Goal: Task Accomplishment & Management: Manage account settings

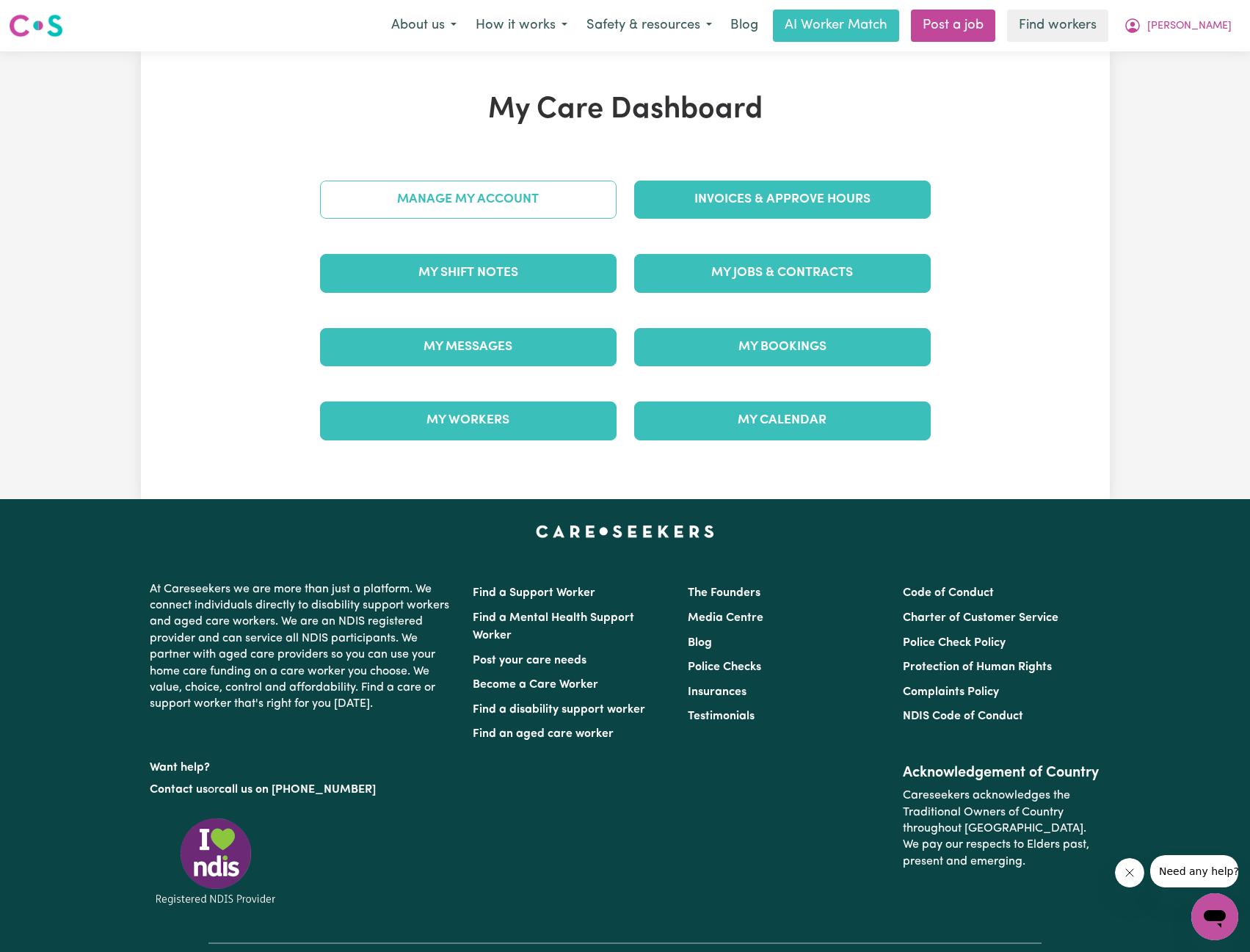
click at [425, 183] on link "Manage My Account" at bounding box center [468, 200] width 296 height 38
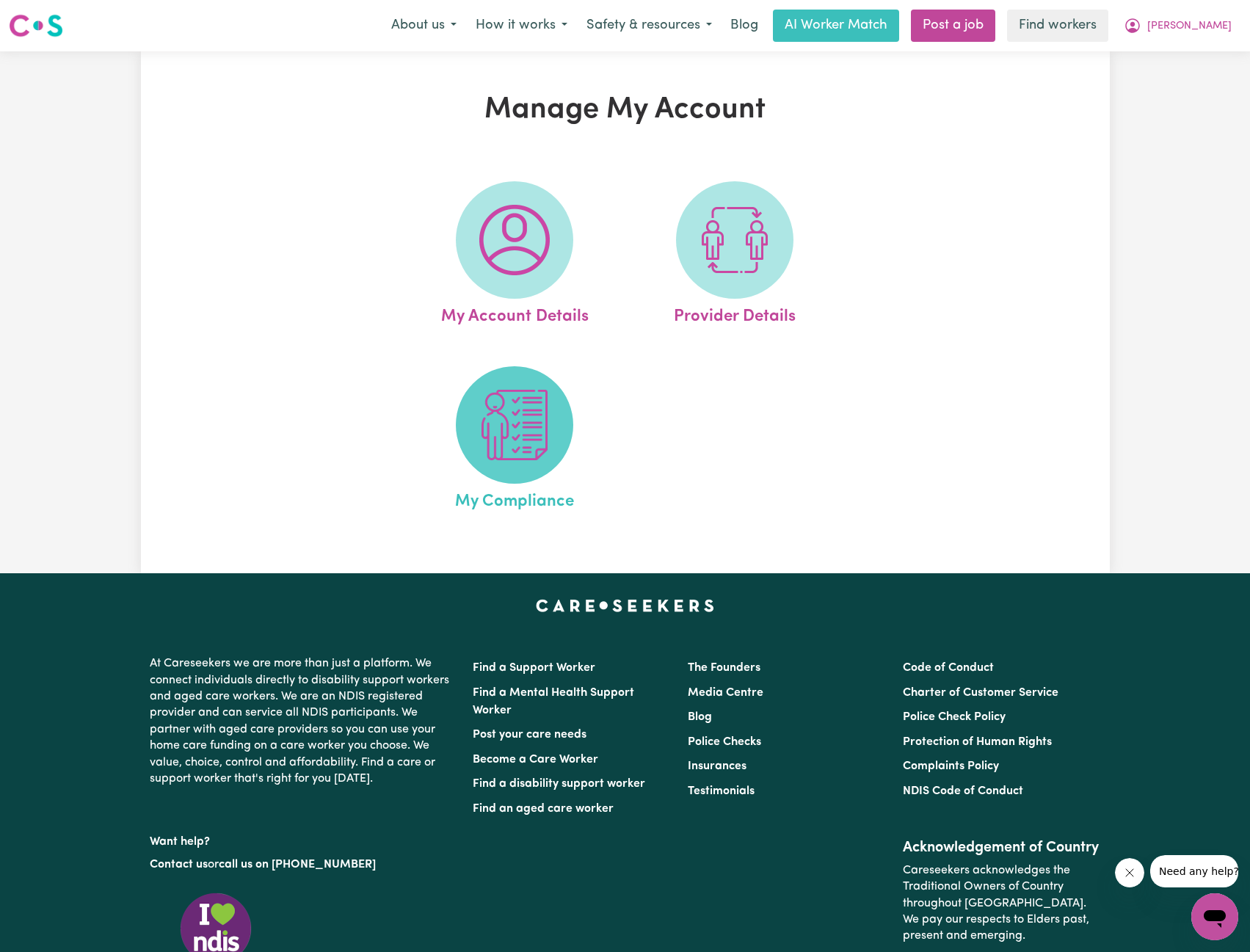
click at [525, 444] on img at bounding box center [515, 425] width 71 height 71
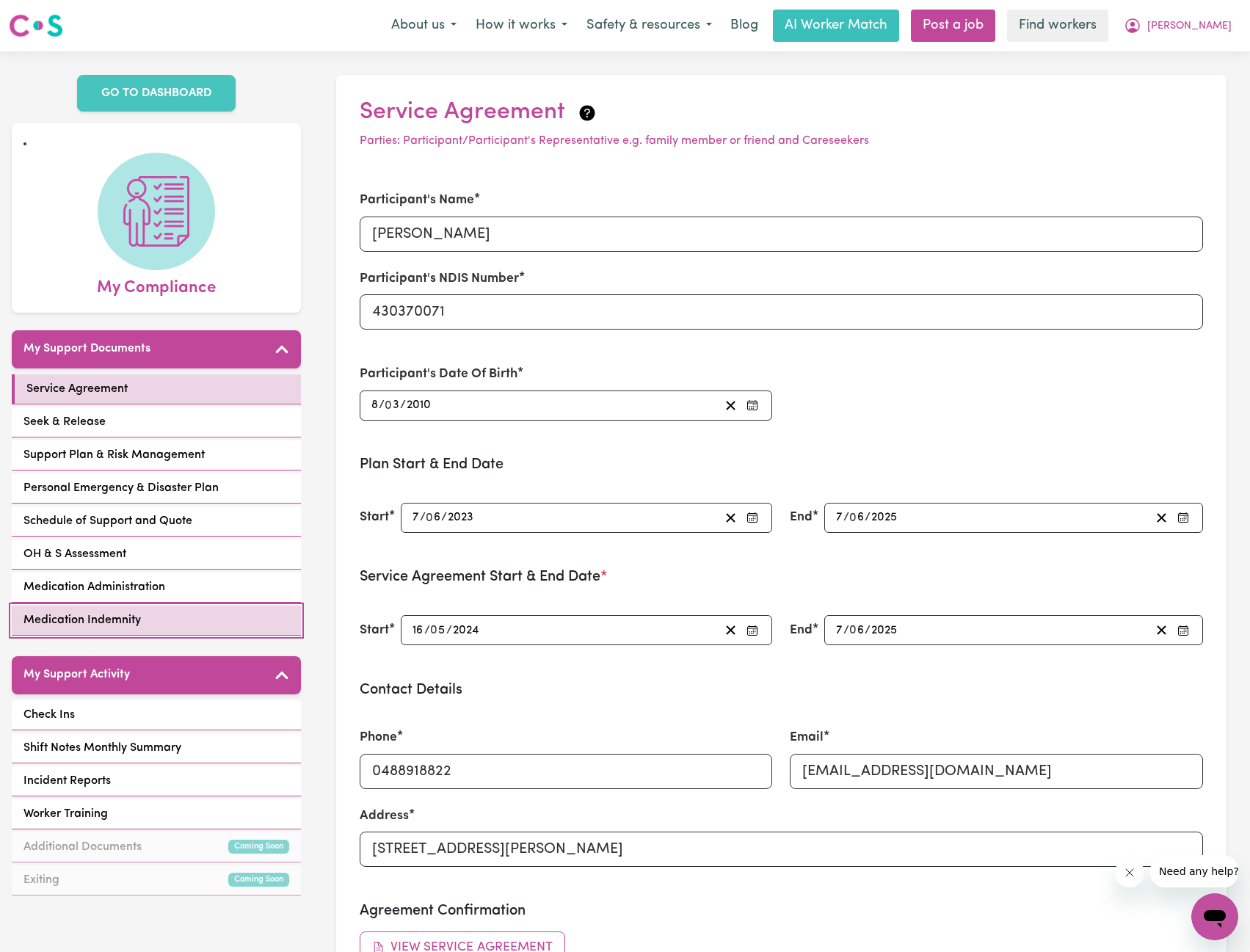
click at [124, 612] on span "Medication Indemnity" at bounding box center [82, 620] width 117 height 17
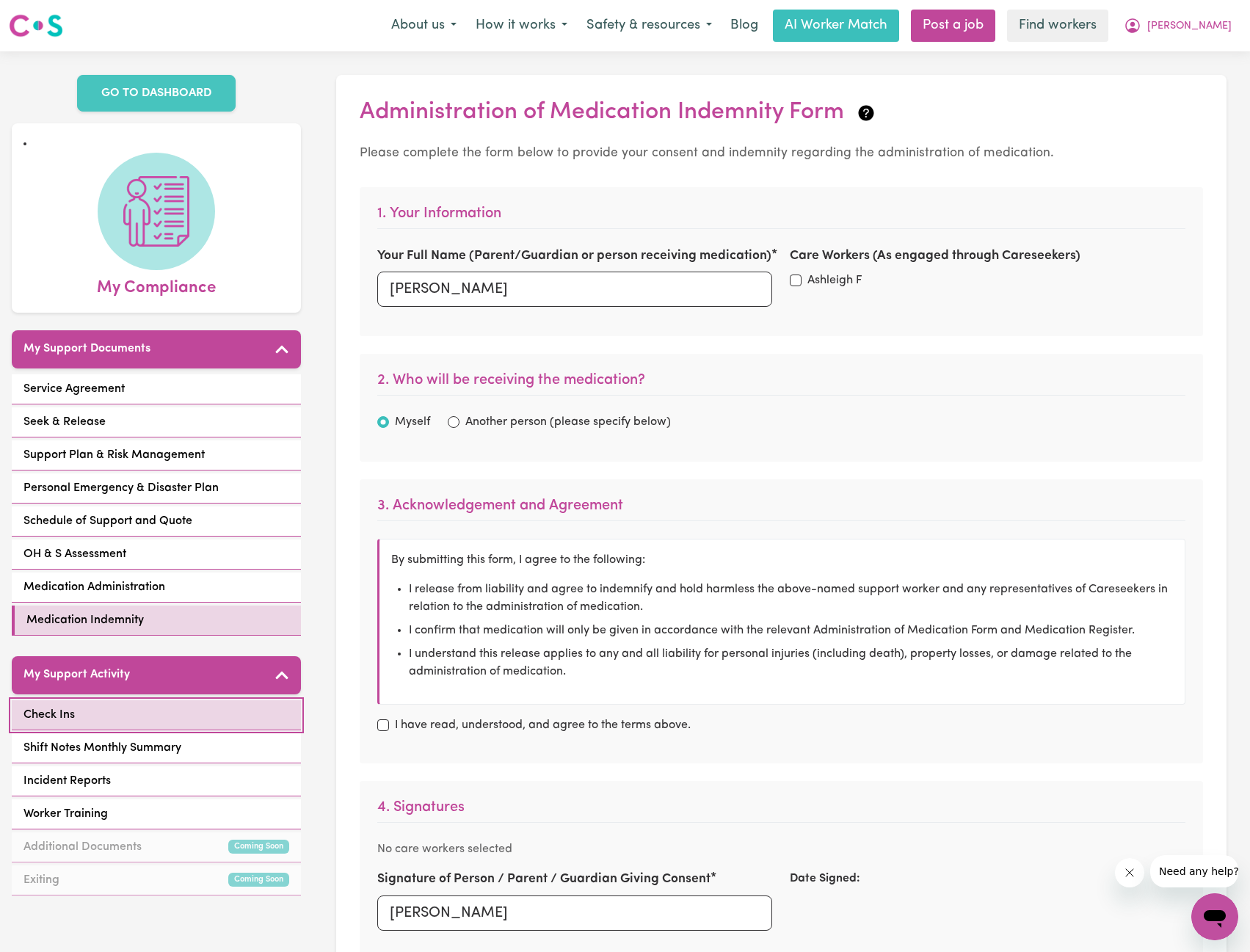
click at [143, 702] on link "Check Ins" at bounding box center [156, 715] width 289 height 30
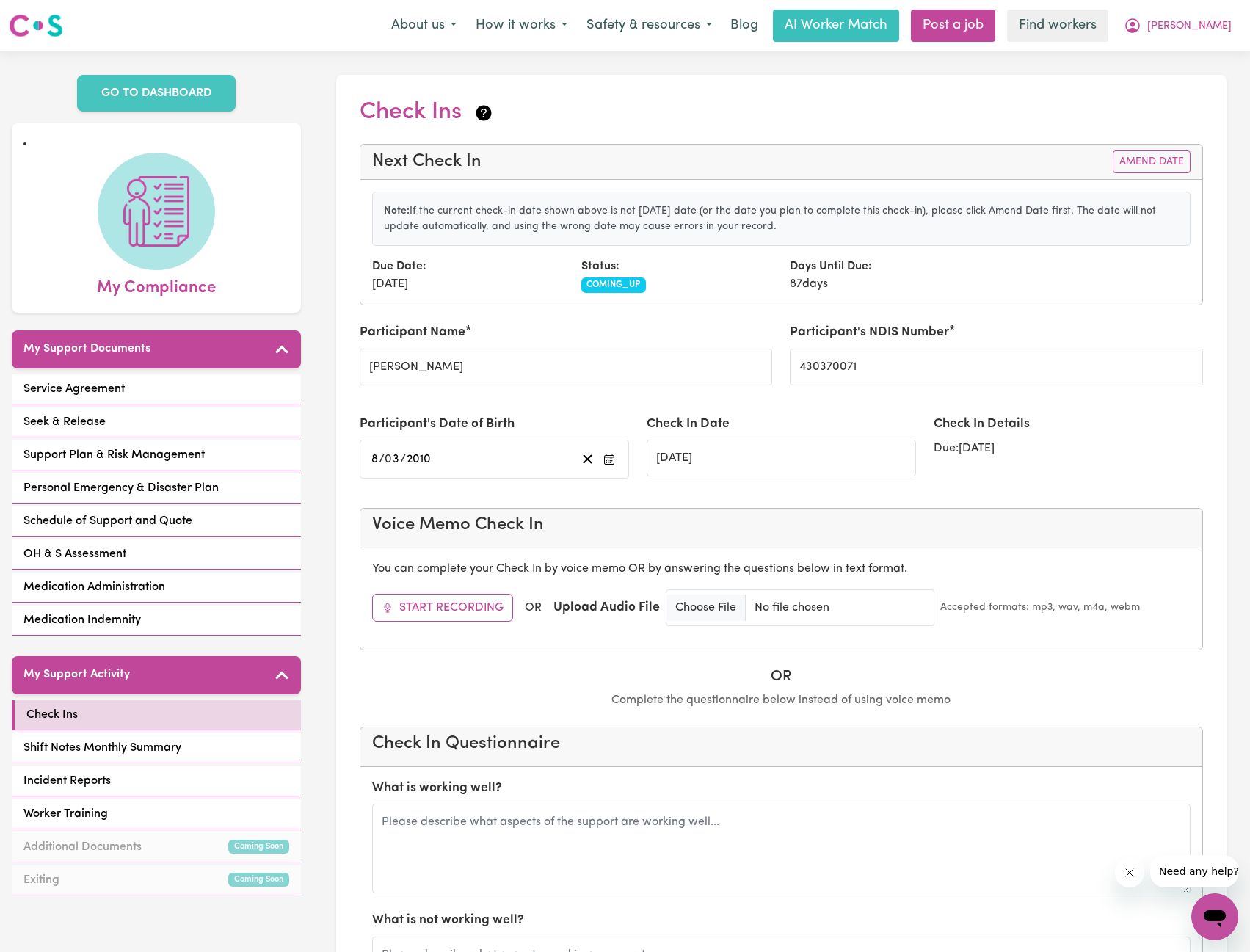
click at [1084, 190] on div "Note: If the current check-in date shown above is not [DATE] date (or the date …" at bounding box center [781, 242] width 842 height 124
click at [1157, 153] on button "Amend Date" at bounding box center [1152, 162] width 78 height 22
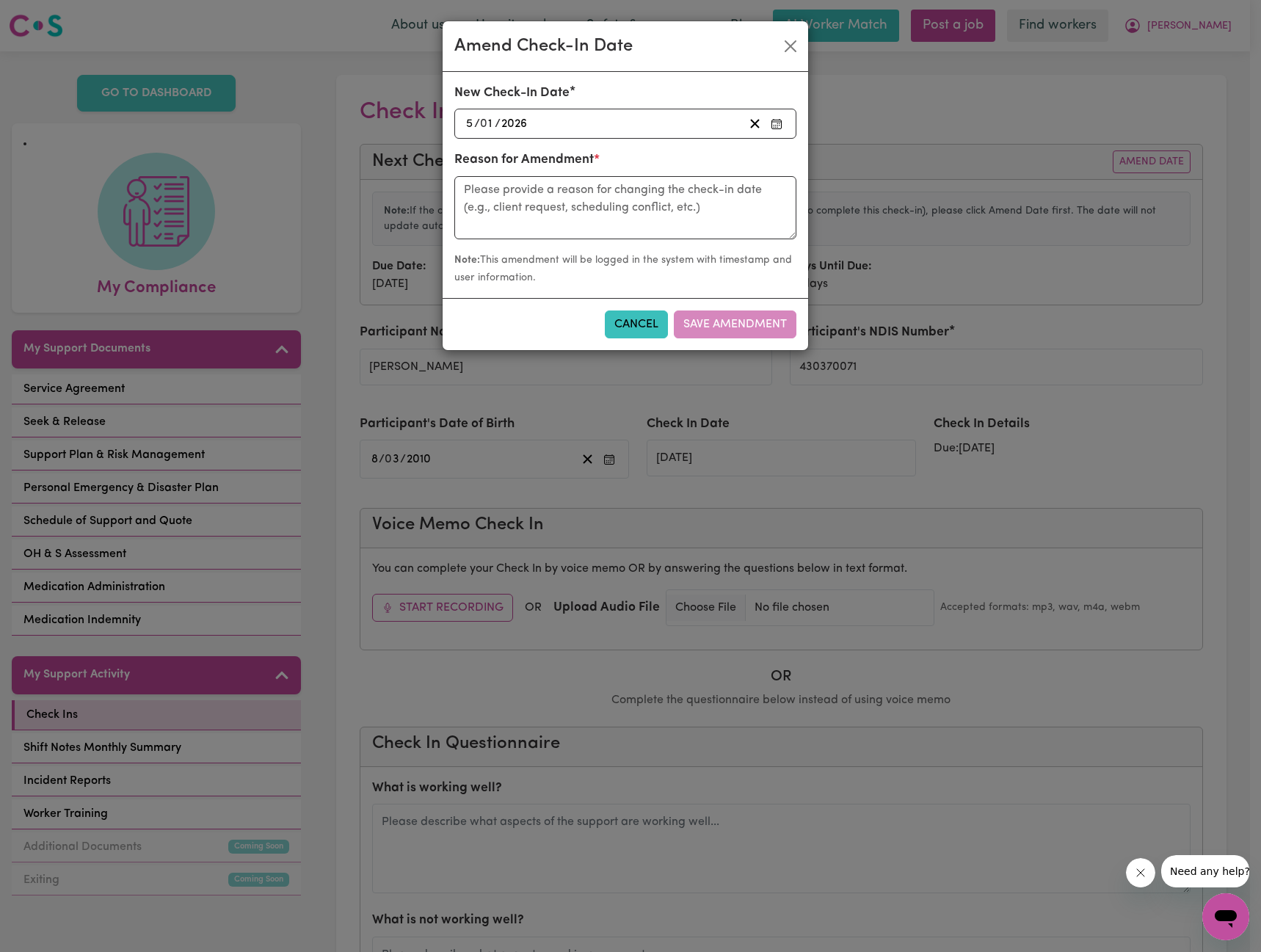
click at [685, 124] on div "[DATE] 5 / 0 1 / 2026" at bounding box center [604, 124] width 280 height 20
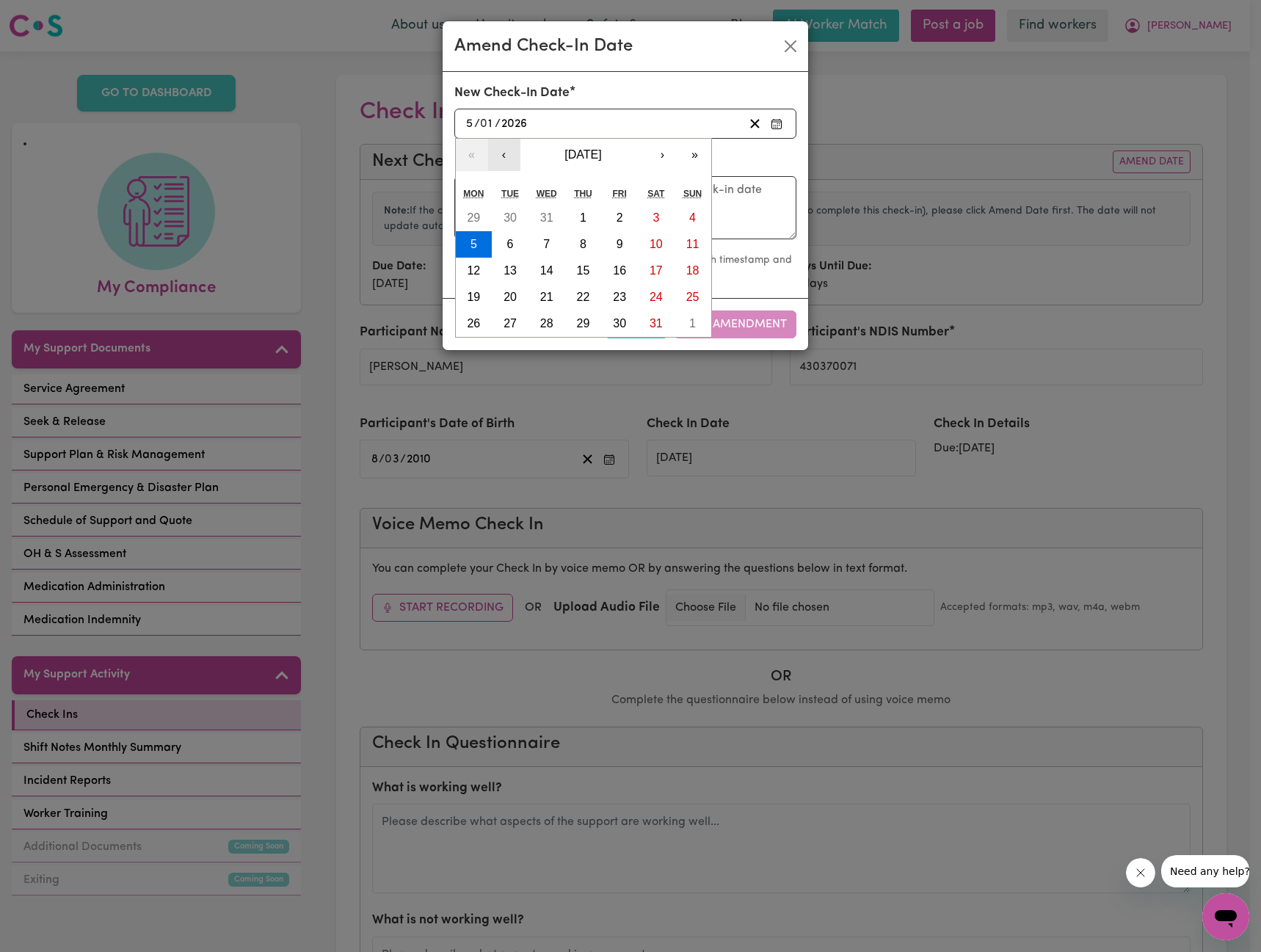
click at [501, 151] on button "‹" at bounding box center [504, 155] width 32 height 32
click at [503, 151] on button "‹" at bounding box center [504, 155] width 32 height 32
click at [613, 245] on abbr "10" at bounding box center [619, 244] width 13 height 12
type input "[DATE]"
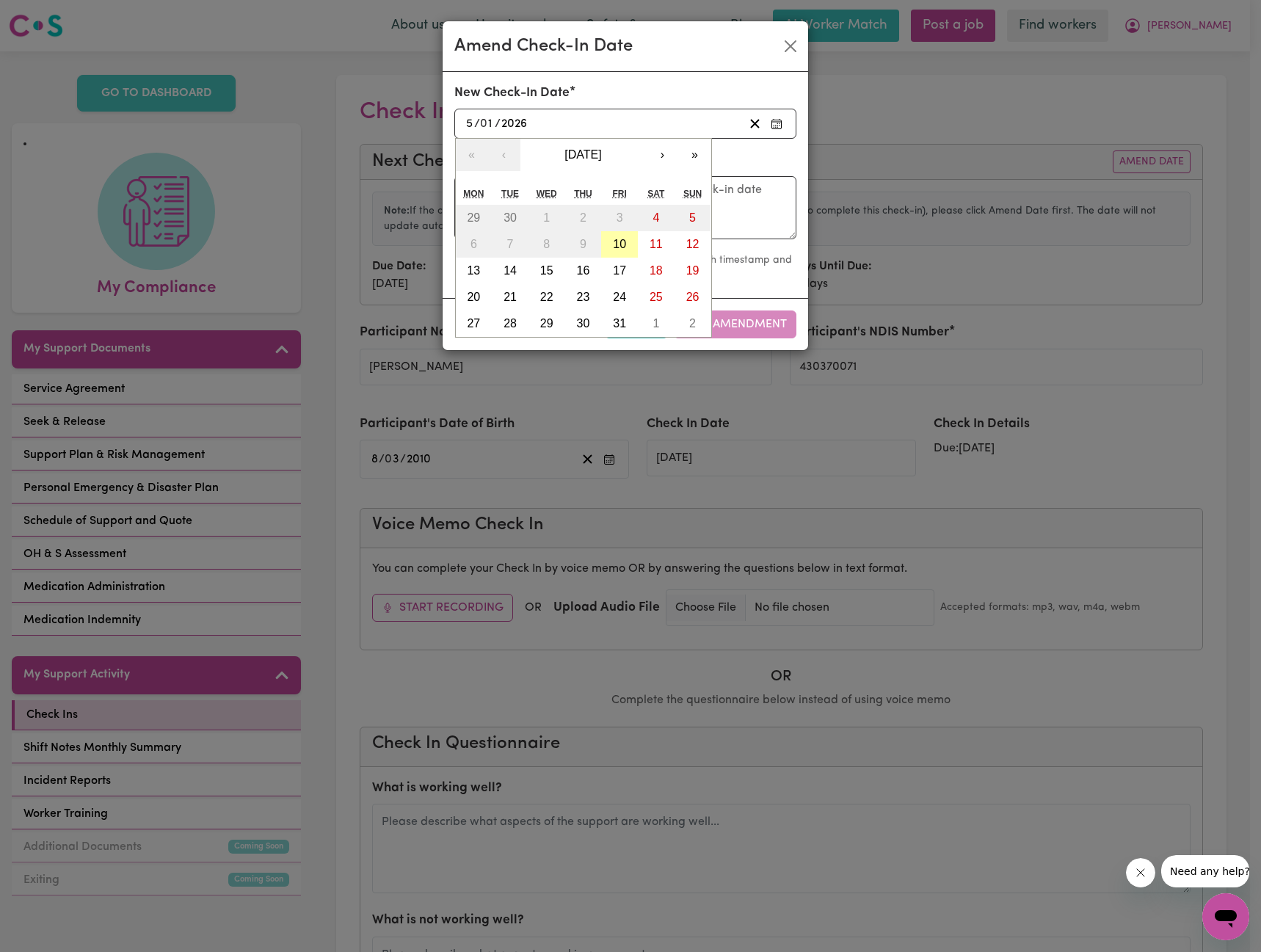
type input "10"
type input "2025"
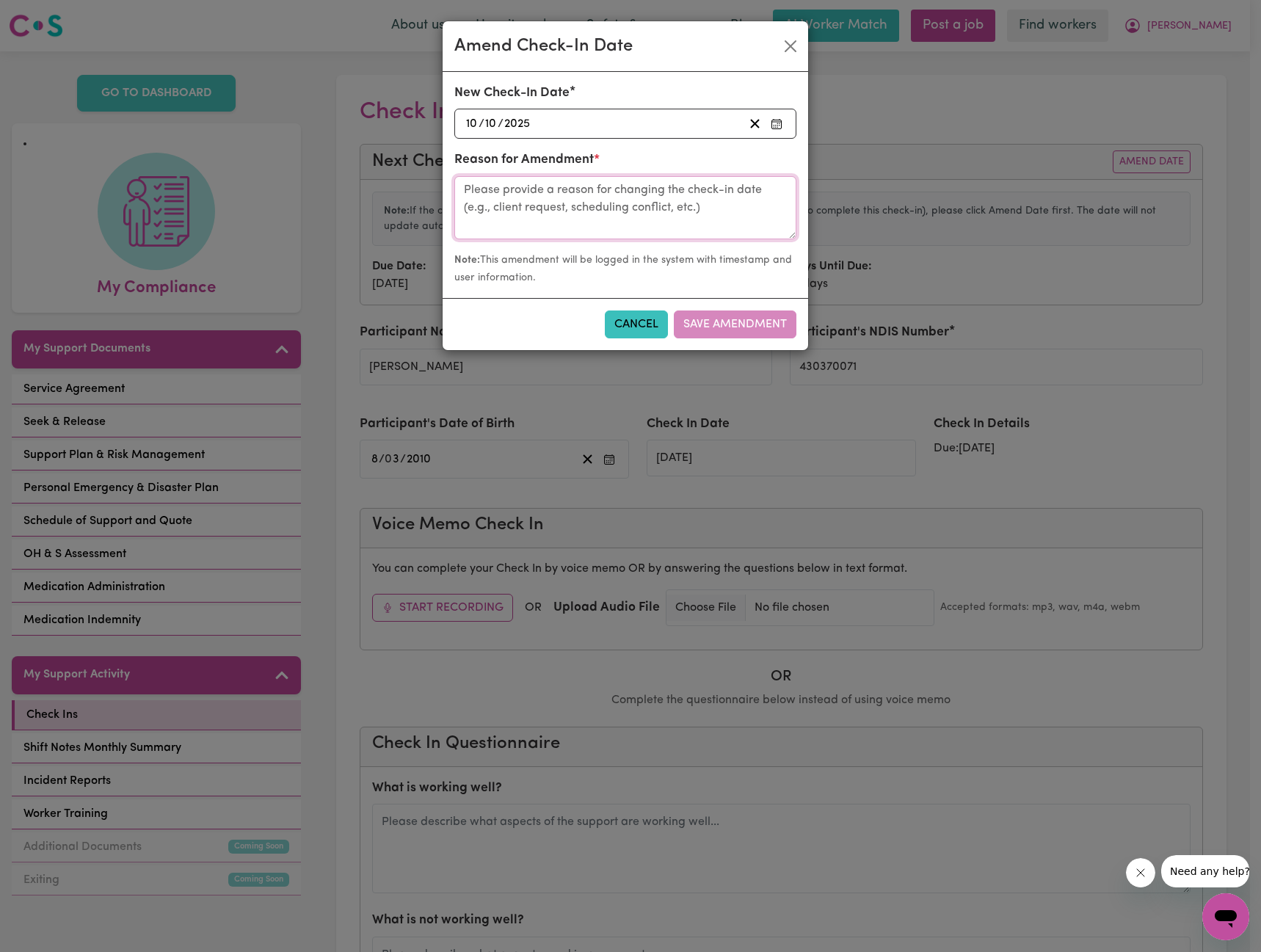
click at [515, 203] on textarea at bounding box center [625, 207] width 342 height 63
click at [499, 183] on textarea at bounding box center [625, 207] width 342 height 63
type textarea "Chat with Lia"
click at [751, 330] on button "Save Amendment" at bounding box center [735, 324] width 123 height 28
type input "[DATE]"
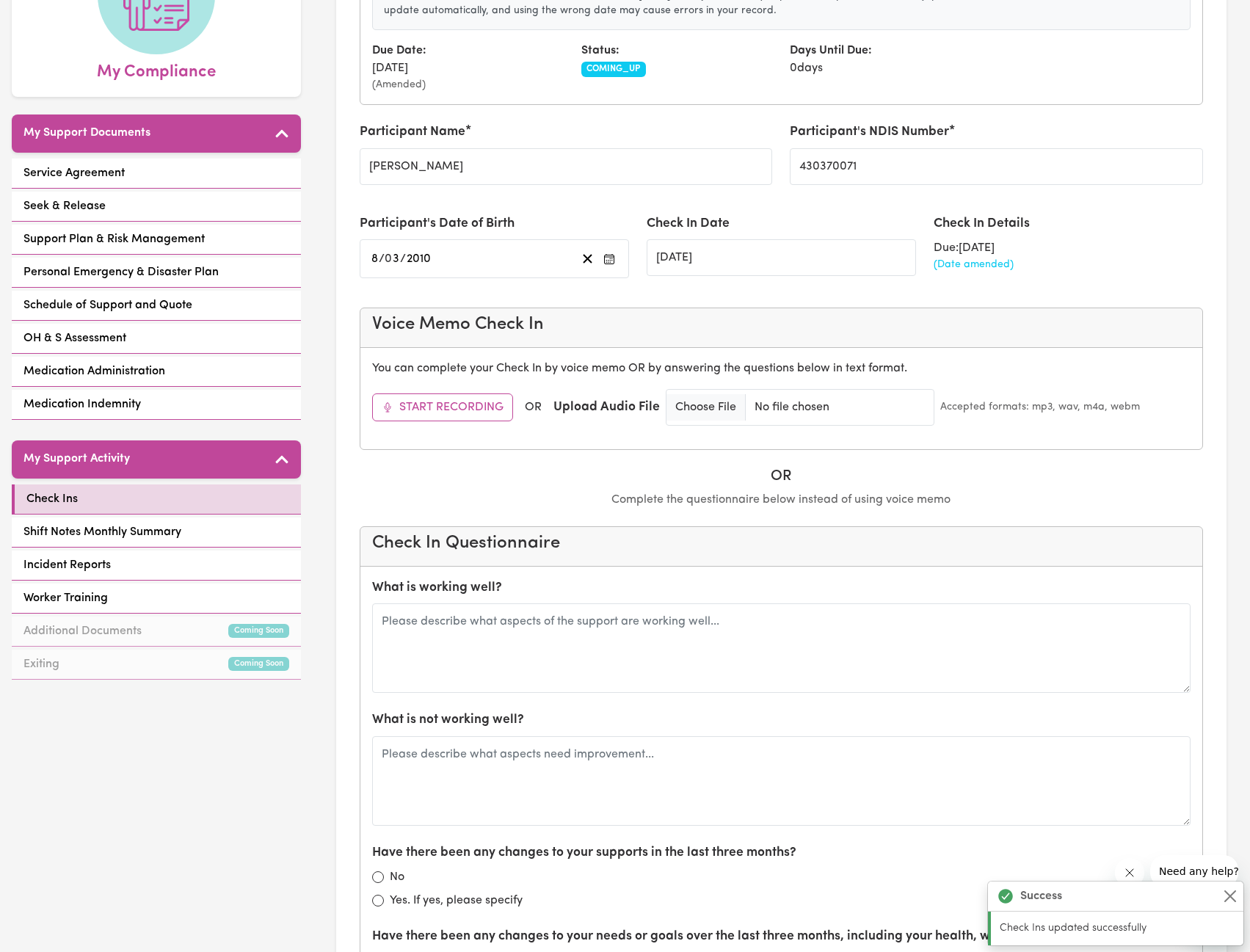
scroll to position [220, 0]
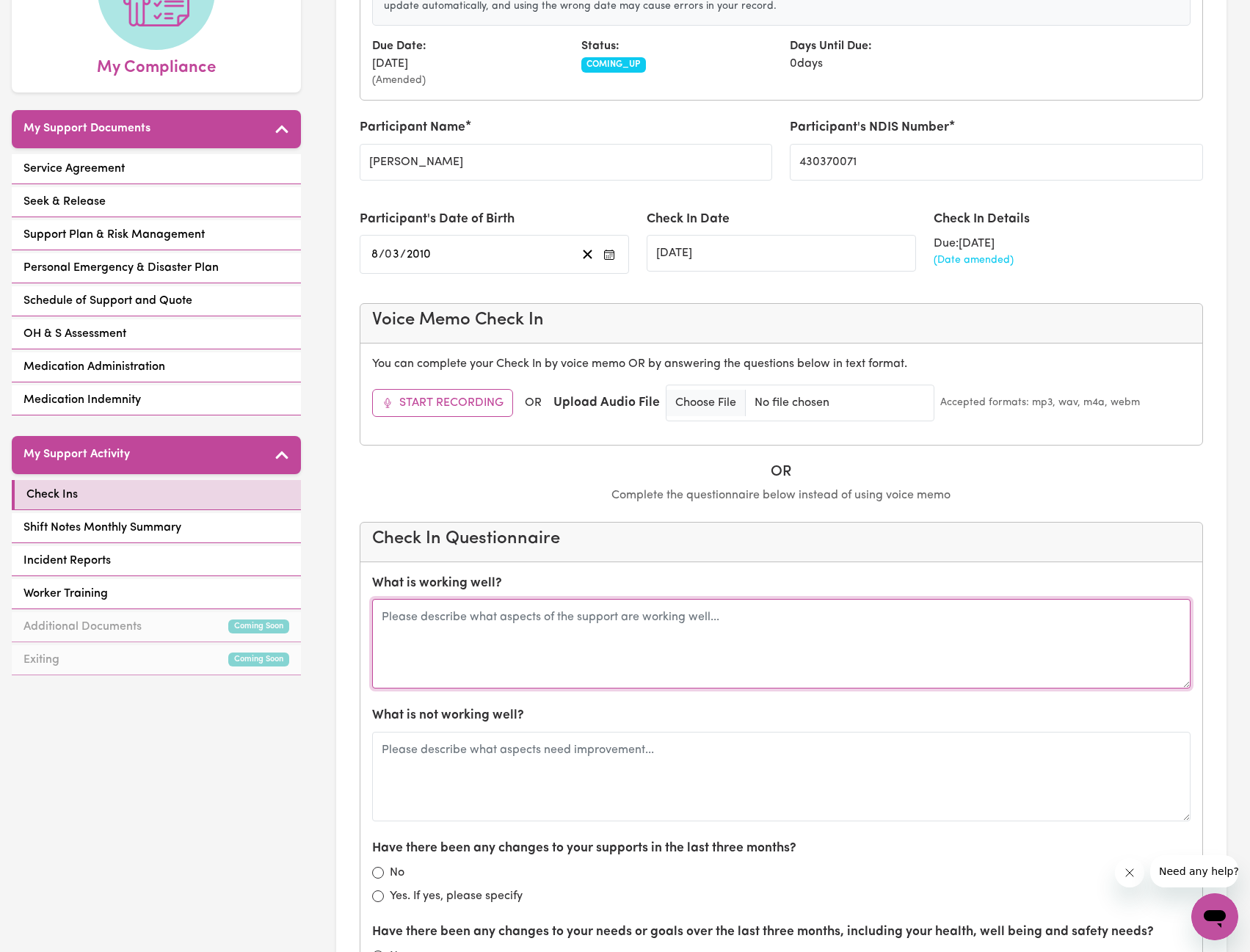
click at [586, 610] on textarea at bounding box center [782, 644] width 819 height 90
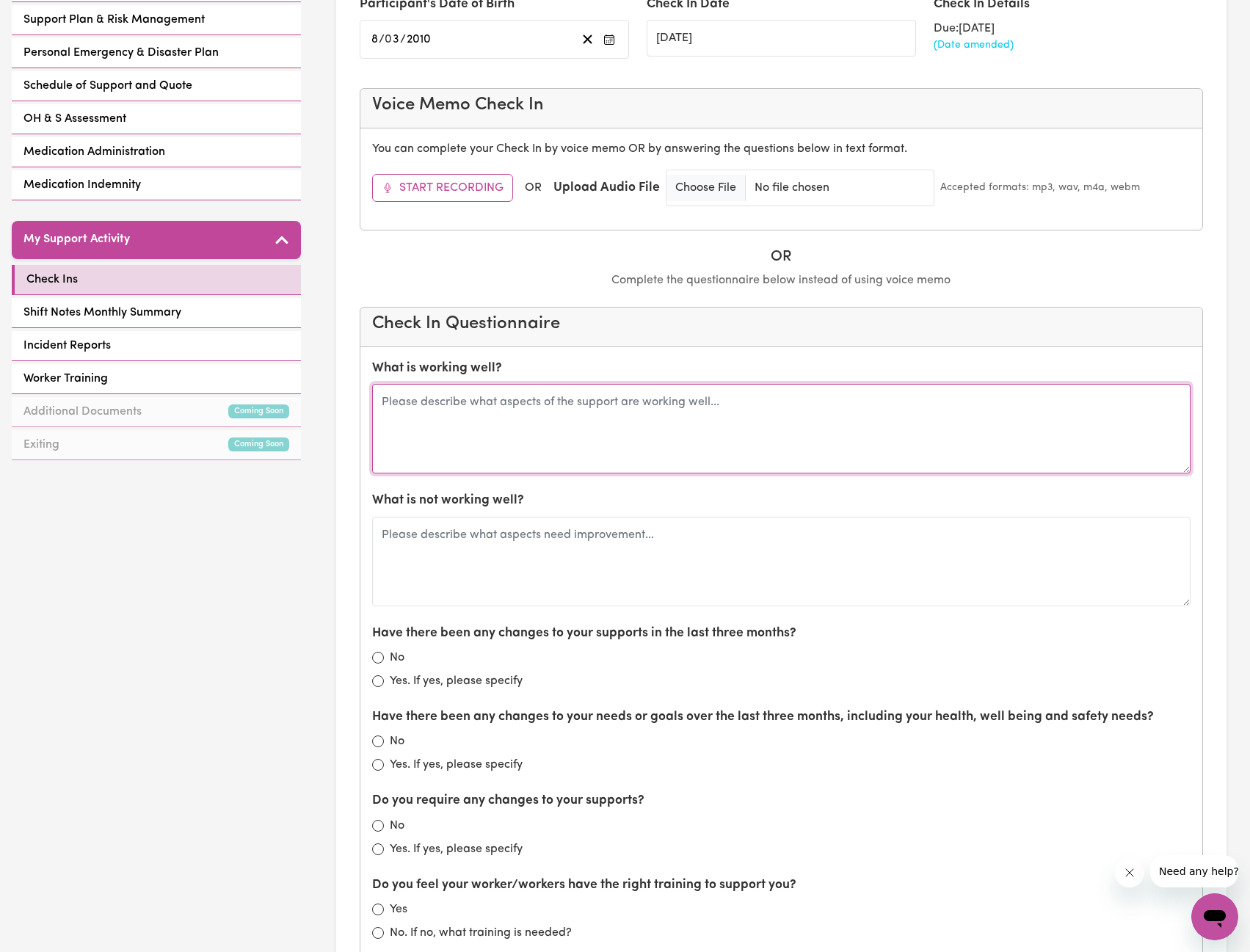
scroll to position [441, 0]
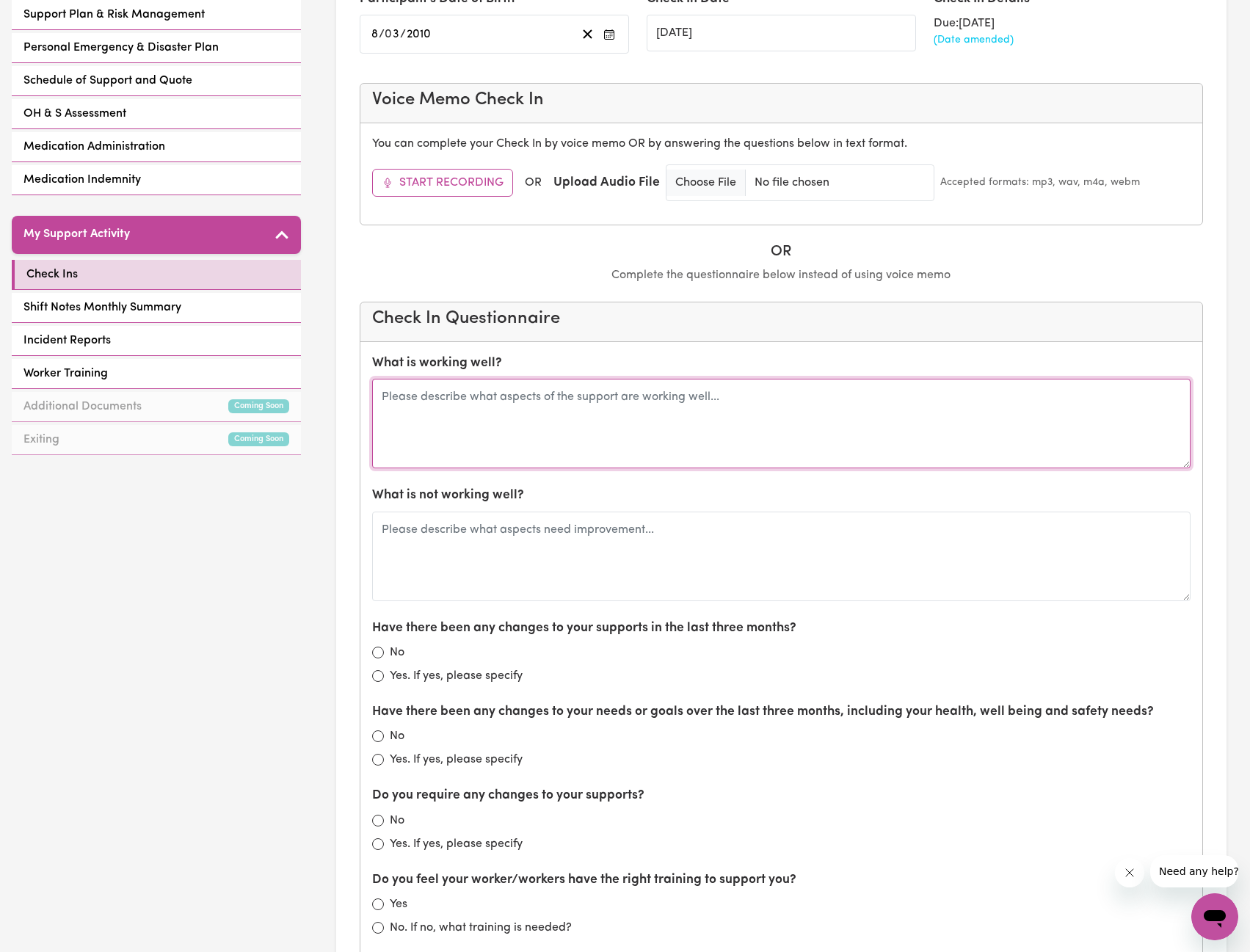
click at [605, 403] on textarea at bounding box center [782, 424] width 819 height 90
click at [638, 413] on textarea "Everything working well with [PERSON_NAME]." at bounding box center [782, 424] width 819 height 90
type textarea "Everything working well with [PERSON_NAME] working great."
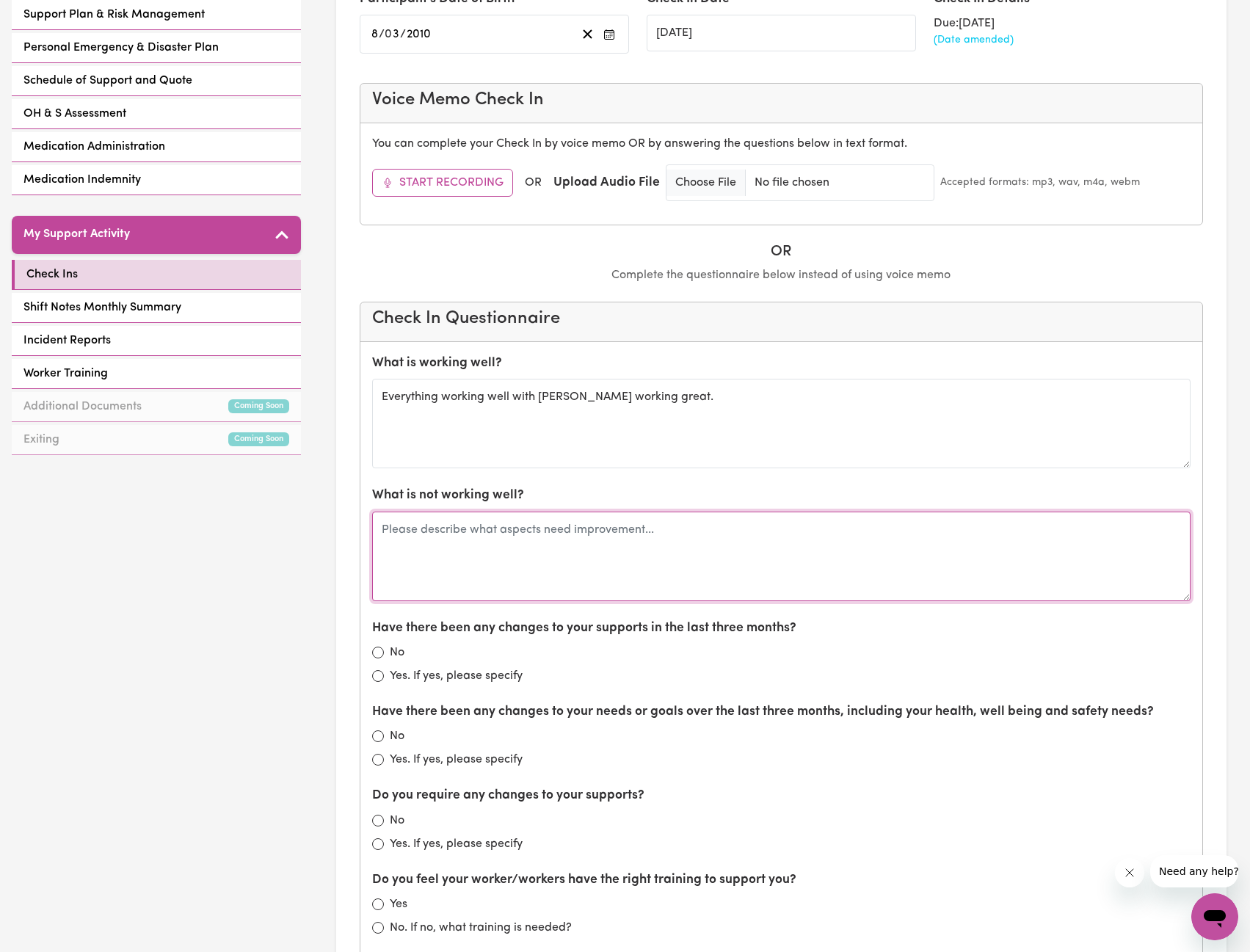
click at [696, 545] on textarea at bounding box center [782, 556] width 819 height 90
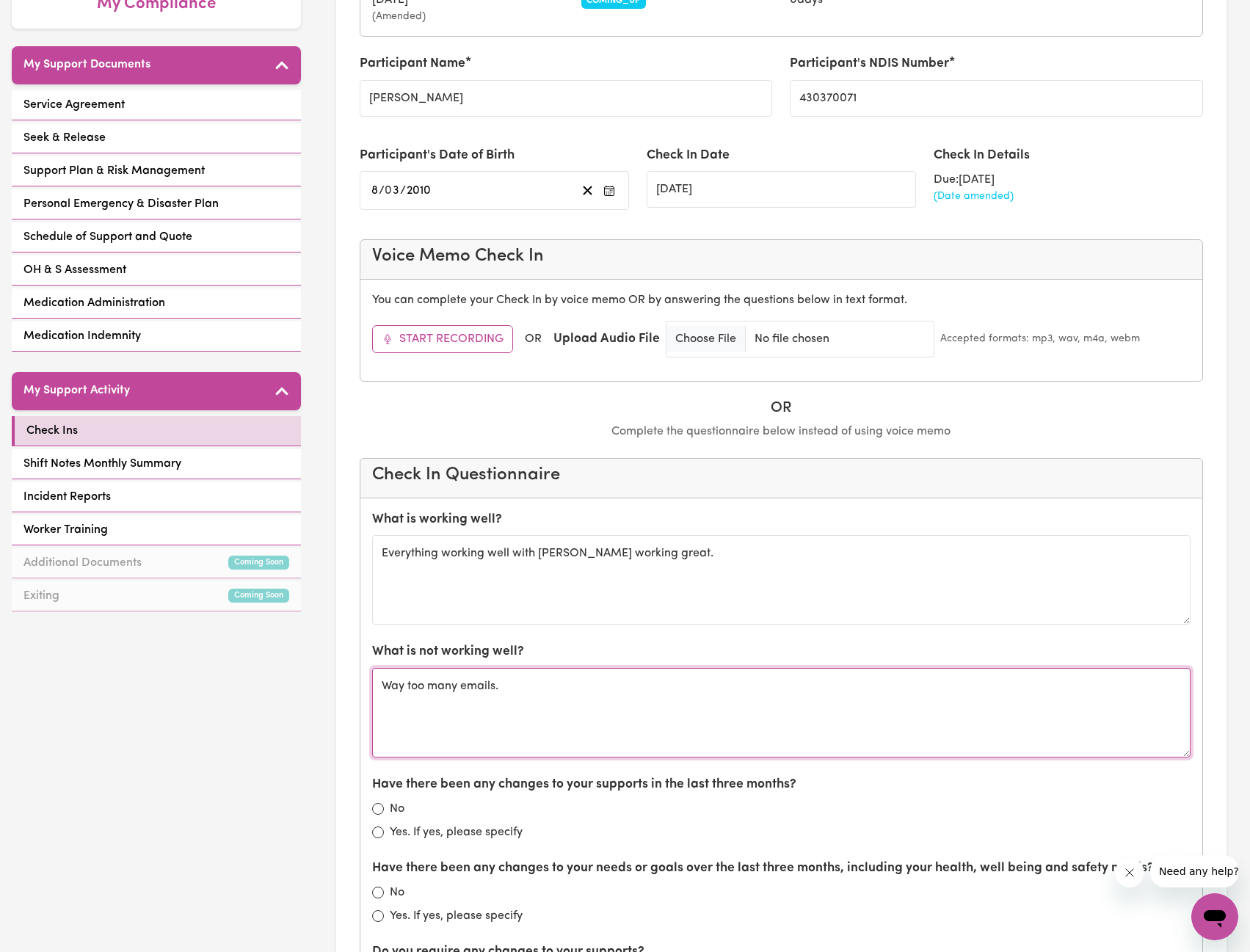
scroll to position [294, 0]
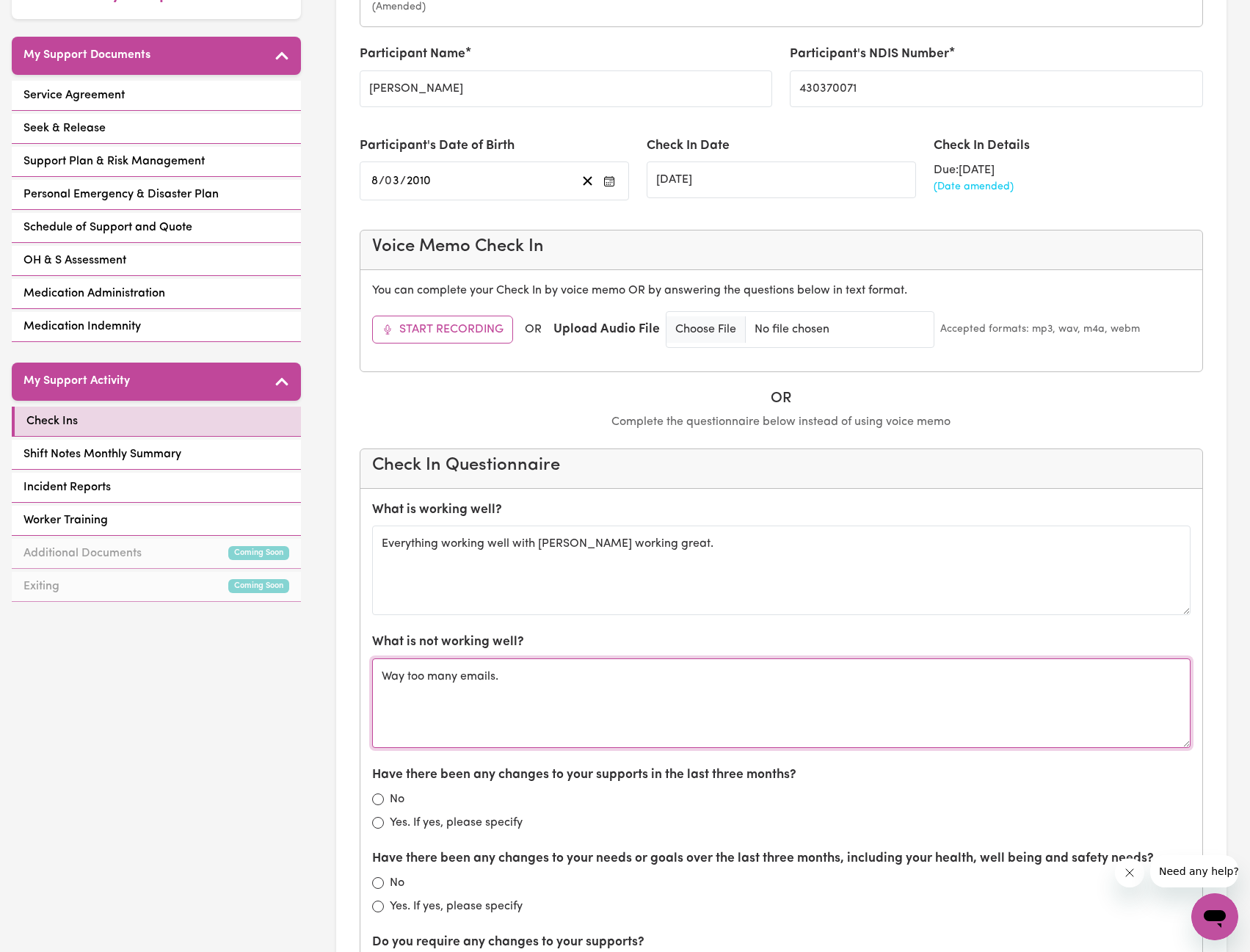
click at [657, 687] on textarea "Way too many emails." at bounding box center [782, 703] width 819 height 90
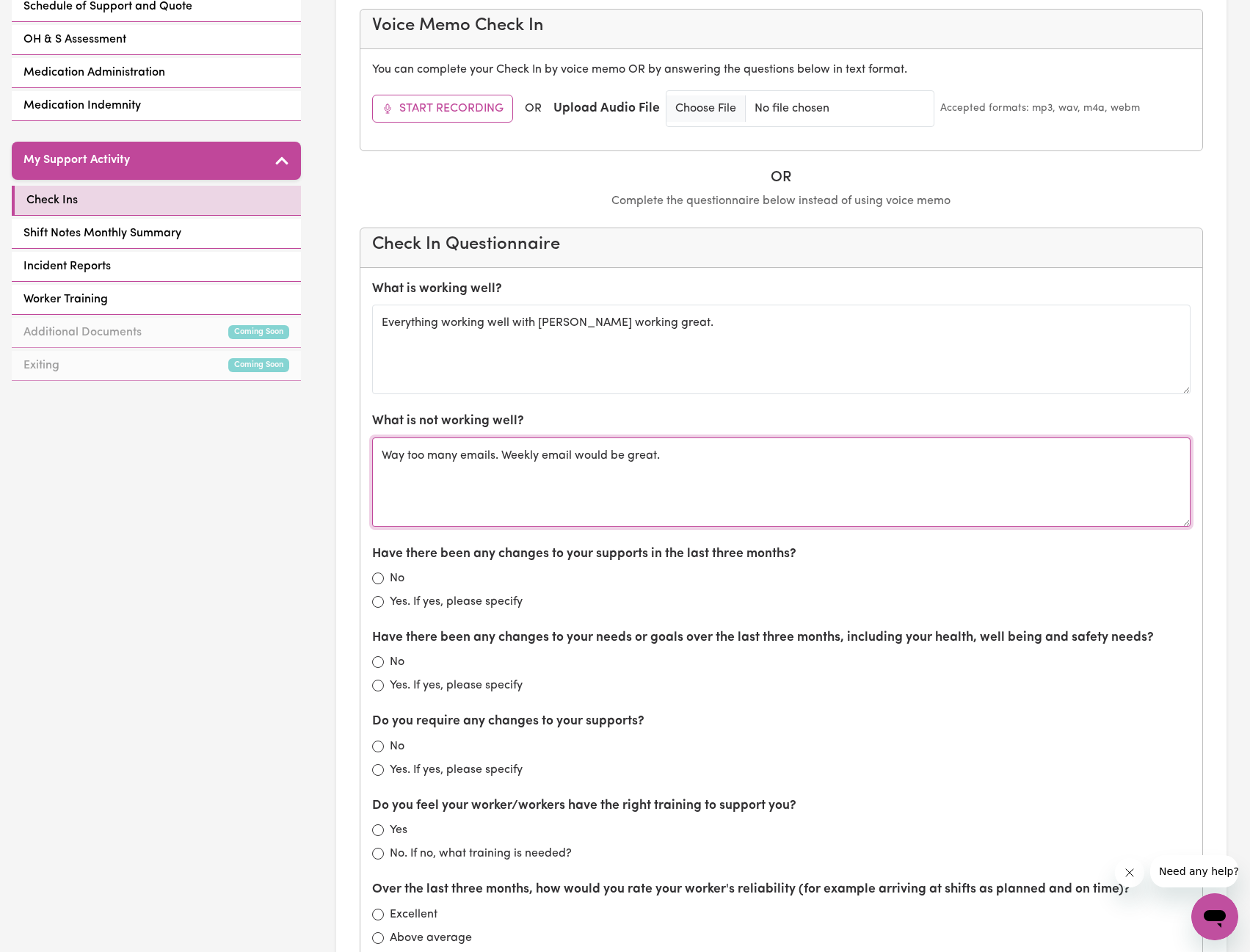
scroll to position [587, 0]
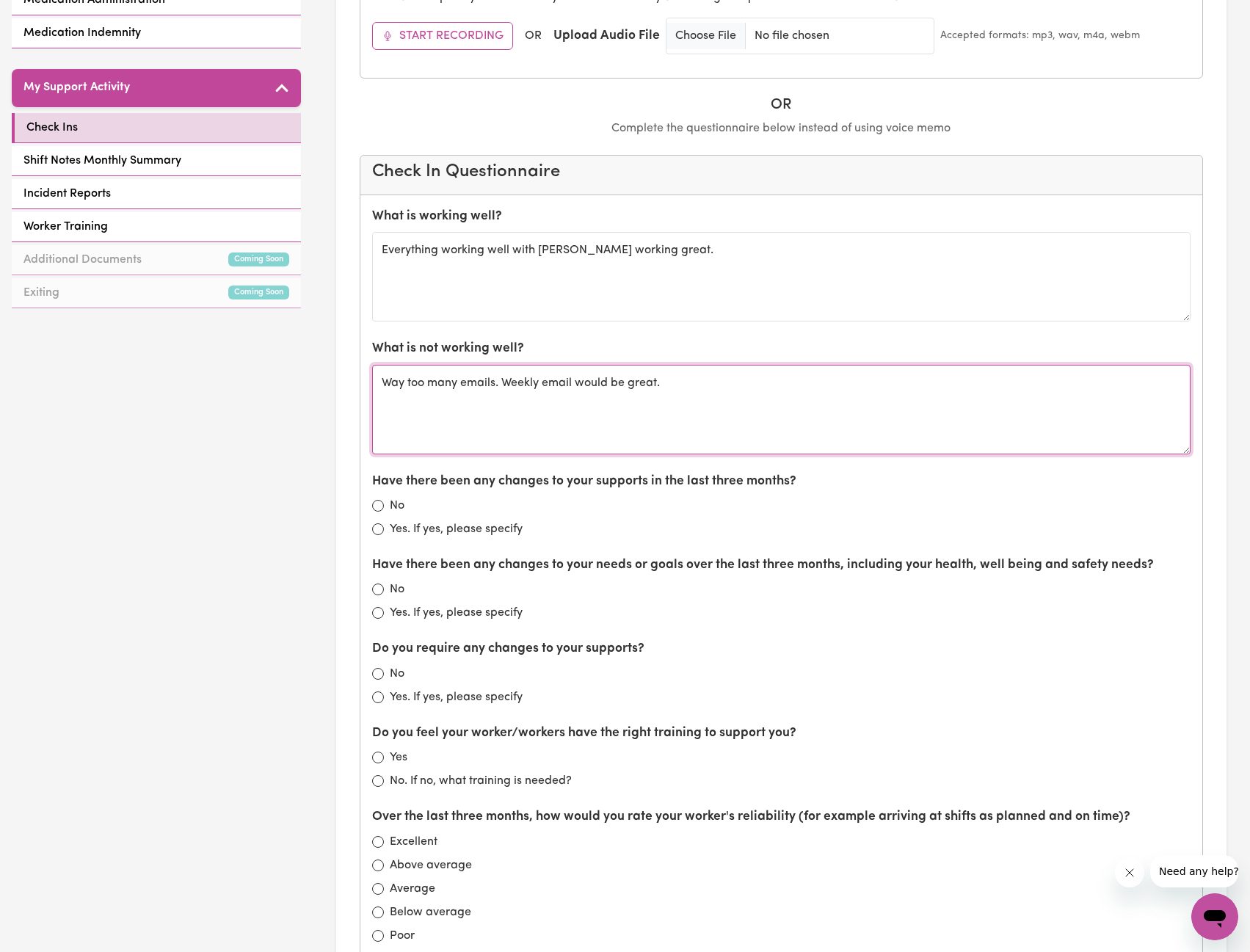
type textarea "Way too many emails. Weekly email would be great."
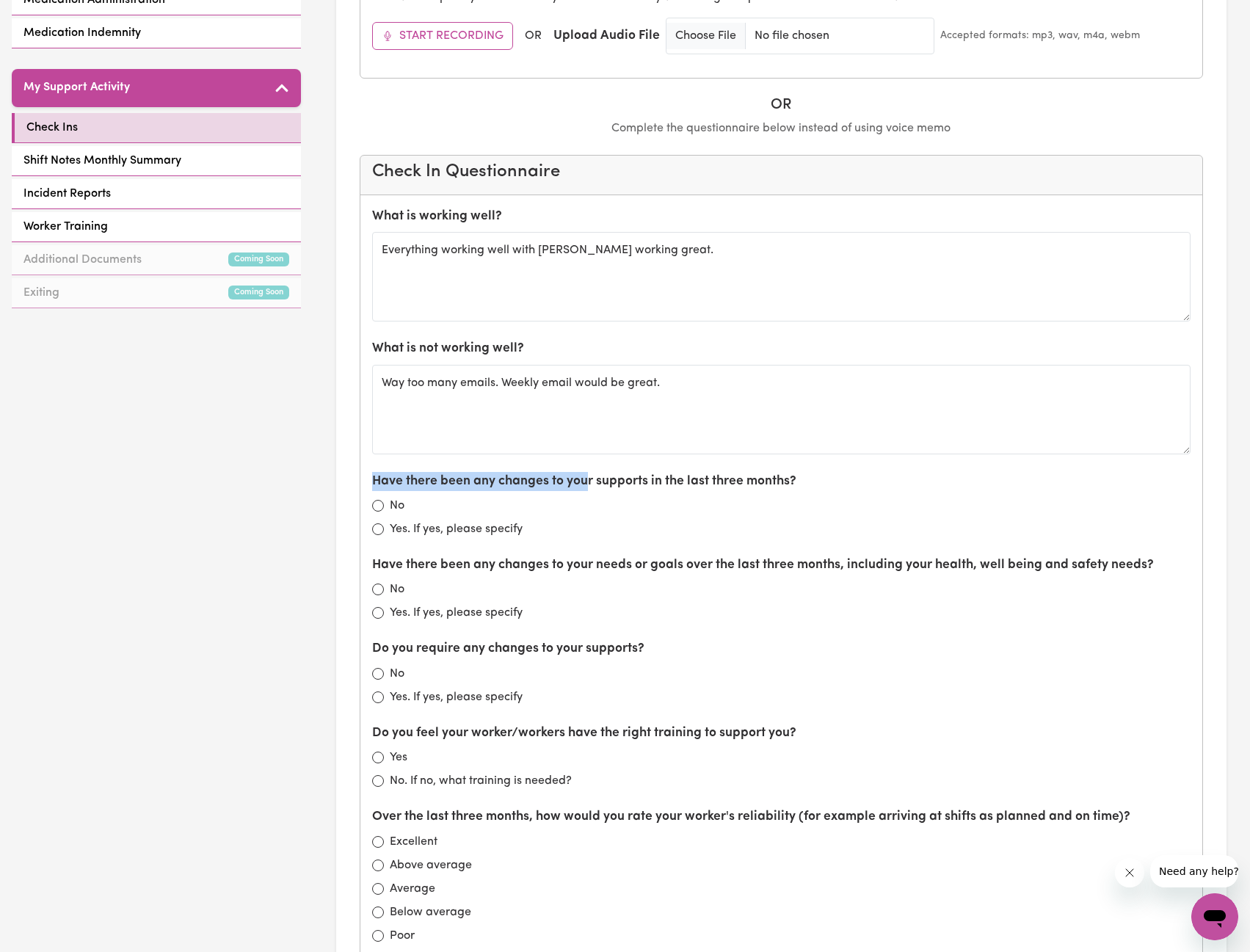
drag, startPoint x: 376, startPoint y: 479, endPoint x: 590, endPoint y: 473, distance: 214.1
click at [590, 473] on label "Have there been any changes to your supports in the last three months?" at bounding box center [584, 481] width 424 height 19
click at [378, 506] on input "No" at bounding box center [378, 506] width 12 height 12
radio input "true"
click at [705, 561] on label "Have there been any changes to your needs or goals over the last three months, …" at bounding box center [763, 565] width 782 height 19
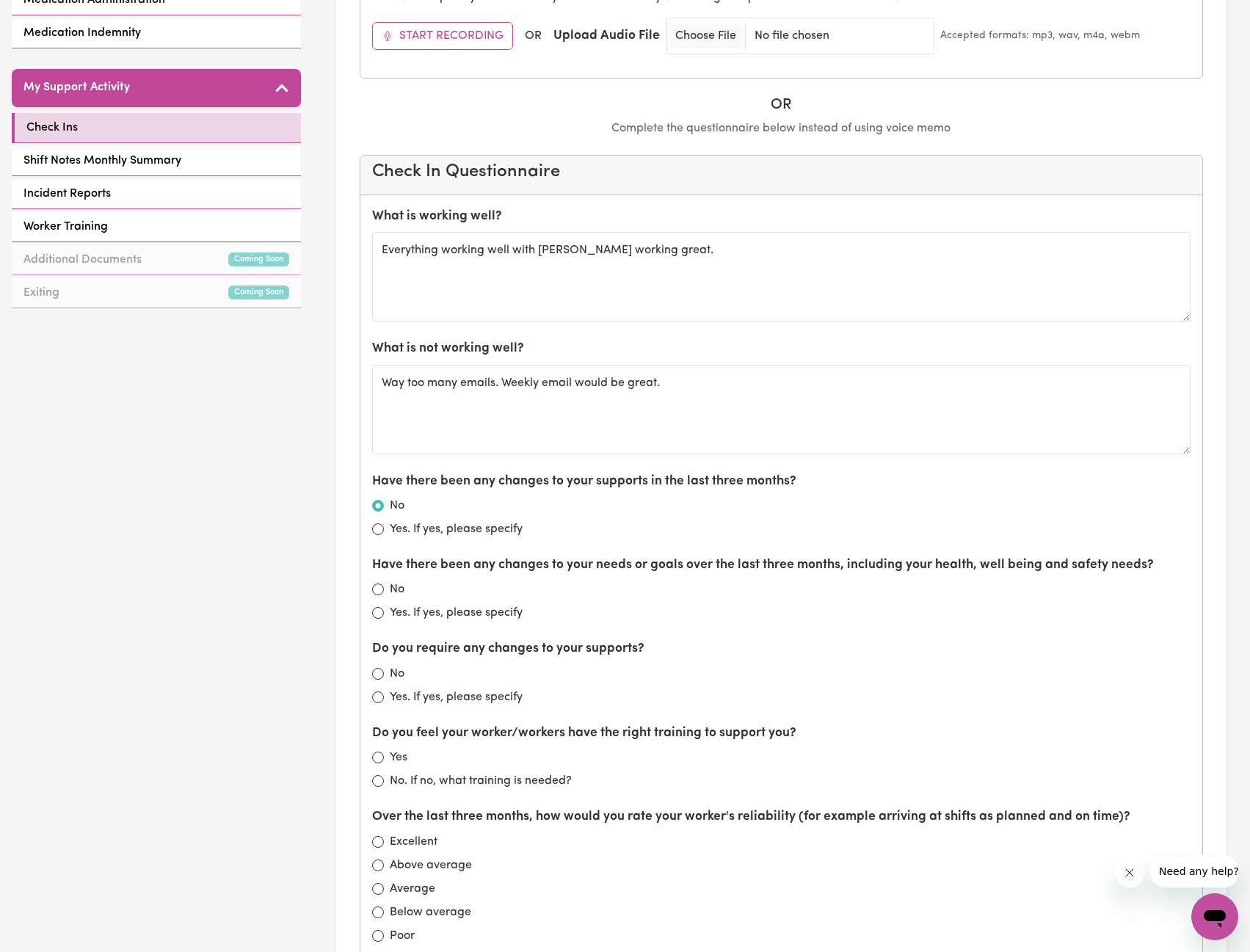
drag, startPoint x: 289, startPoint y: 0, endPoint x: 773, endPoint y: 498, distance: 694.4
click at [773, 498] on div "No" at bounding box center [782, 505] width 819 height 17
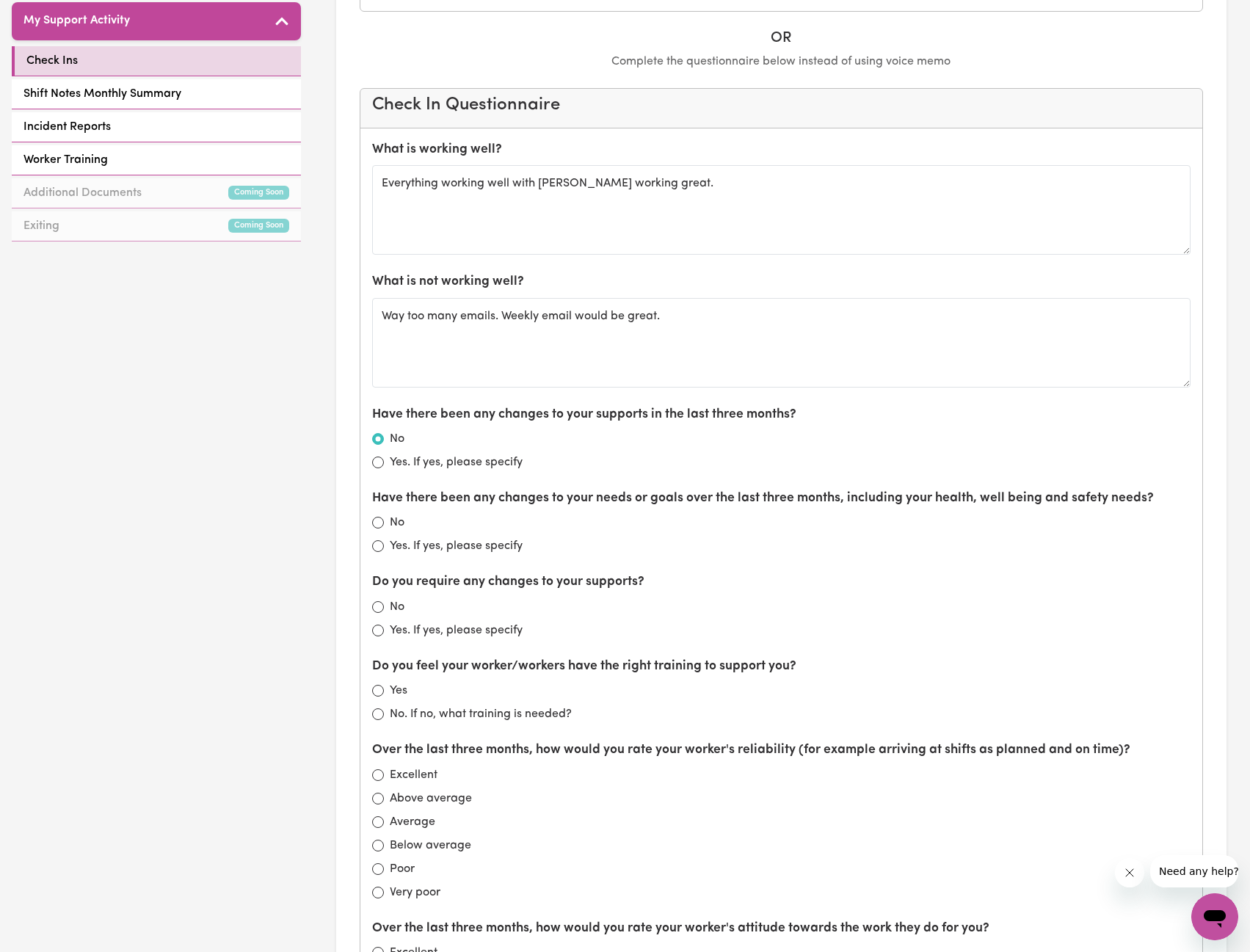
scroll to position [661, 0]
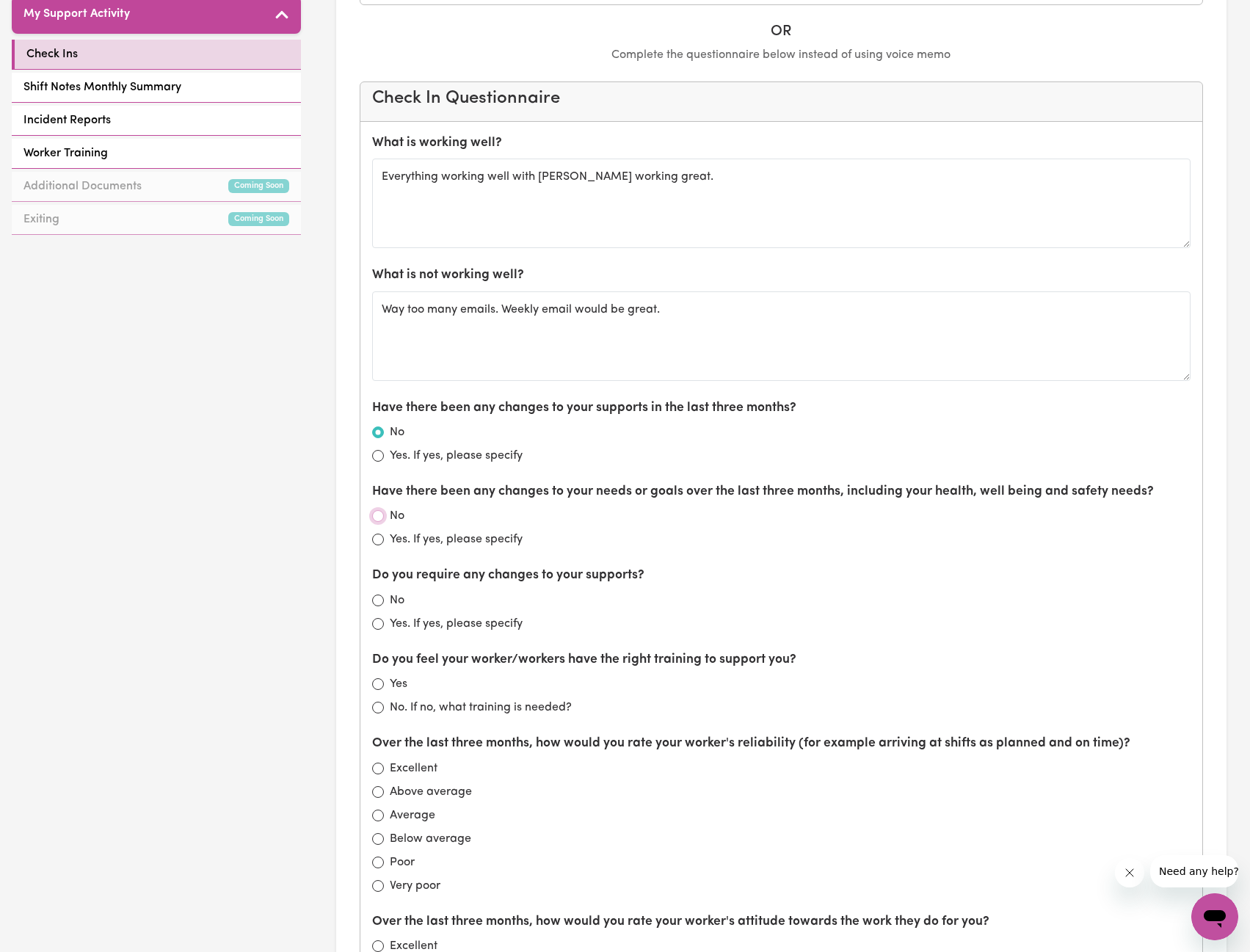
click at [378, 519] on input "No" at bounding box center [378, 517] width 12 height 12
radio input "true"
click at [461, 536] on label "Yes. If yes, please specify" at bounding box center [456, 539] width 133 height 17
click at [384, 536] on input "Yes. If yes, please specify" at bounding box center [378, 540] width 12 height 12
radio input "true"
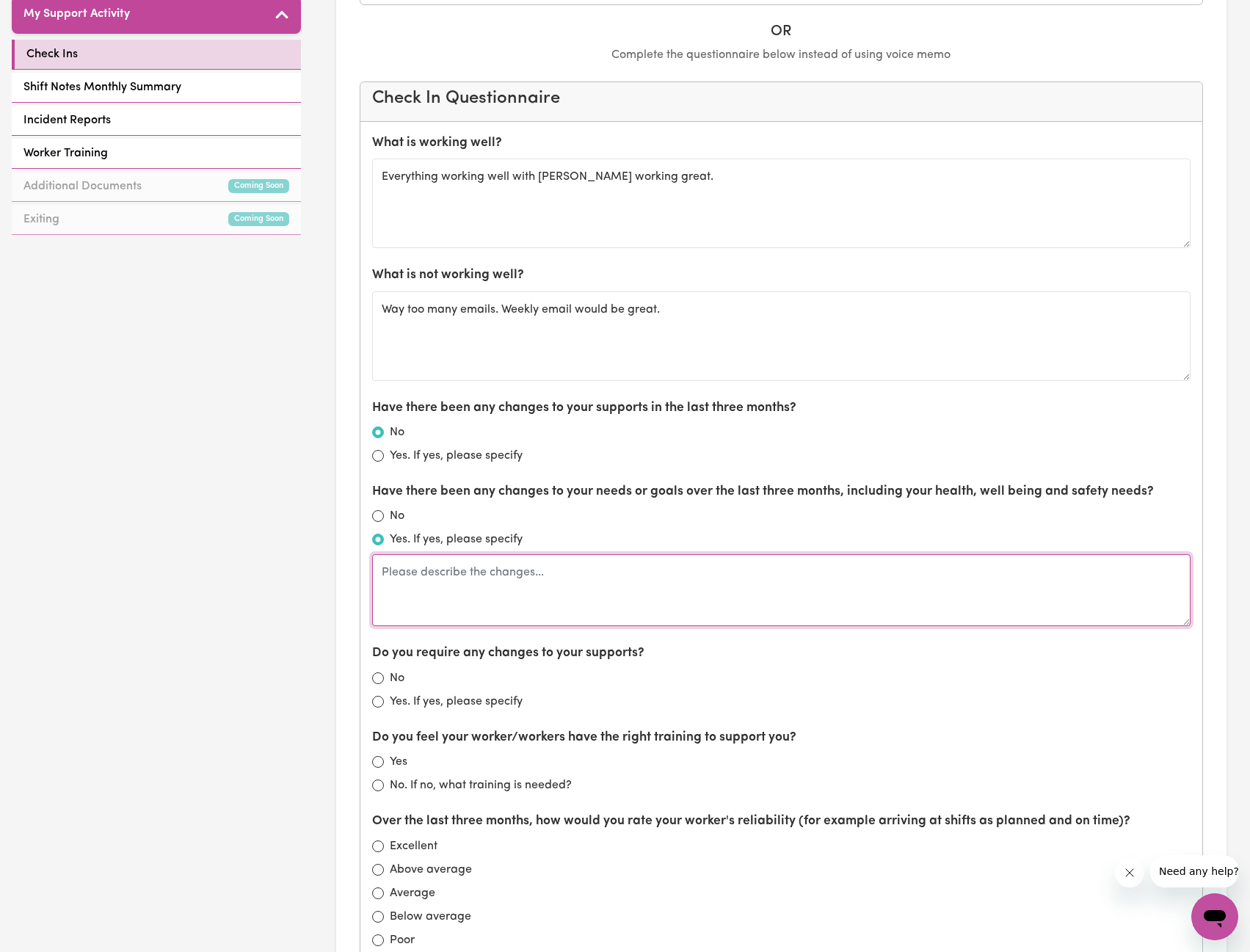
click at [486, 581] on textarea at bounding box center [782, 590] width 819 height 72
click at [632, 572] on textarea "New dietician rather than formula" at bounding box center [782, 590] width 819 height 72
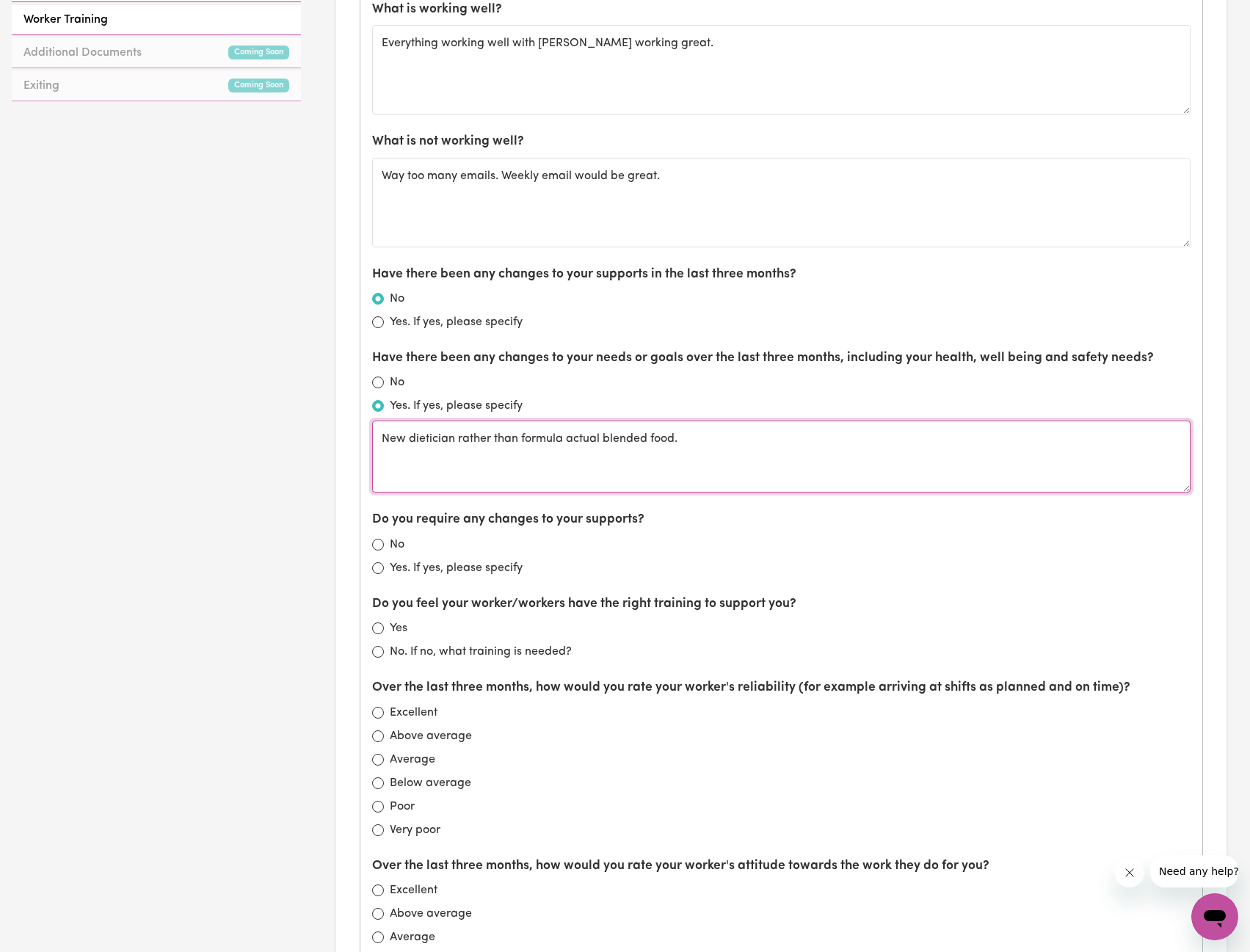
scroll to position [808, 0]
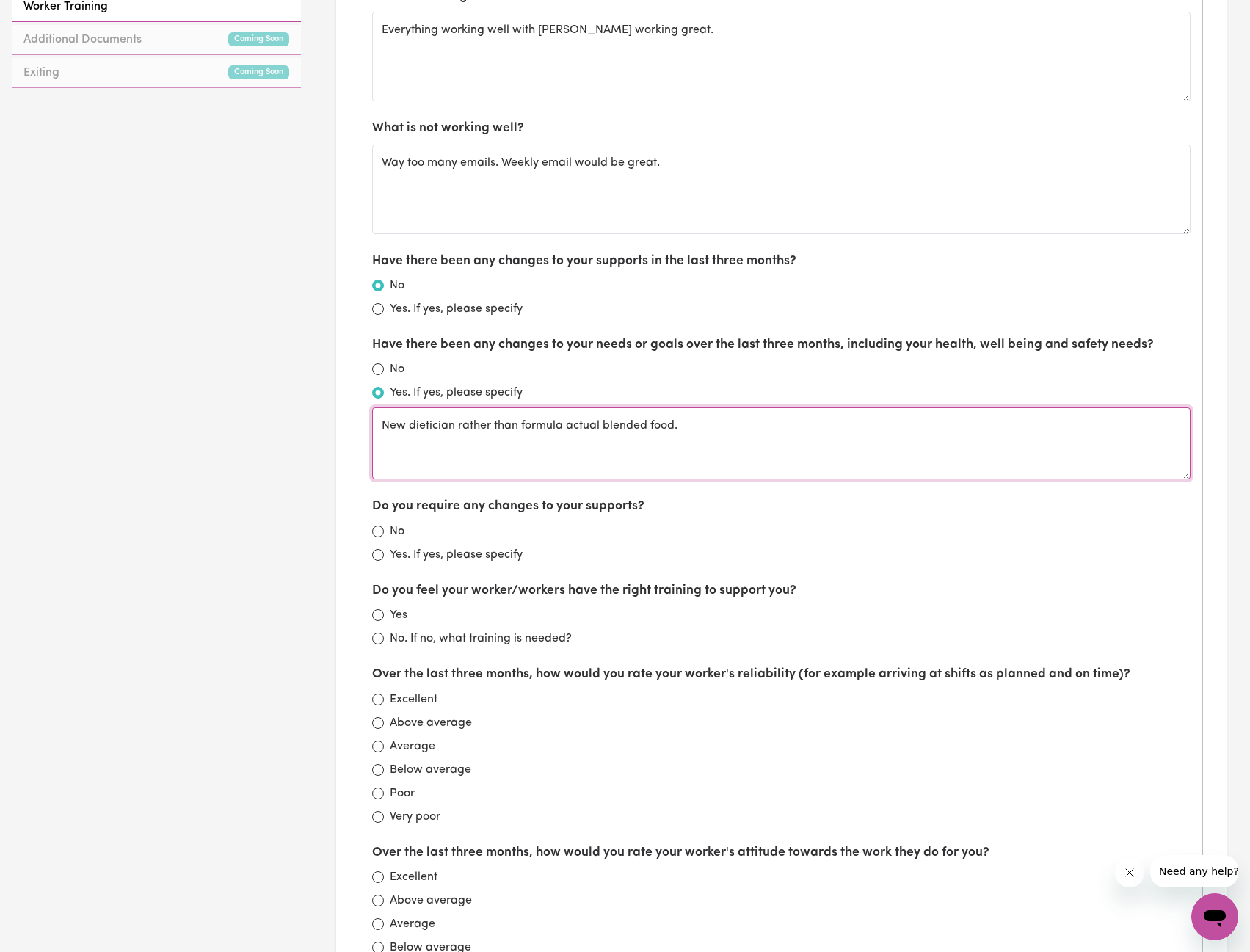
type textarea "New dietician rather than formula actual blended food."
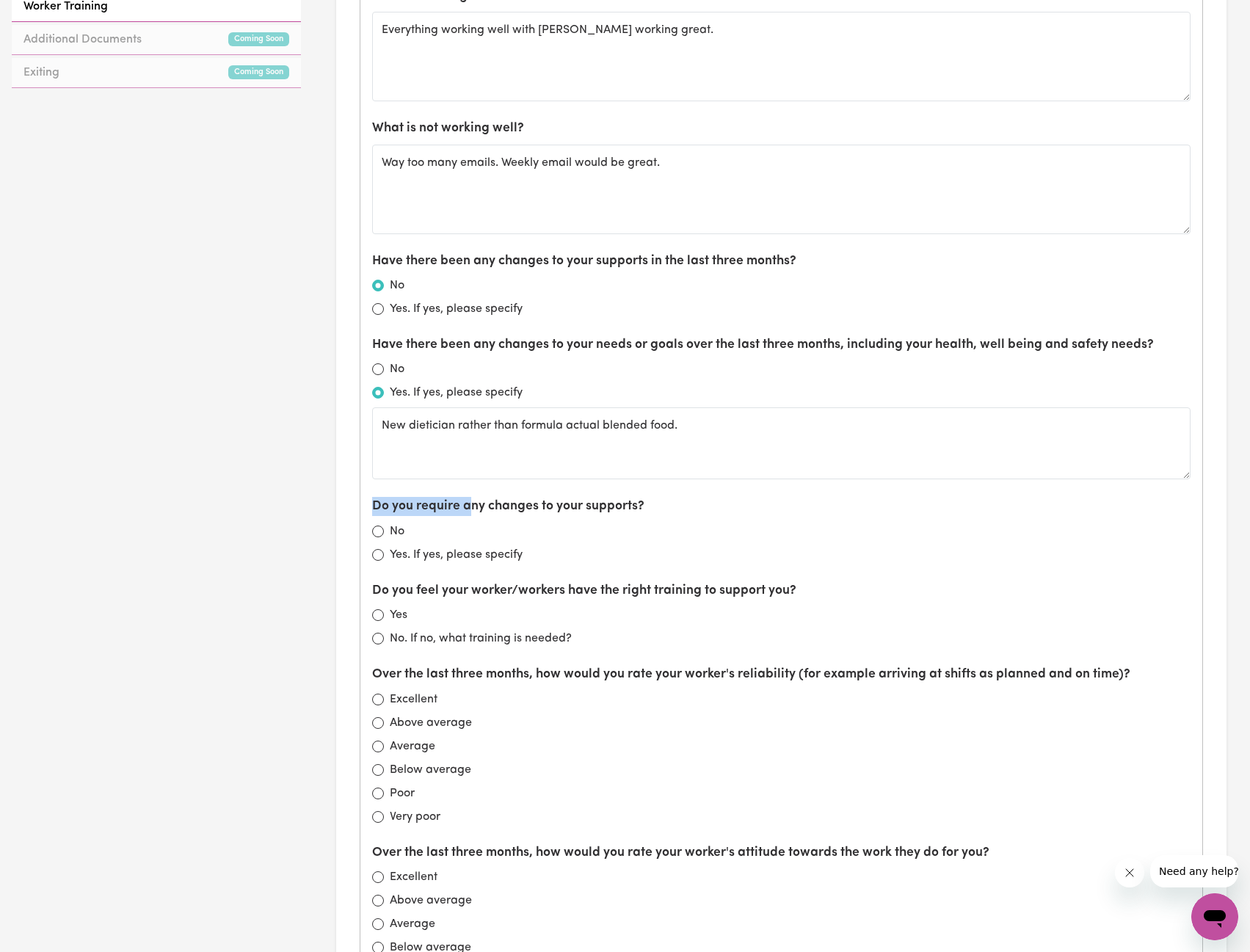
drag, startPoint x: 375, startPoint y: 504, endPoint x: 471, endPoint y: 506, distance: 96.0
click at [471, 506] on label "Do you require any changes to your supports?" at bounding box center [508, 506] width 272 height 19
click at [536, 498] on label "Do you require any changes to your supports?" at bounding box center [508, 506] width 272 height 19
click at [387, 506] on label "Do you require any changes to your supports?" at bounding box center [508, 506] width 272 height 19
drag, startPoint x: 378, startPoint y: 505, endPoint x: 640, endPoint y: 513, distance: 262.1
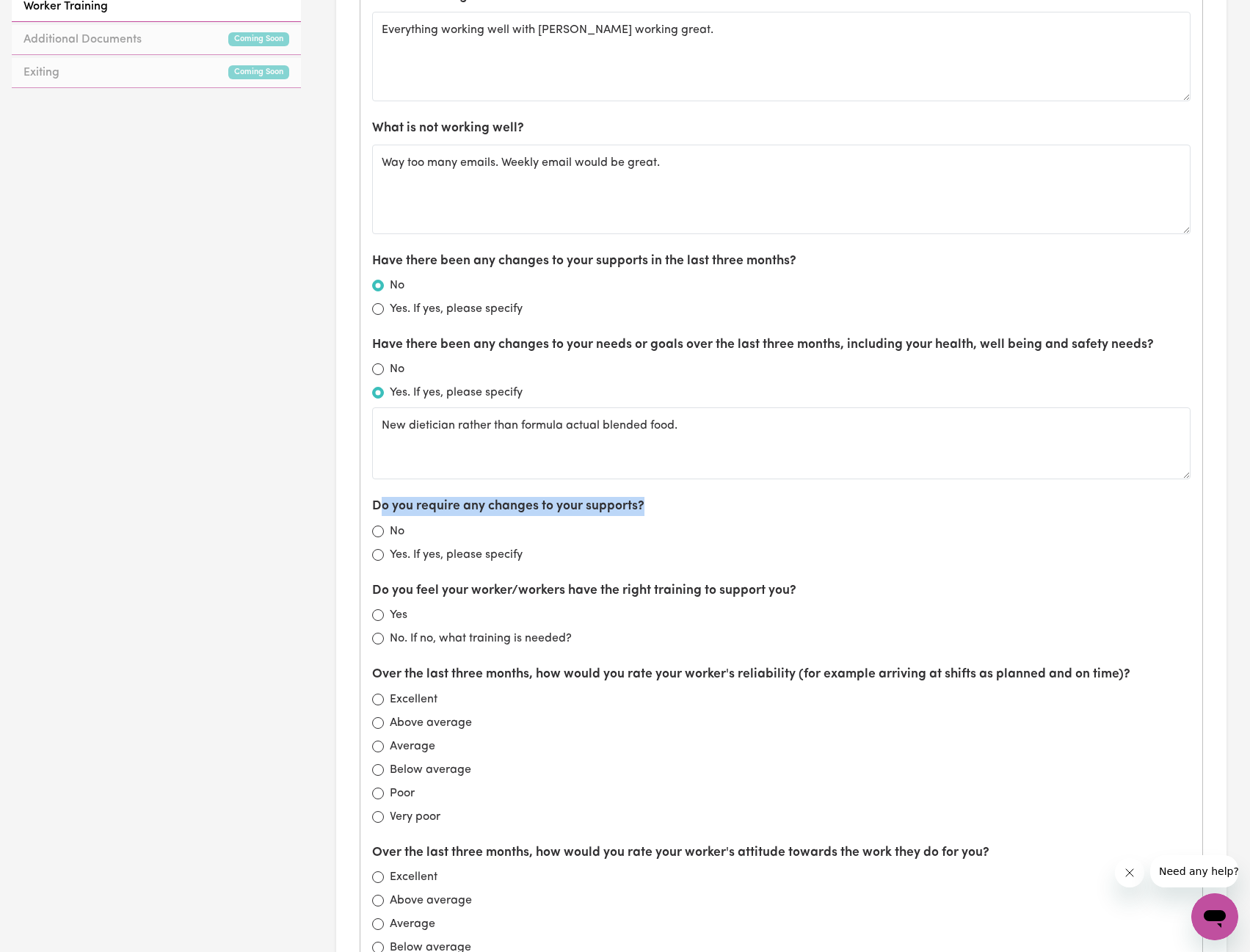
click at [640, 513] on label "Do you require any changes to your supports?" at bounding box center [508, 506] width 272 height 19
click at [639, 511] on label "Do you require any changes to your supports?" at bounding box center [508, 506] width 272 height 19
click at [383, 530] on input "No" at bounding box center [378, 532] width 12 height 12
radio input "true"
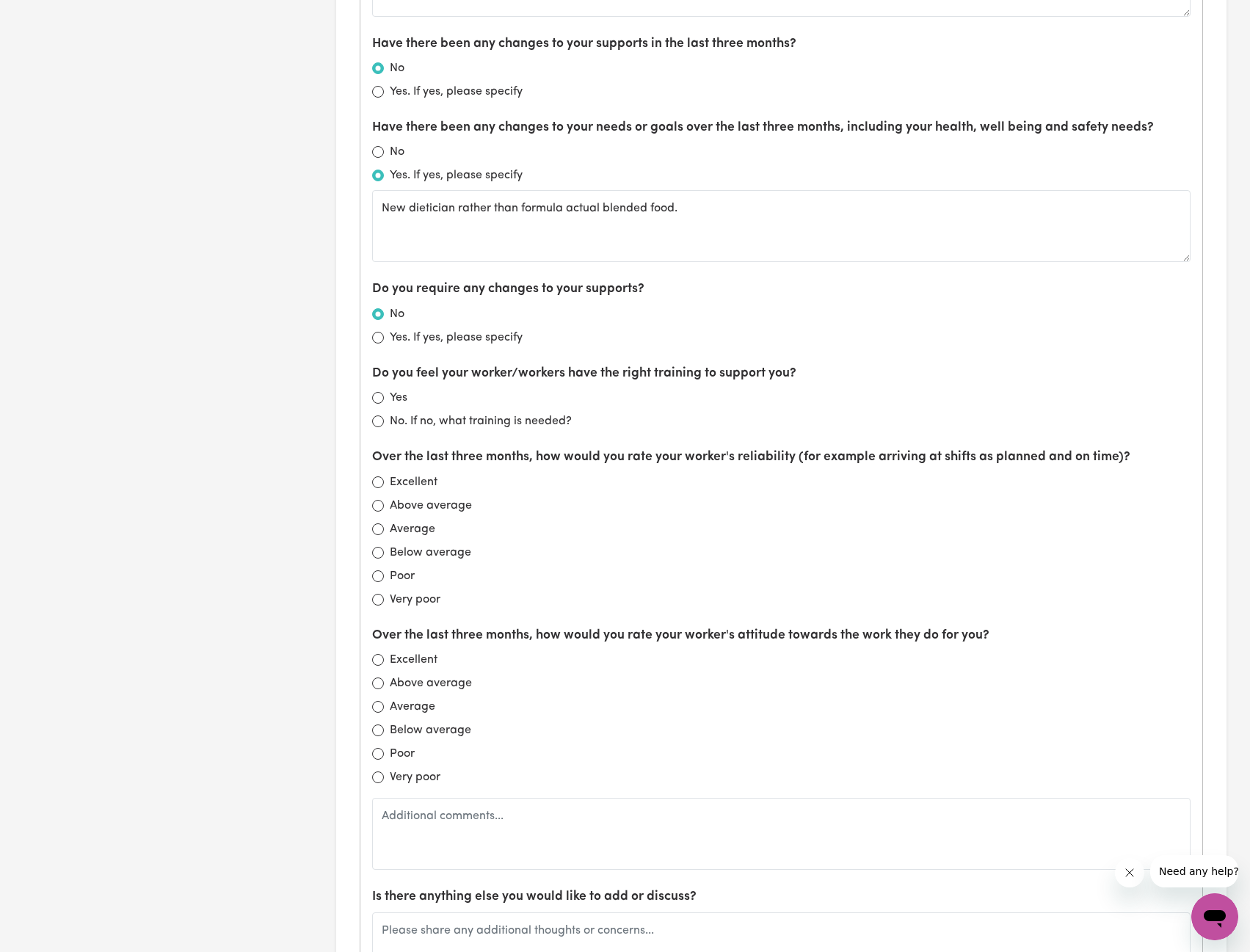
scroll to position [1028, 0]
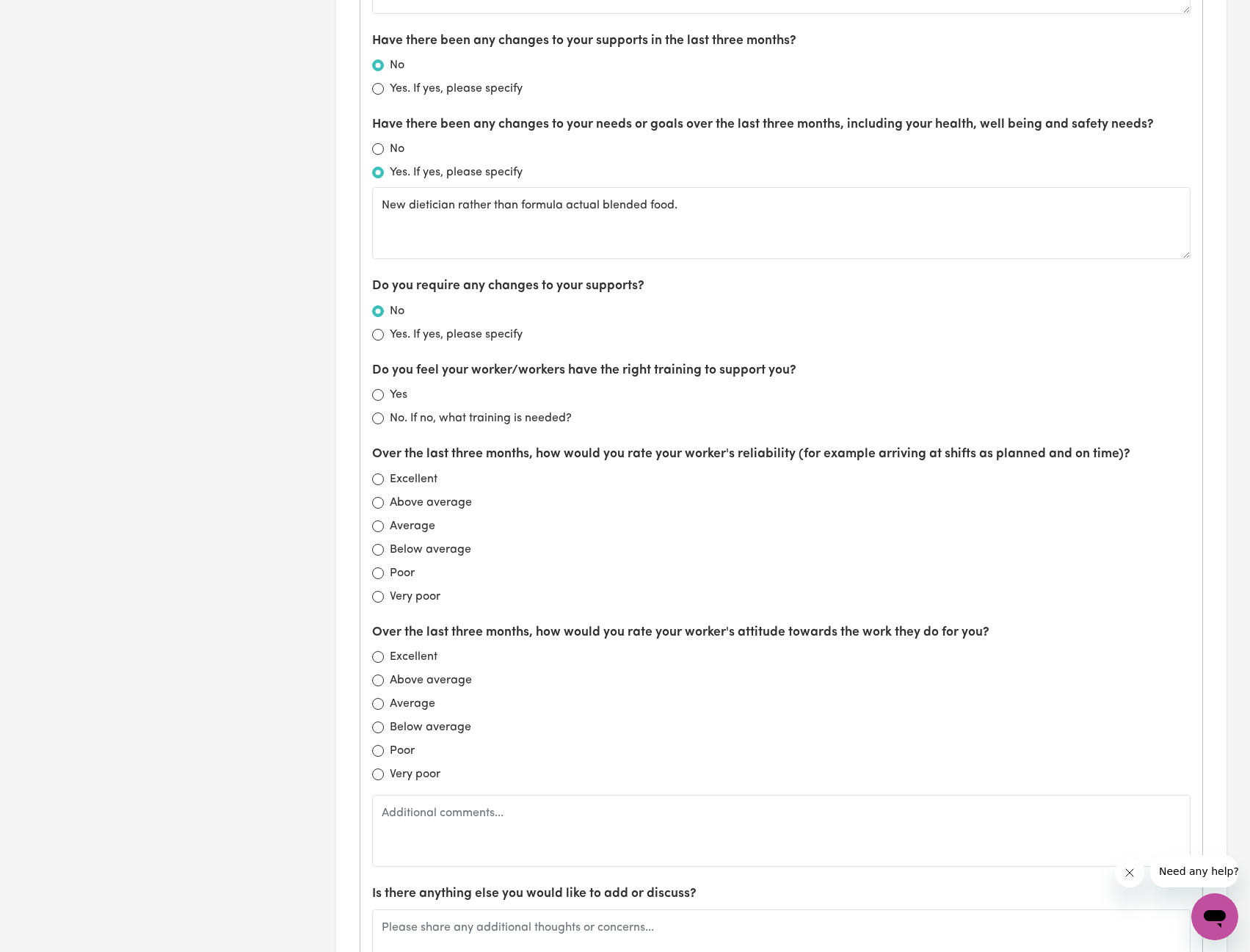
click at [738, 393] on div "Yes" at bounding box center [782, 395] width 819 height 17
click at [378, 395] on input "Yes" at bounding box center [378, 395] width 12 height 12
radio input "true"
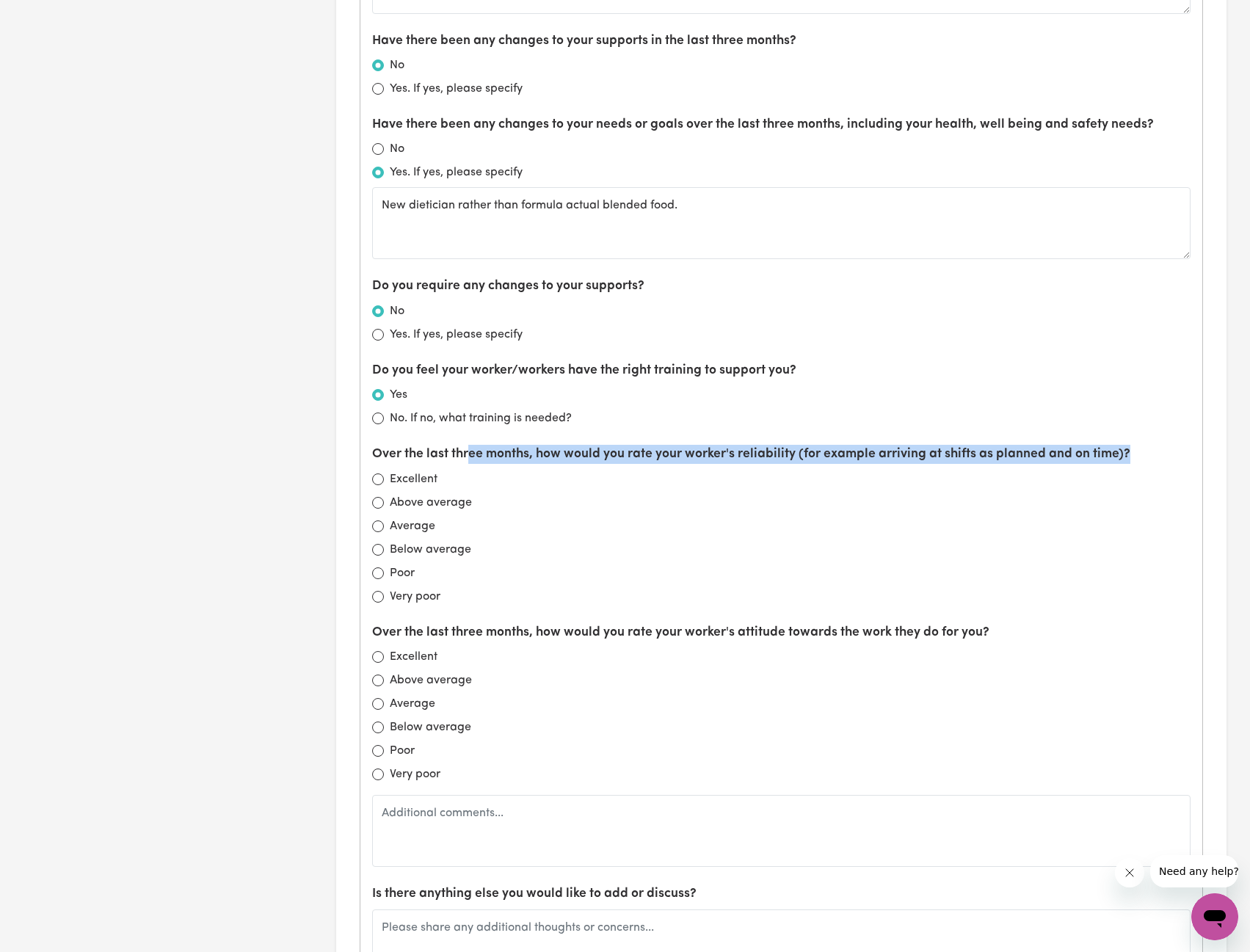
drag, startPoint x: 472, startPoint y: 449, endPoint x: 562, endPoint y: 460, distance: 90.7
click at [561, 464] on label "Over the last three months, how would you rate your worker's reliability (for e…" at bounding box center [752, 454] width 758 height 19
click at [562, 460] on label "Over the last three months, how would you rate your worker's reliability (for e…" at bounding box center [752, 454] width 758 height 19
drag, startPoint x: 442, startPoint y: 457, endPoint x: 789, endPoint y: 454, distance: 347.0
click at [789, 454] on label "Over the last three months, how would you rate your worker's reliability (for e…" at bounding box center [752, 454] width 758 height 19
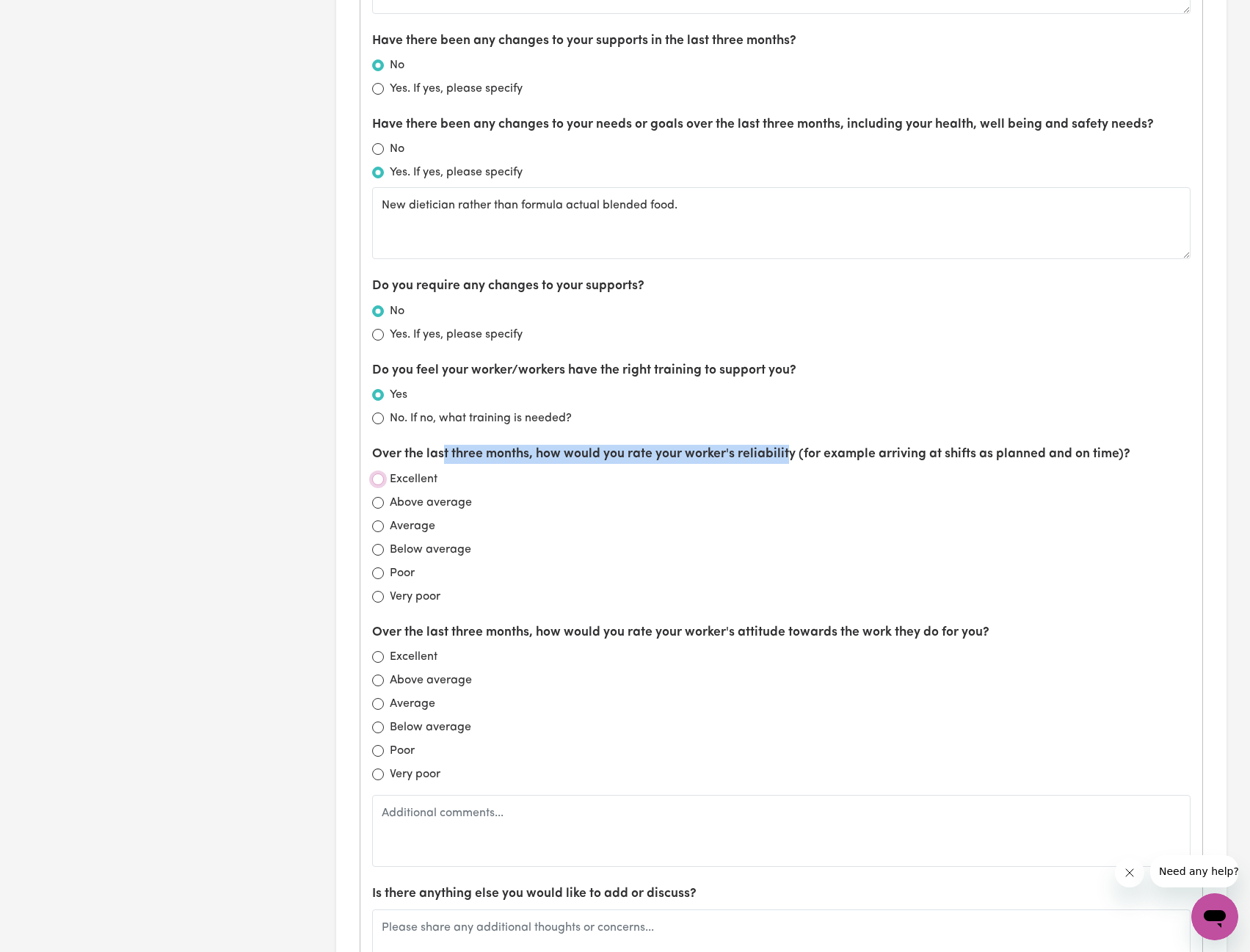
click at [379, 485] on input "Excellent" at bounding box center [378, 479] width 12 height 12
radio input "true"
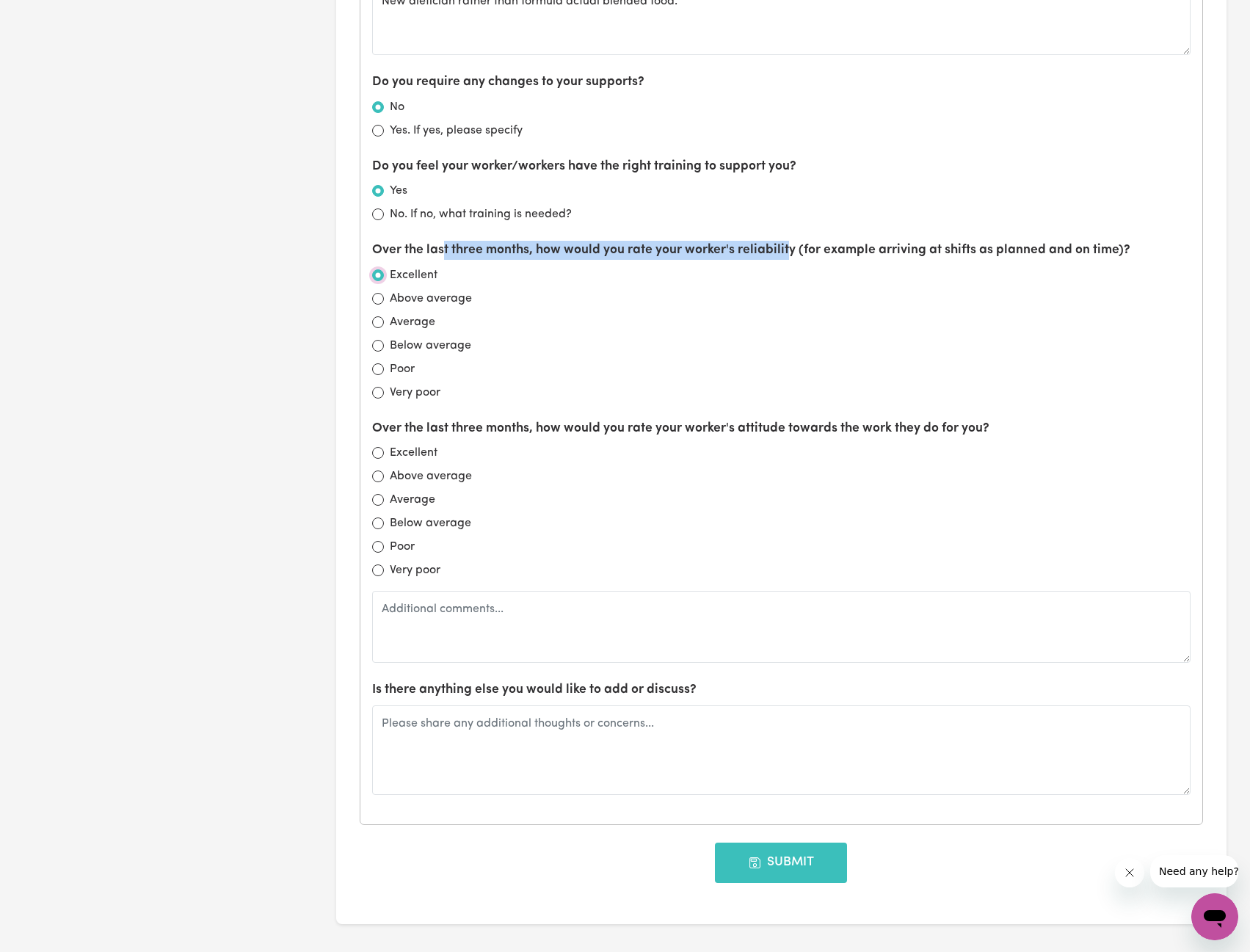
scroll to position [1248, 0]
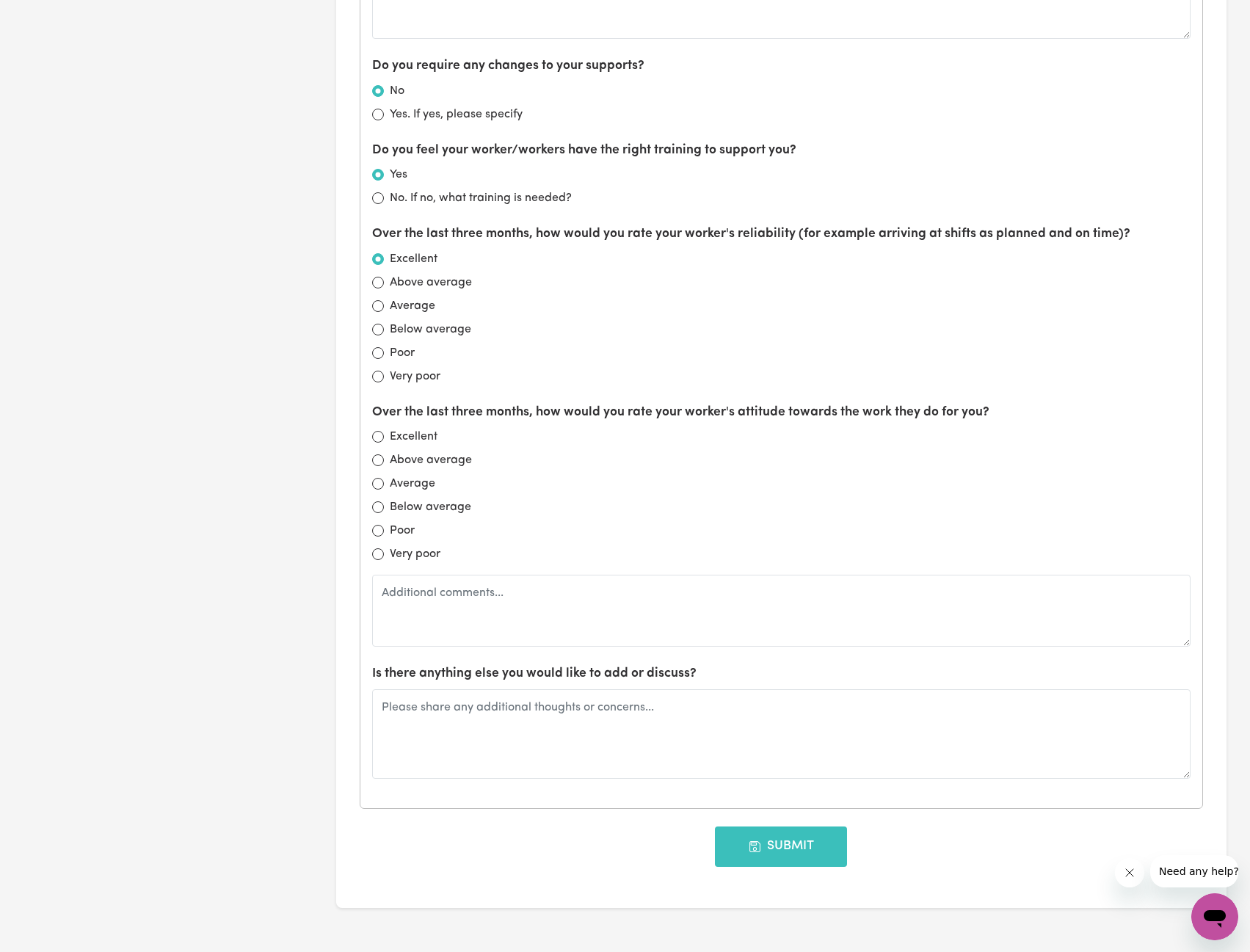
click at [600, 497] on div "Over the last three months, how would you rate your worker's attitude towards t…" at bounding box center [782, 525] width 819 height 244
click at [381, 438] on input "Excellent" at bounding box center [378, 437] width 12 height 12
radio input "true"
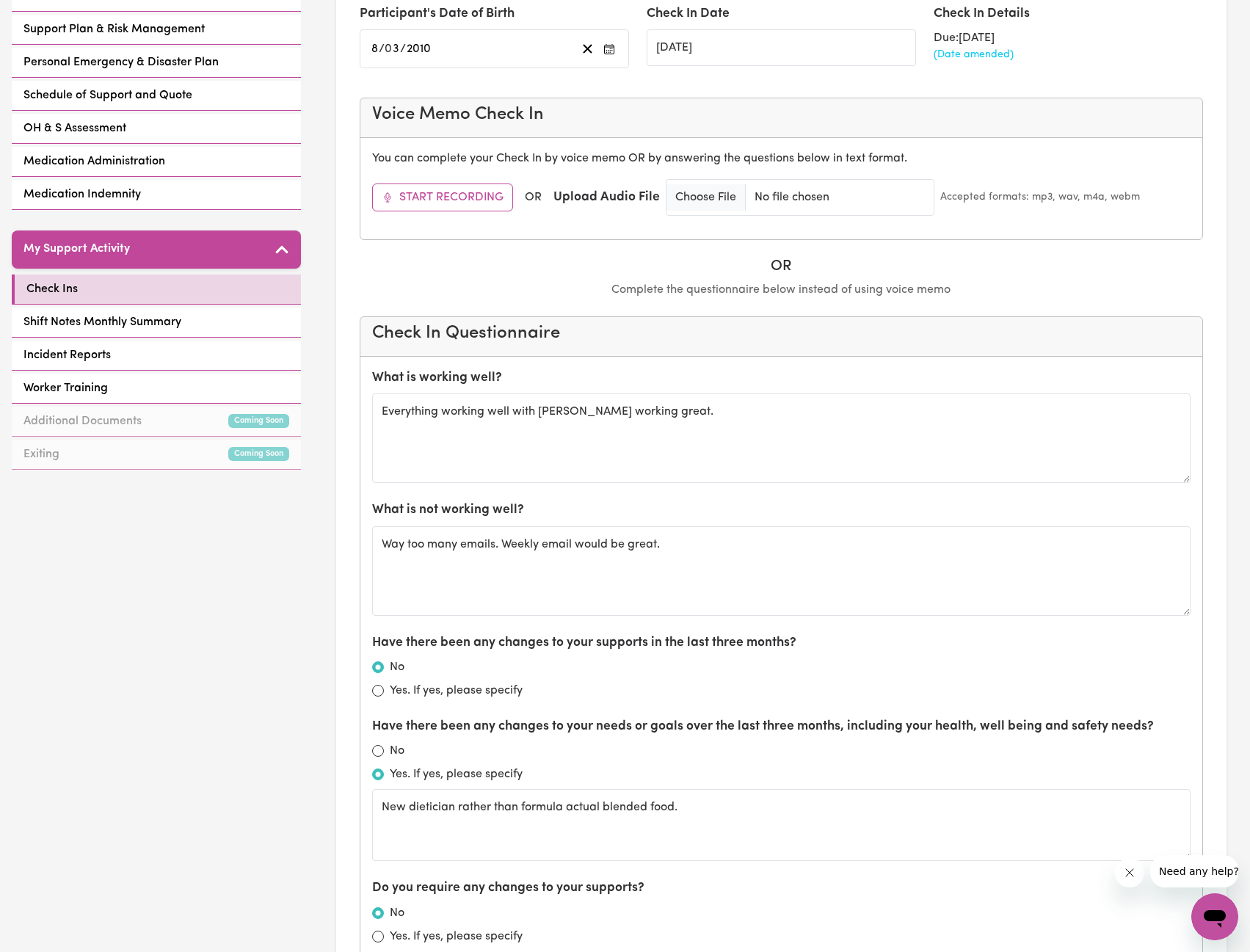
scroll to position [441, 0]
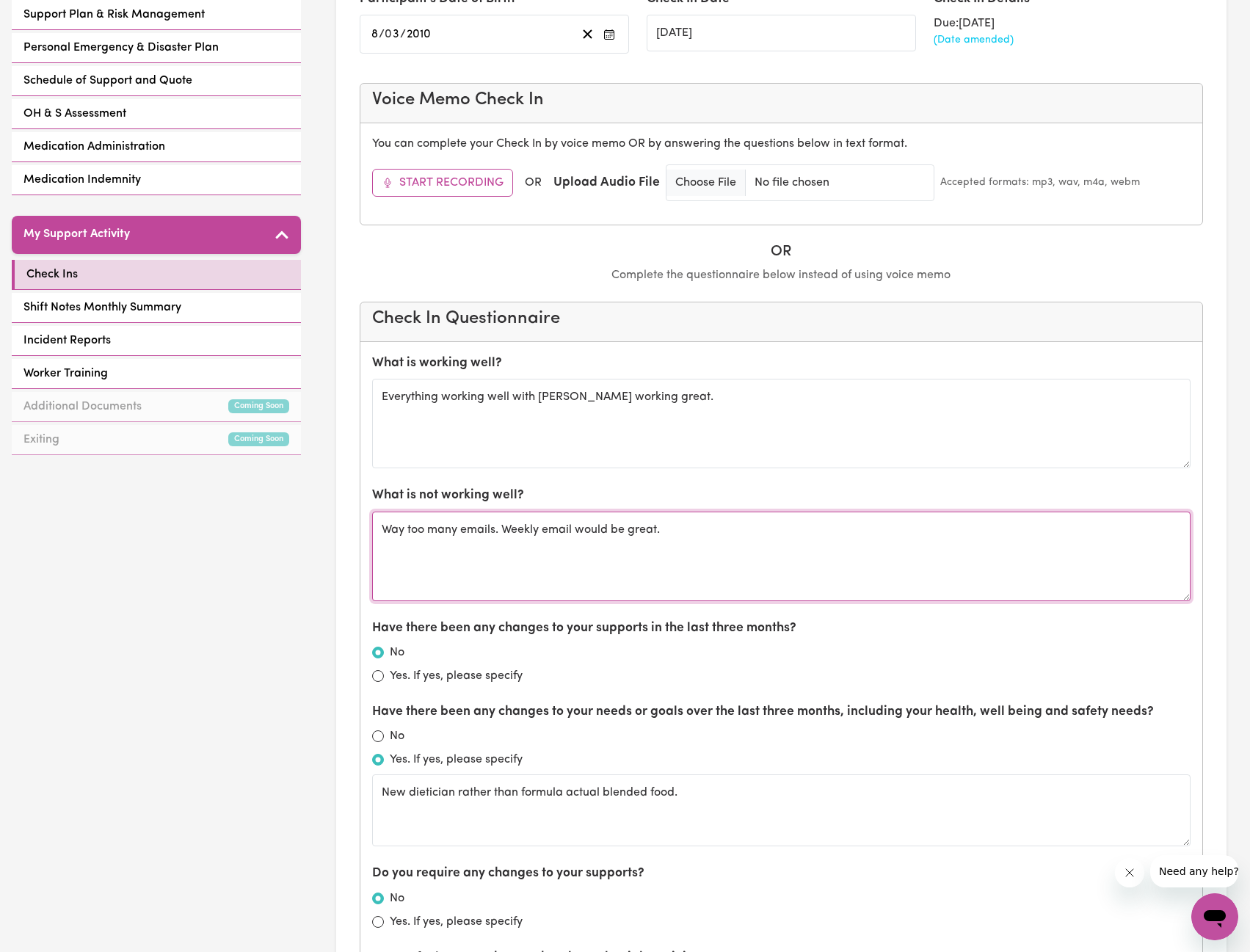
click at [716, 547] on textarea "Way too many emails. Weekly email would be great." at bounding box center [782, 556] width 819 height 90
click at [537, 534] on textarea "Way too many emails. Weekly email would be great." at bounding box center [782, 556] width 819 height 90
click at [541, 530] on textarea "Way too many emails. Weekly email would be great." at bounding box center [782, 556] width 819 height 90
click at [708, 545] on textarea "Way too many emails. Weekly summary email would be great." at bounding box center [782, 556] width 819 height 90
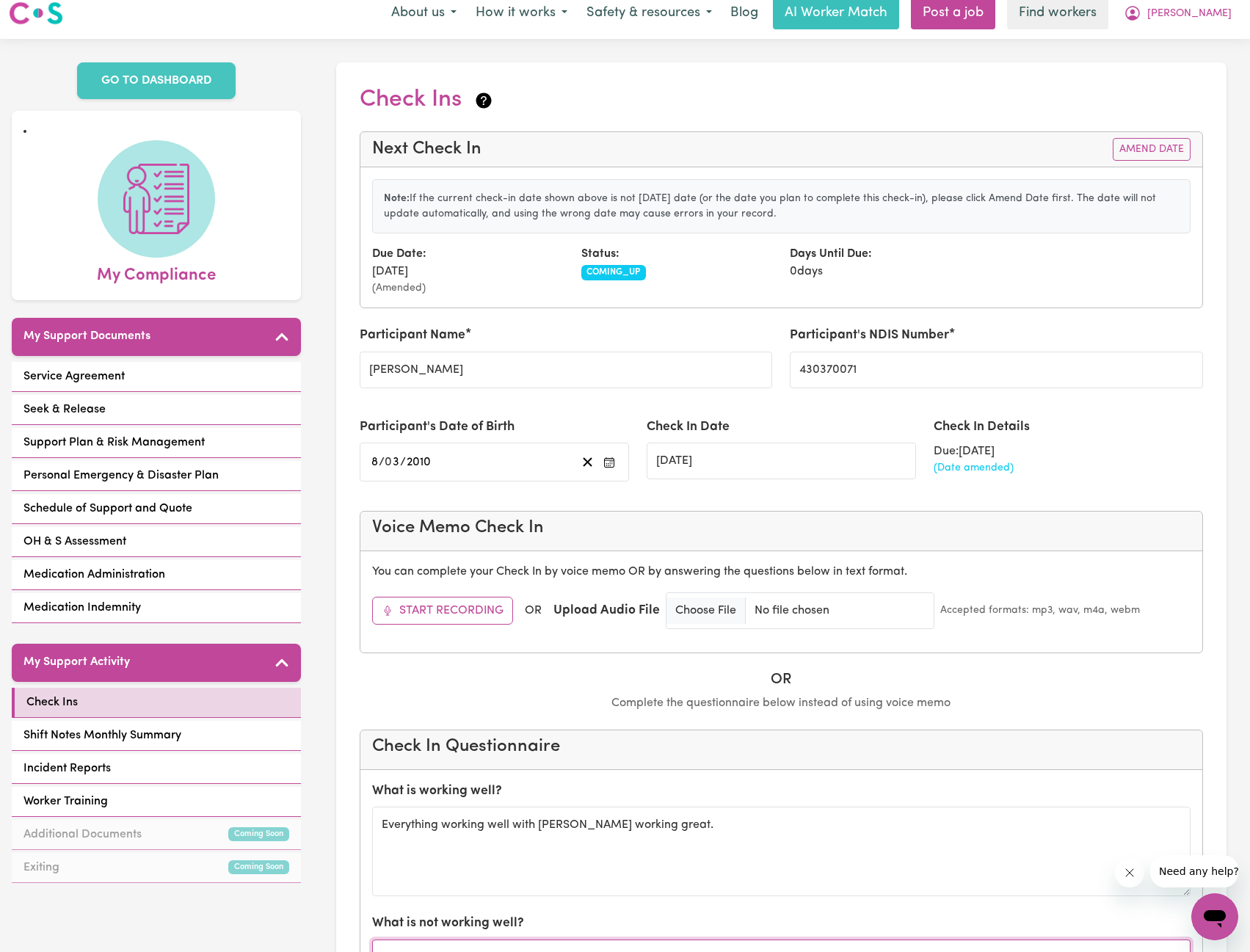
scroll to position [0, 0]
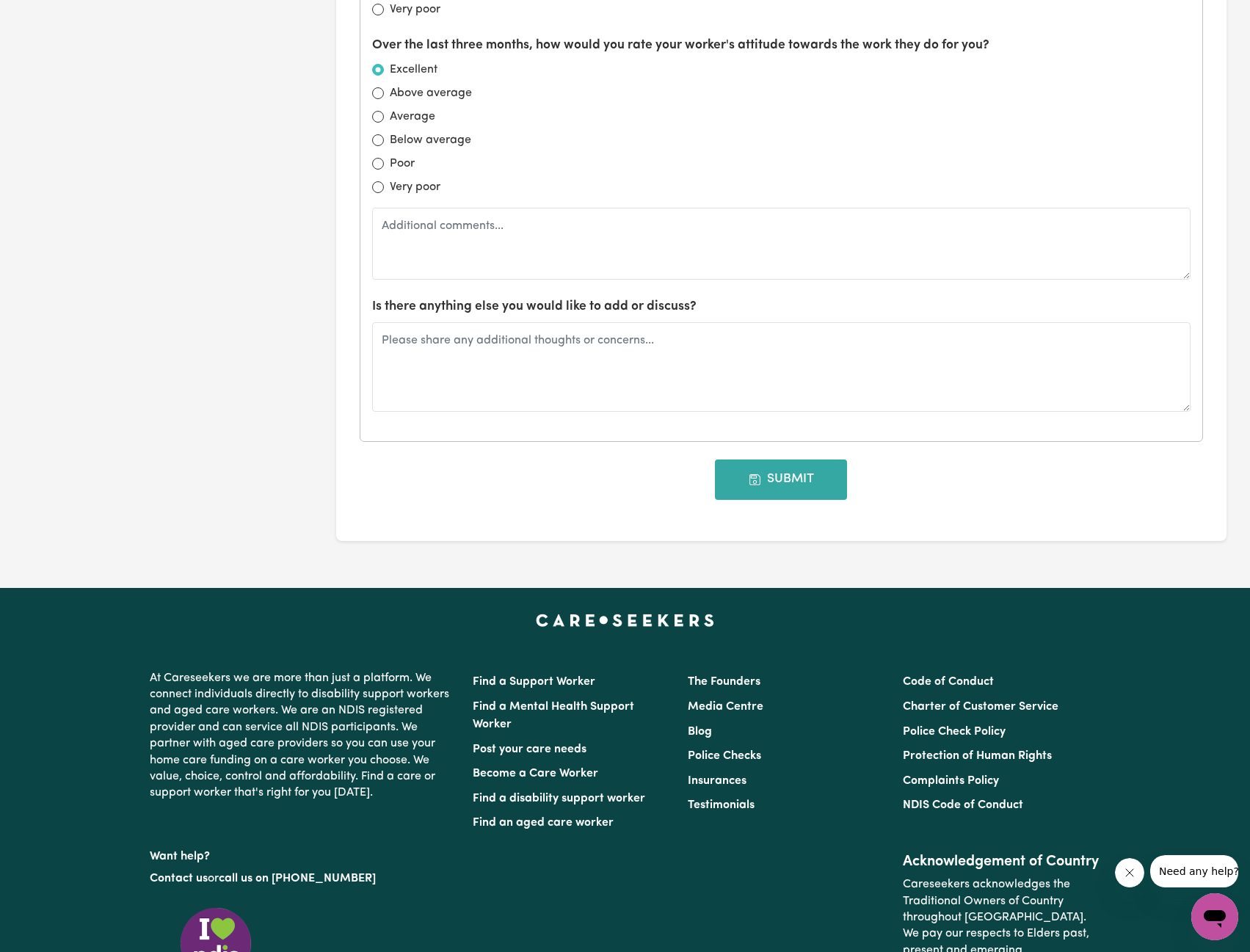
type textarea "Way too many emails. Weekly summary email would be great."
click at [779, 486] on button "Submit" at bounding box center [781, 479] width 132 height 40
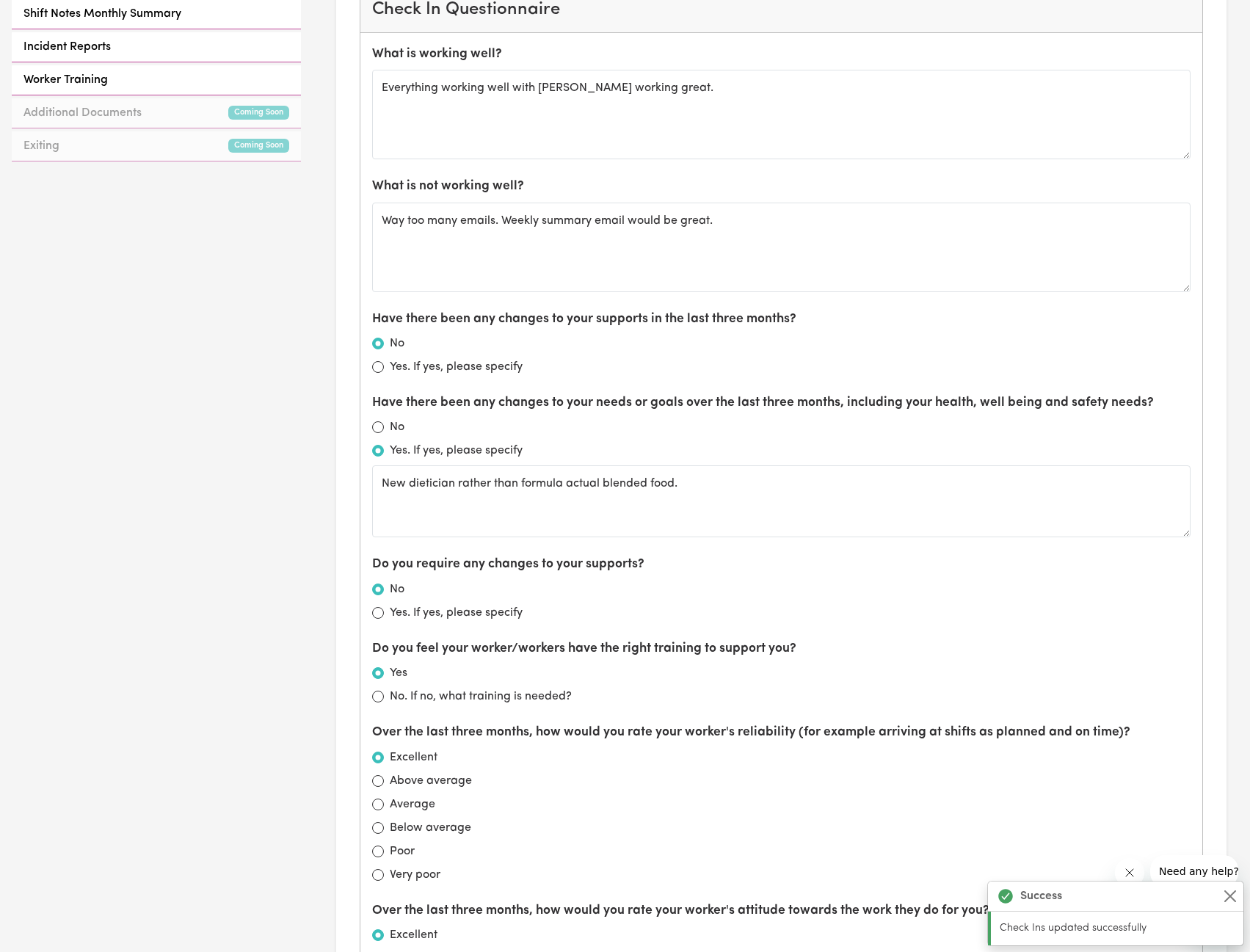
type input "[DATE]"
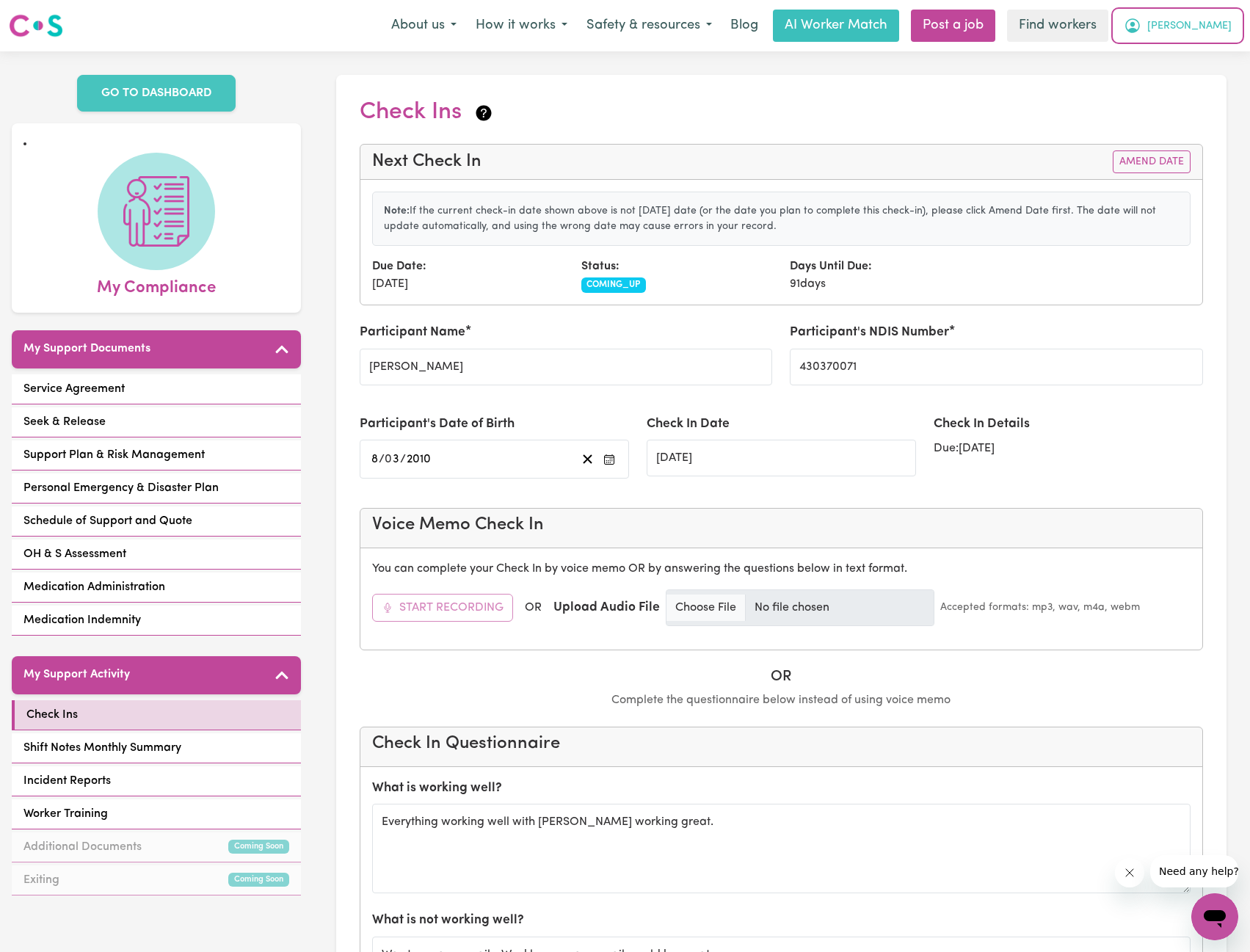
click at [1203, 35] on button "[PERSON_NAME]" at bounding box center [1177, 26] width 127 height 31
click at [1184, 47] on link "My Dashboard" at bounding box center [1183, 57] width 116 height 28
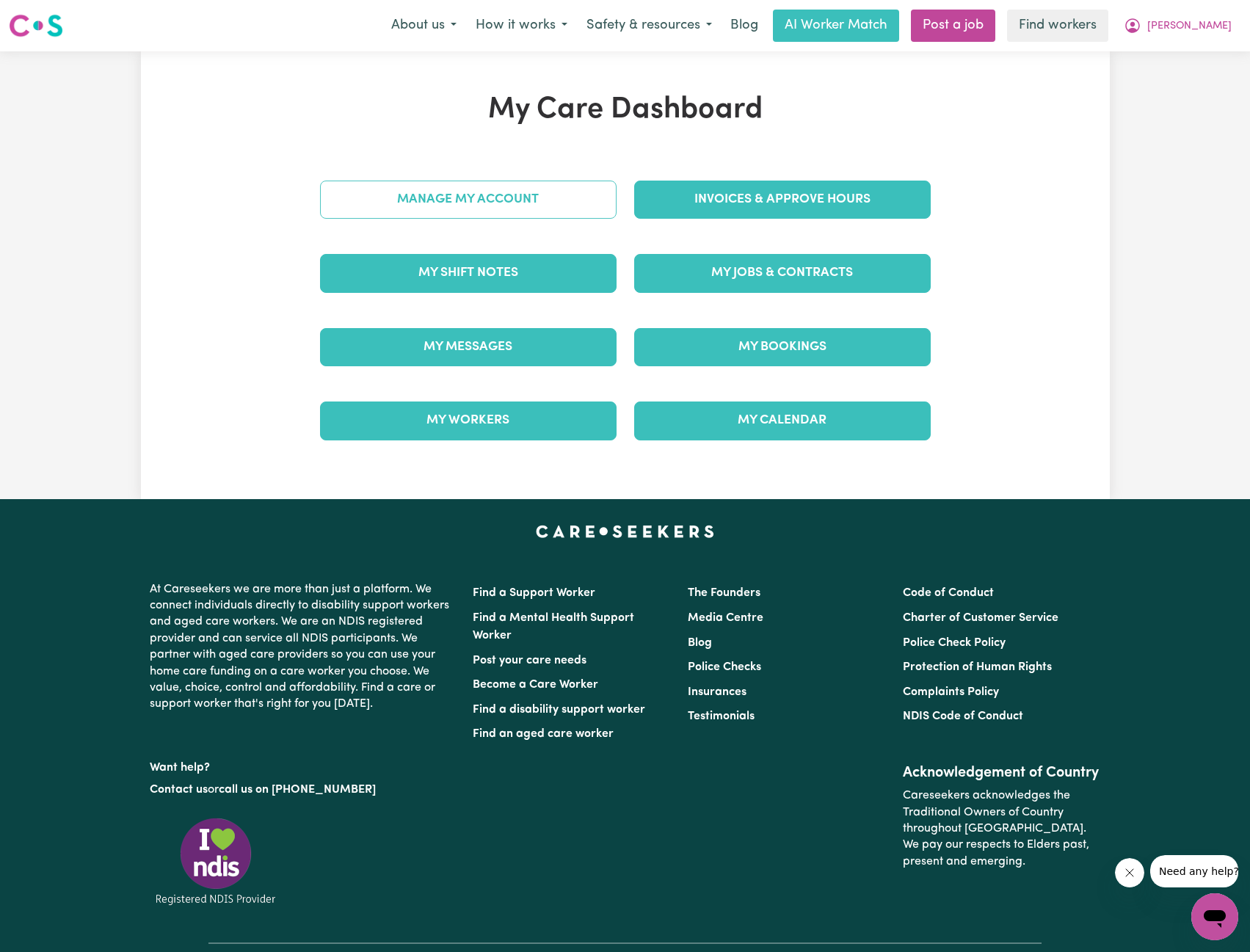
click at [470, 198] on link "Manage My Account" at bounding box center [468, 200] width 296 height 38
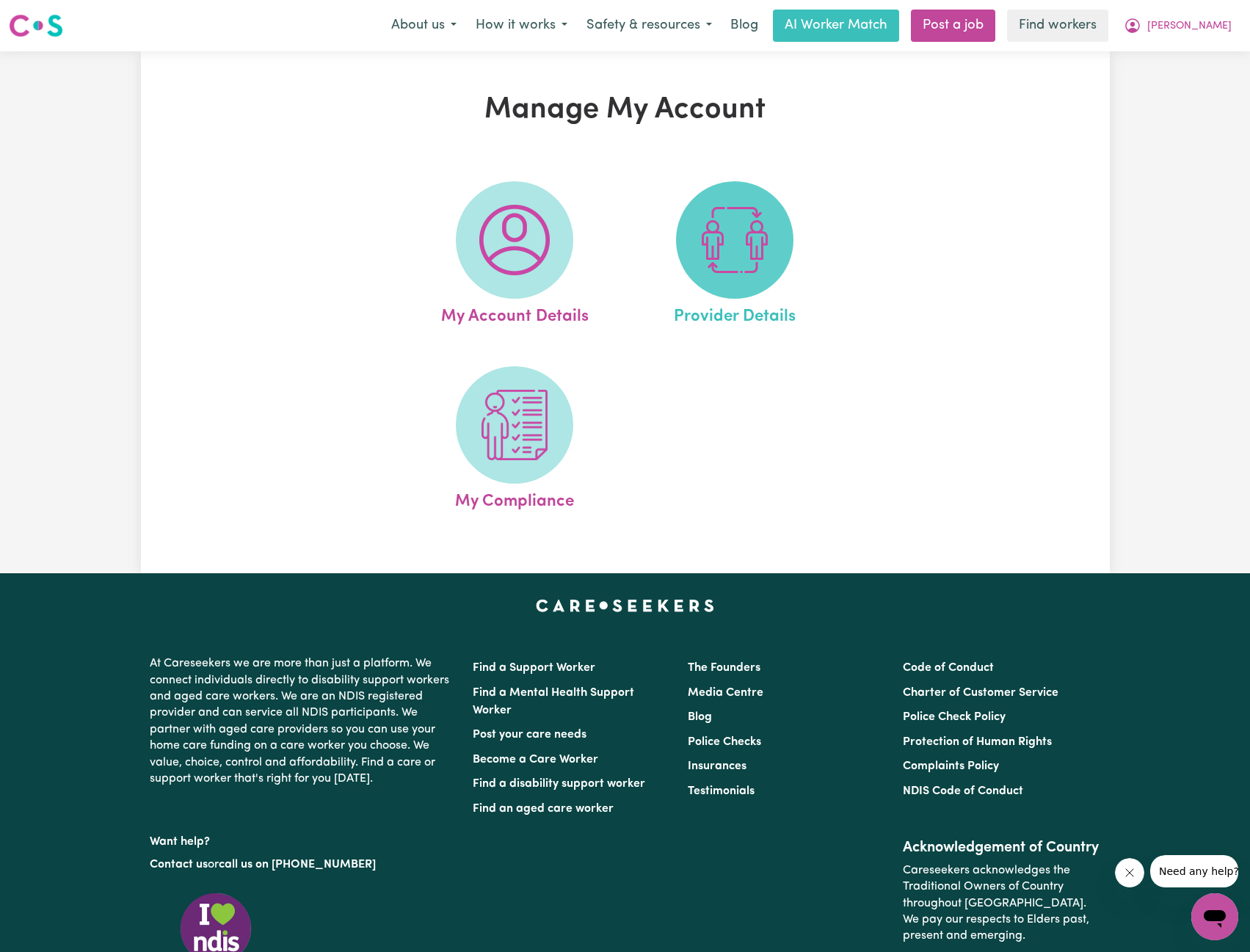
click at [699, 243] on span at bounding box center [735, 240] width 117 height 117
select select "NDIS_FUNDING_PLAN_MANAGED"
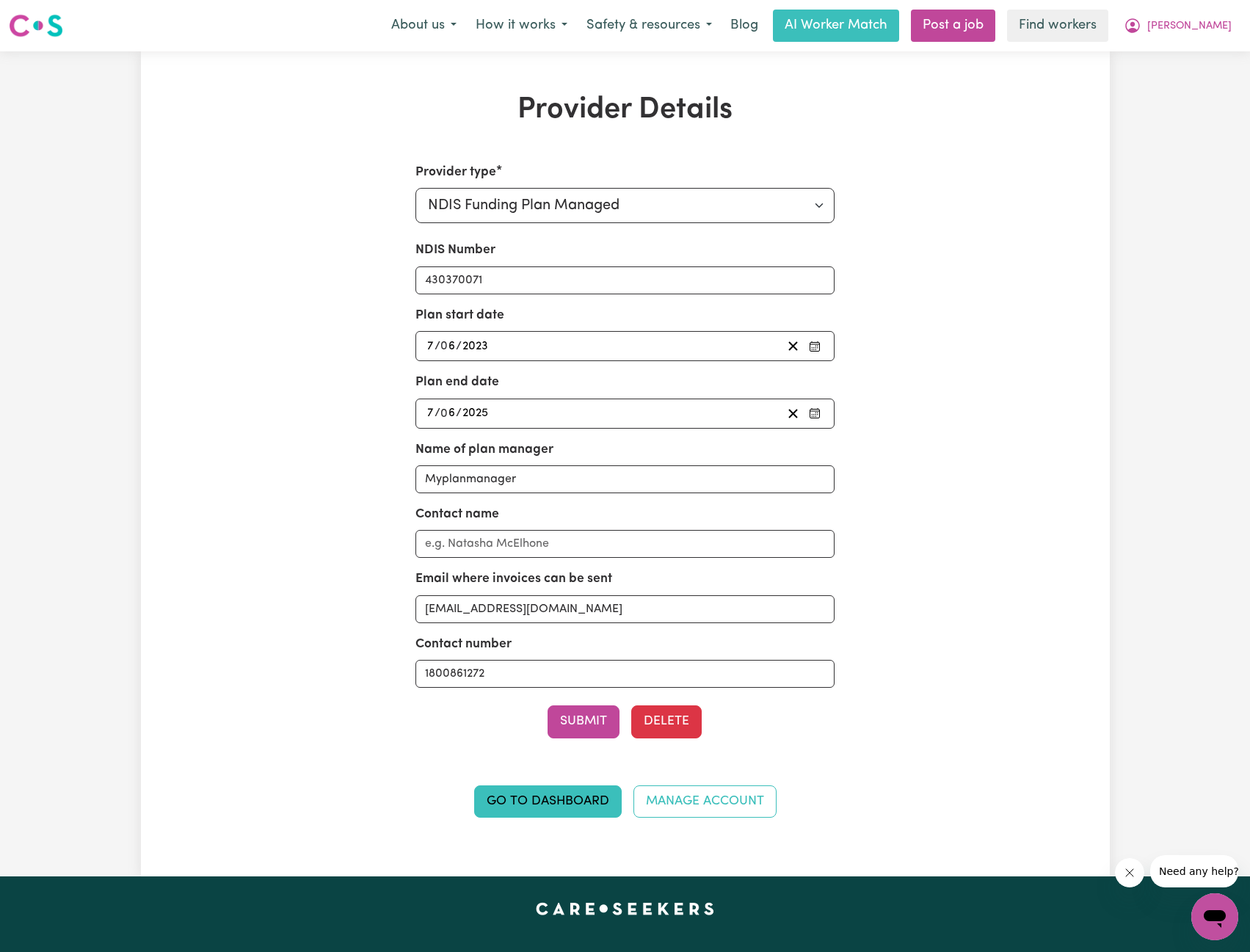
click at [557, 415] on div "[DATE] 7 / 0 6 / 2025" at bounding box center [603, 413] width 357 height 20
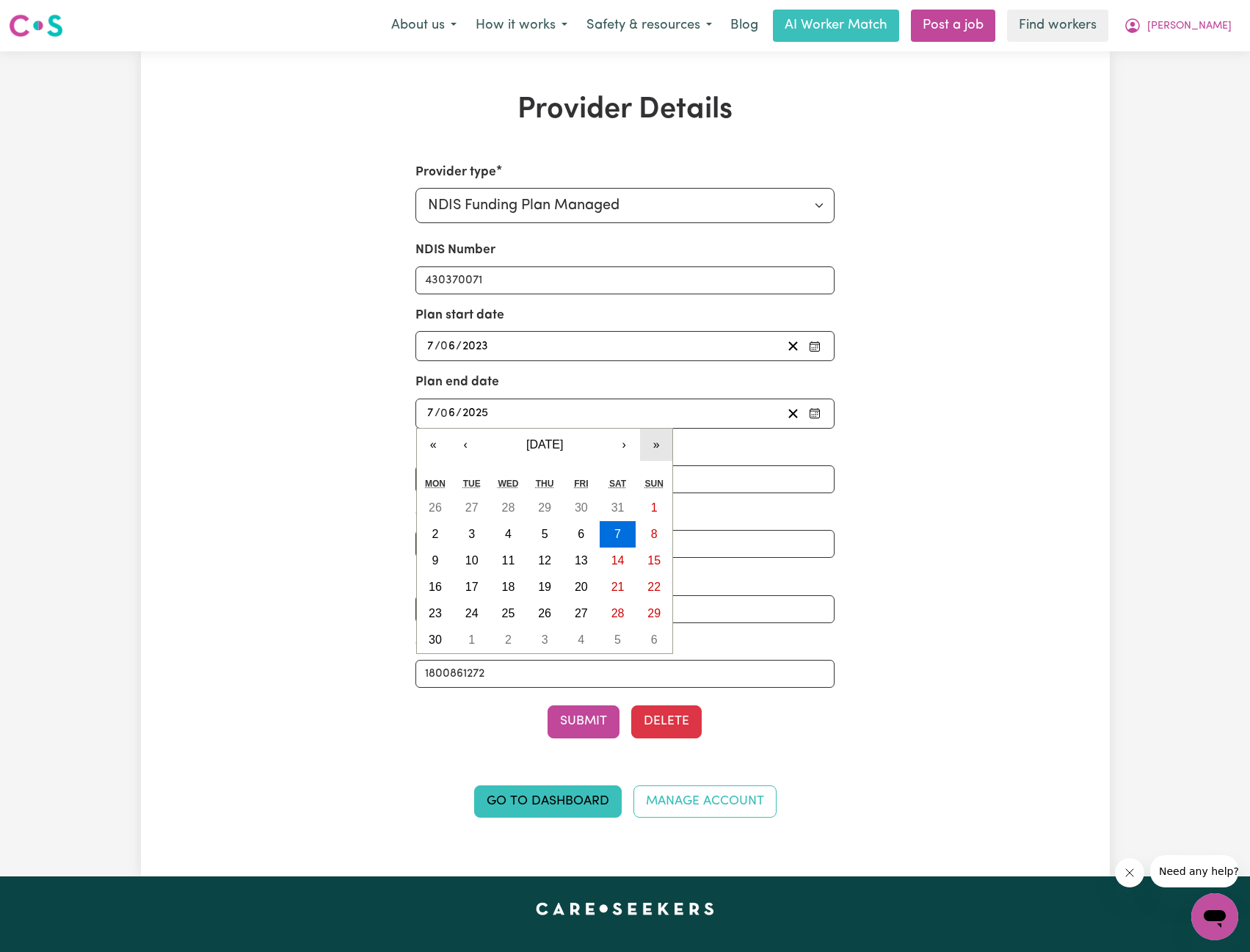
click at [655, 441] on button "»" at bounding box center [656, 444] width 32 height 32
click at [658, 499] on button "7" at bounding box center [654, 508] width 36 height 27
type input "[DATE]"
type input "2026"
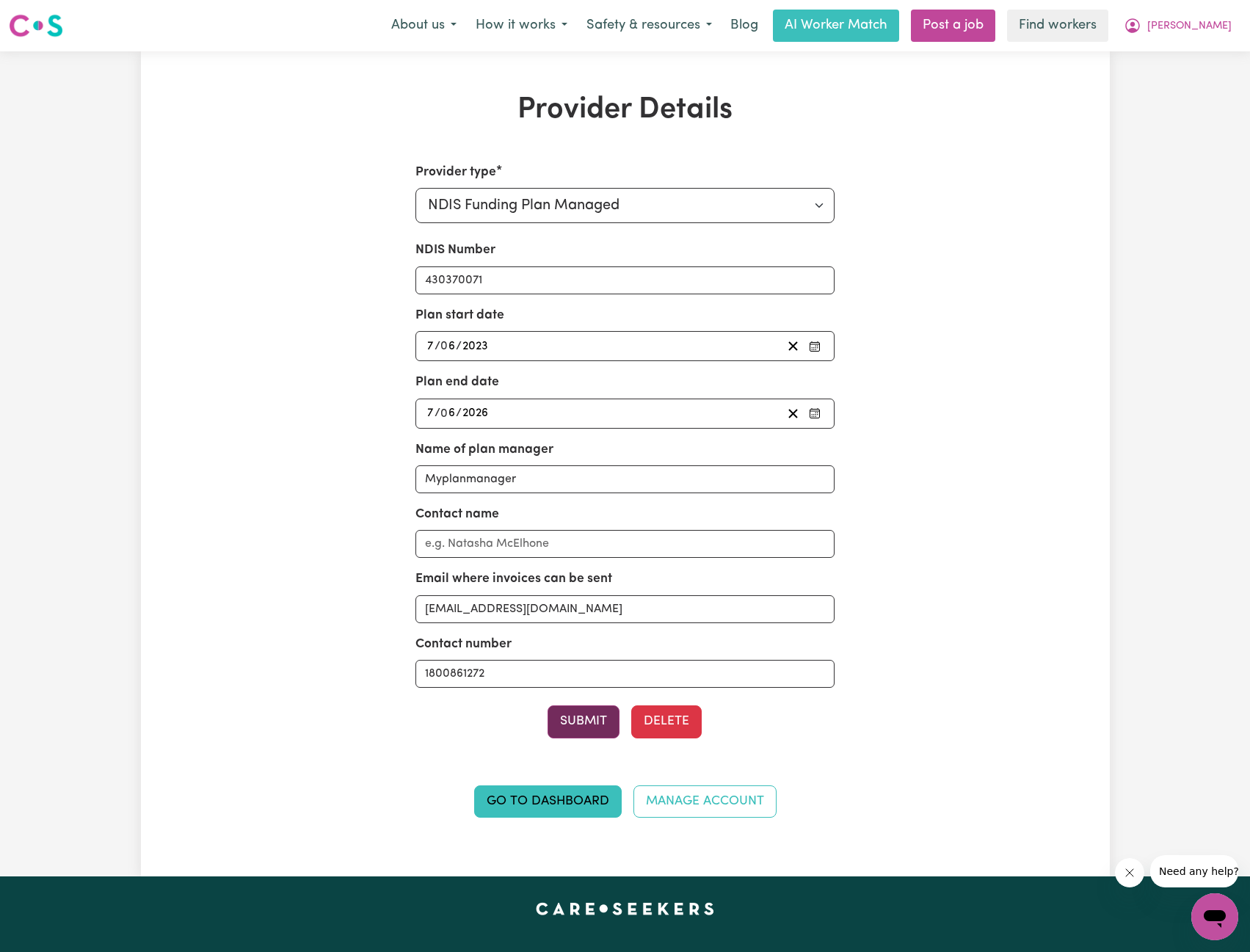
click at [585, 728] on button "Submit" at bounding box center [583, 721] width 72 height 32
click at [1202, 42] on nav "Menu About us How it works Safety & resources Blog AI Worker Match Post a job F…" at bounding box center [625, 25] width 1250 height 51
click at [1220, 27] on span "[PERSON_NAME]" at bounding box center [1190, 26] width 85 height 16
click at [1176, 88] on link "Logout" at bounding box center [1183, 85] width 116 height 28
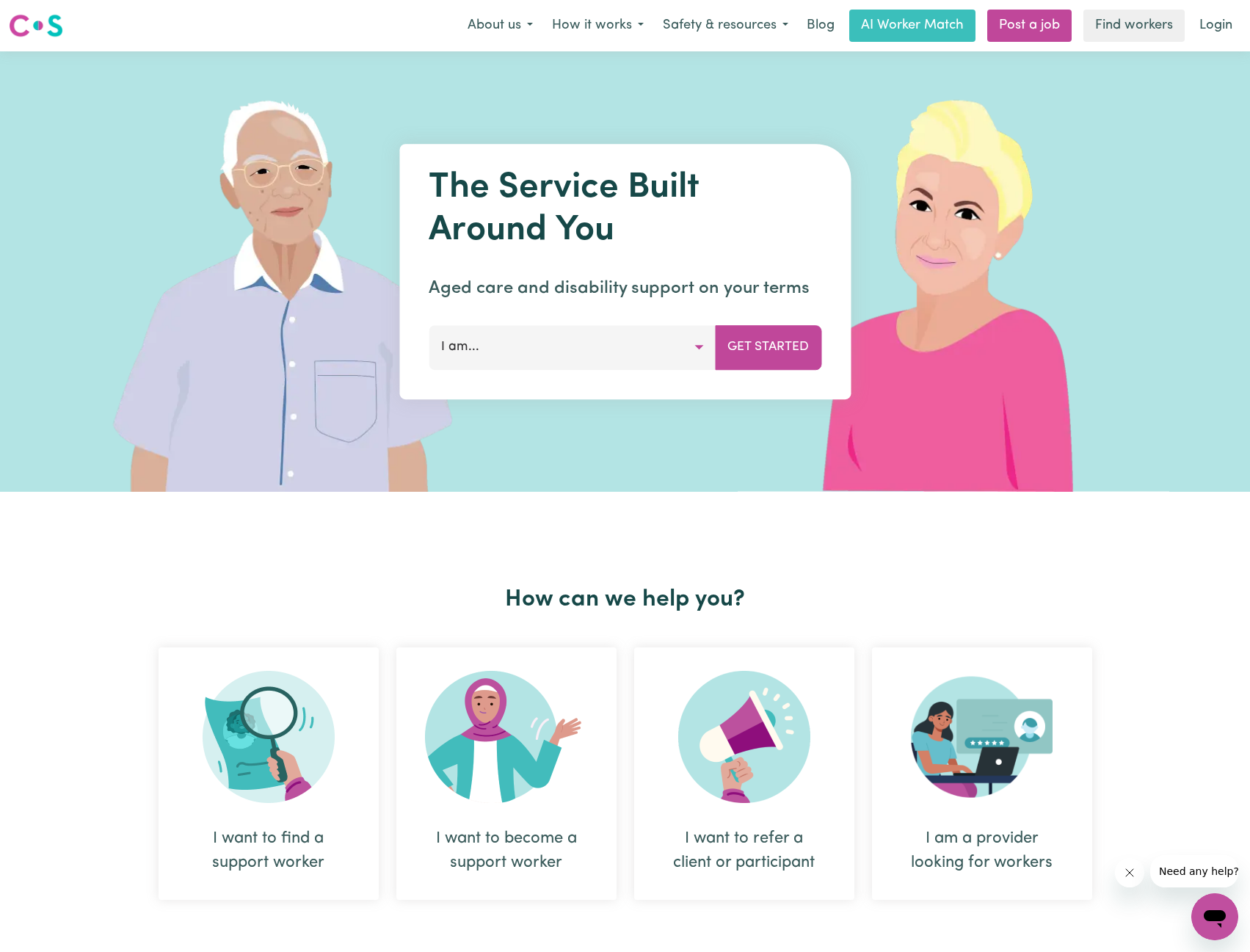
click at [1202, 32] on link "Login" at bounding box center [1216, 25] width 51 height 32
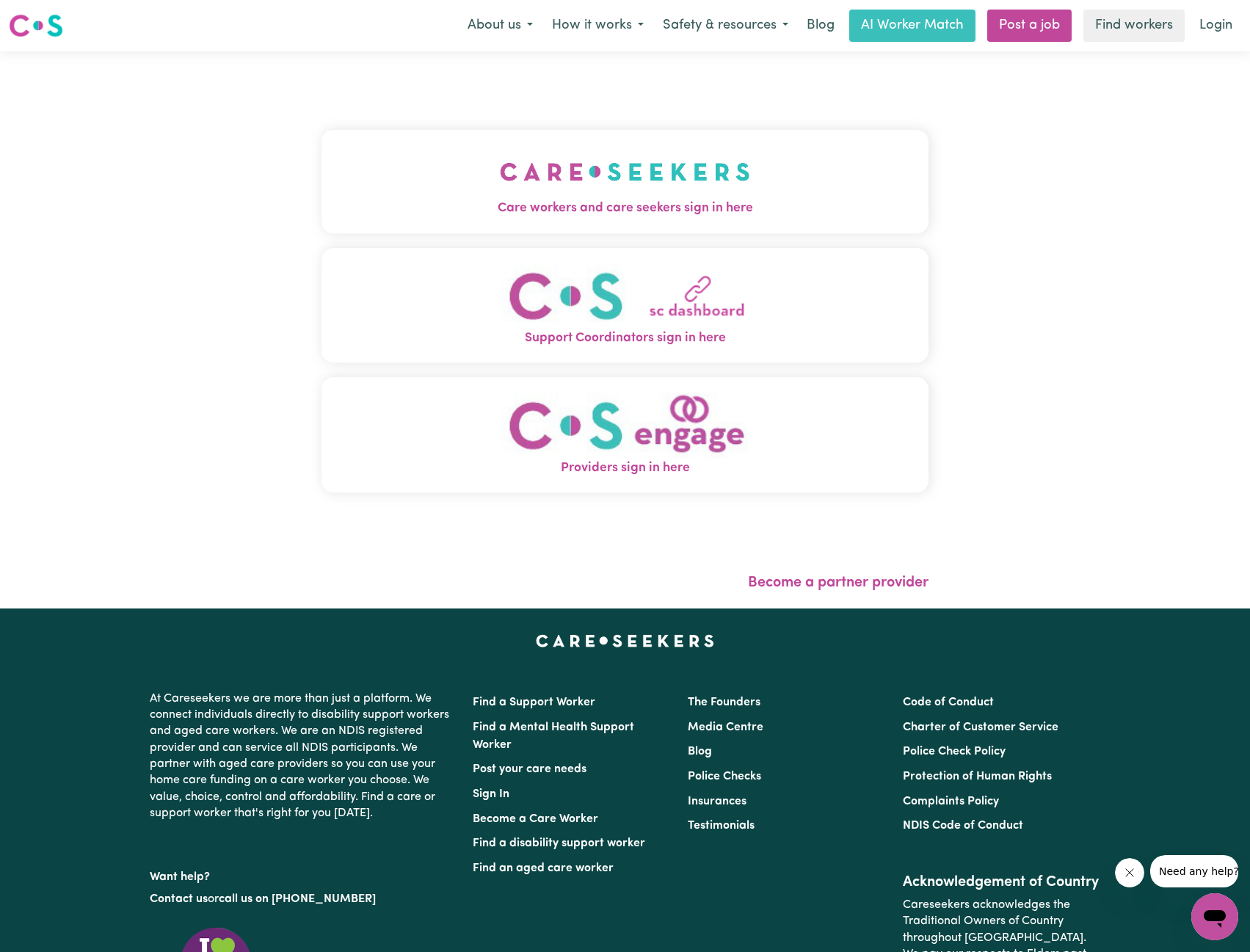
click at [594, 139] on button "Care workers and care seekers sign in here" at bounding box center [625, 181] width 608 height 103
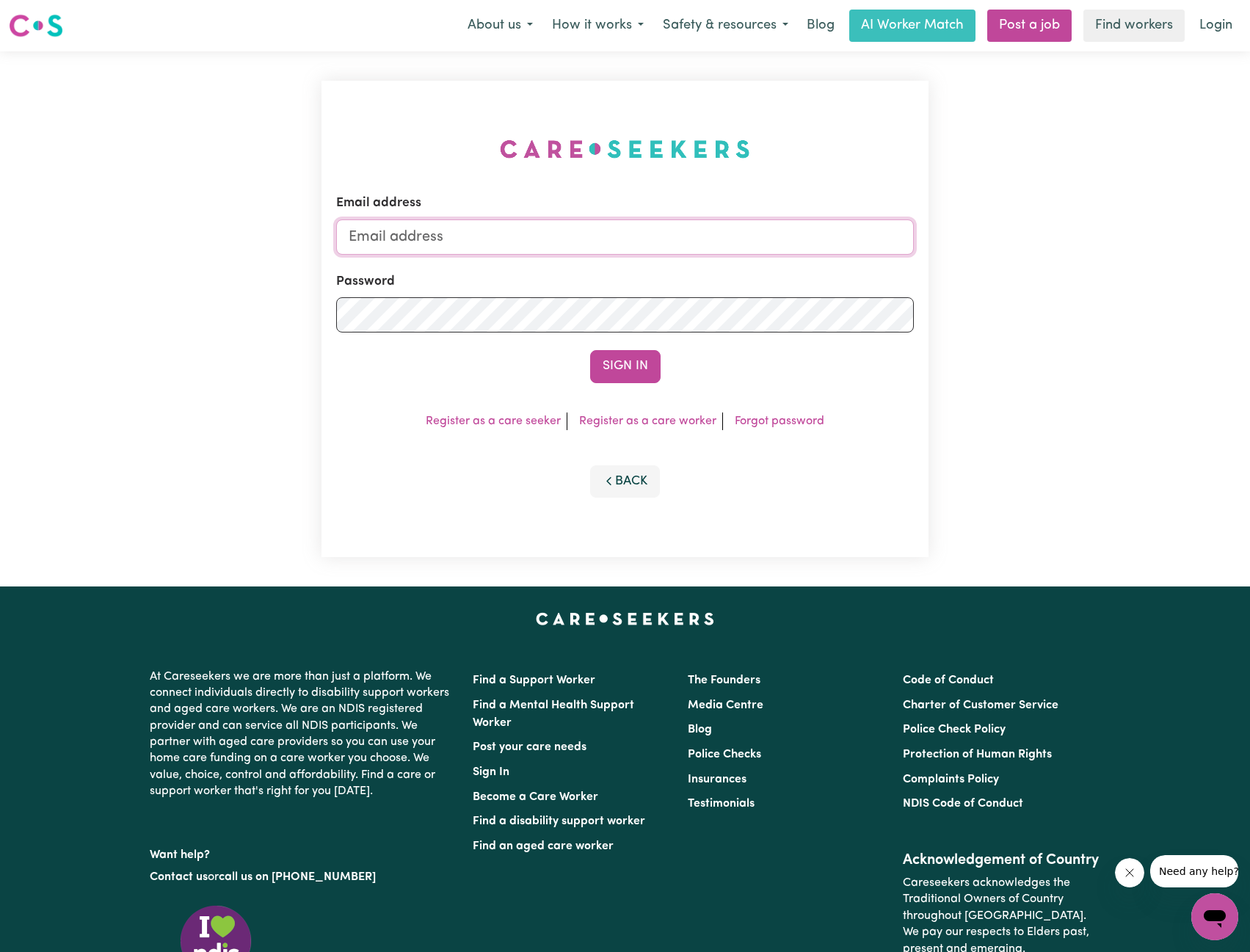
click at [632, 239] on input "Email address" at bounding box center [625, 237] width 579 height 35
drag, startPoint x: 423, startPoint y: 240, endPoint x: 898, endPoint y: 261, distance: 475.5
click at [873, 254] on input "[EMAIL_ADDRESS][PERSON_NAME][DOMAIN_NAME]" at bounding box center [625, 237] width 579 height 35
type input "superuser~[EMAIL_ADDRESS][DOMAIN_NAME]"
click at [624, 359] on button "Sign In" at bounding box center [625, 365] width 71 height 32
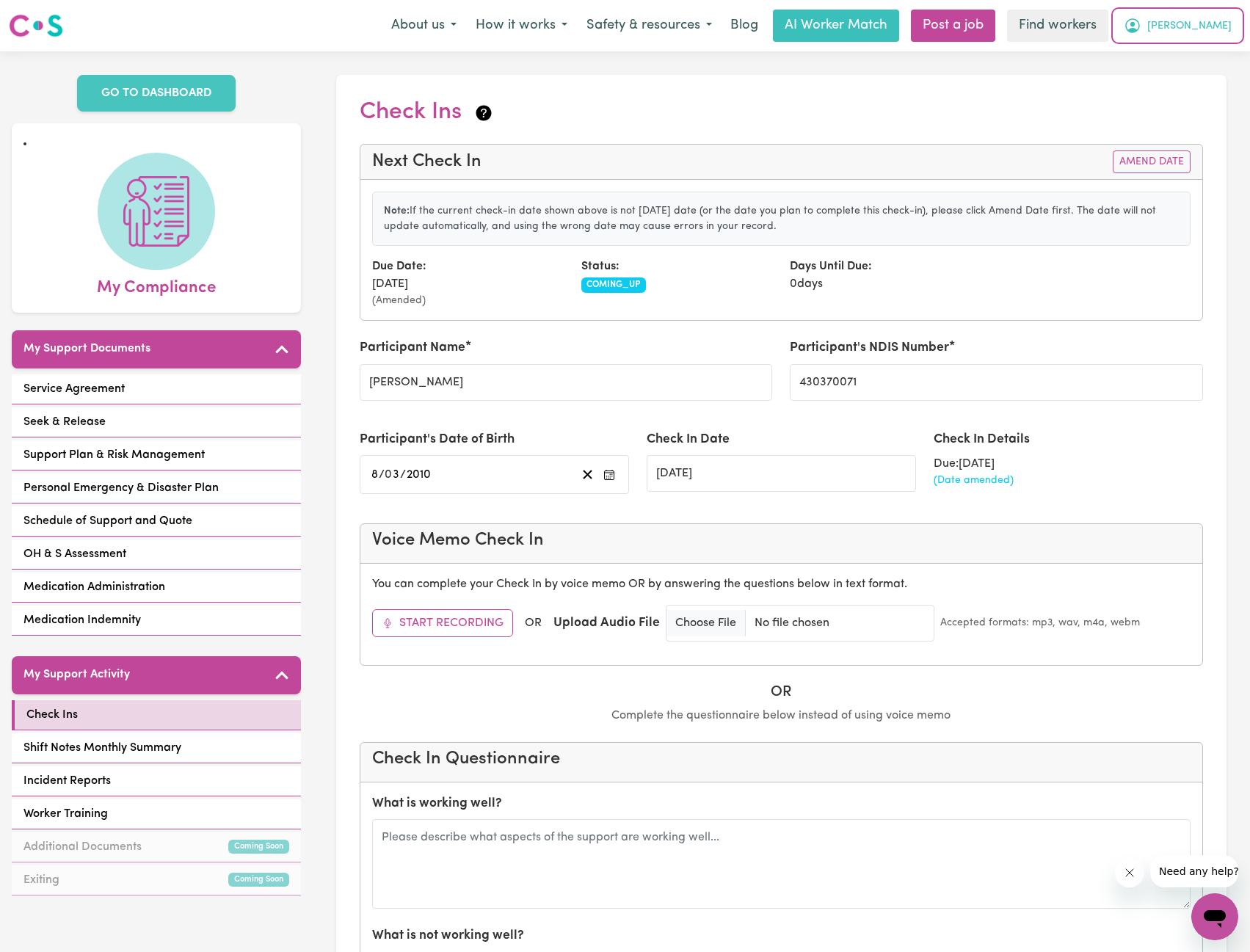
click at [1206, 36] on button "[PERSON_NAME]" at bounding box center [1177, 26] width 127 height 31
click at [1190, 56] on link "My Dashboard" at bounding box center [1183, 57] width 116 height 28
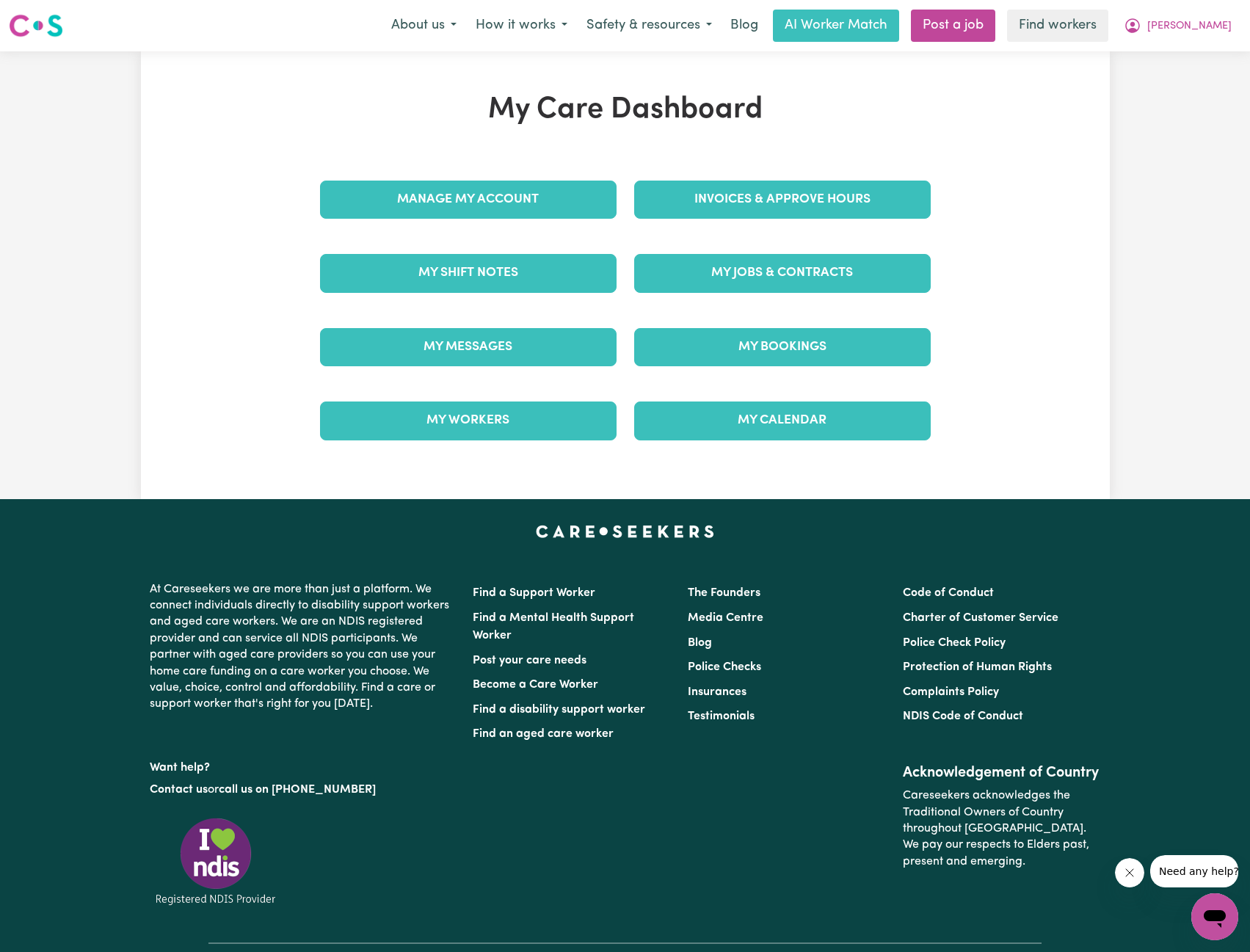
click at [776, 220] on div "Invoices & Approve Hours" at bounding box center [783, 200] width 314 height 73
click at [819, 205] on link "Invoices & Approve Hours" at bounding box center [782, 200] width 296 height 38
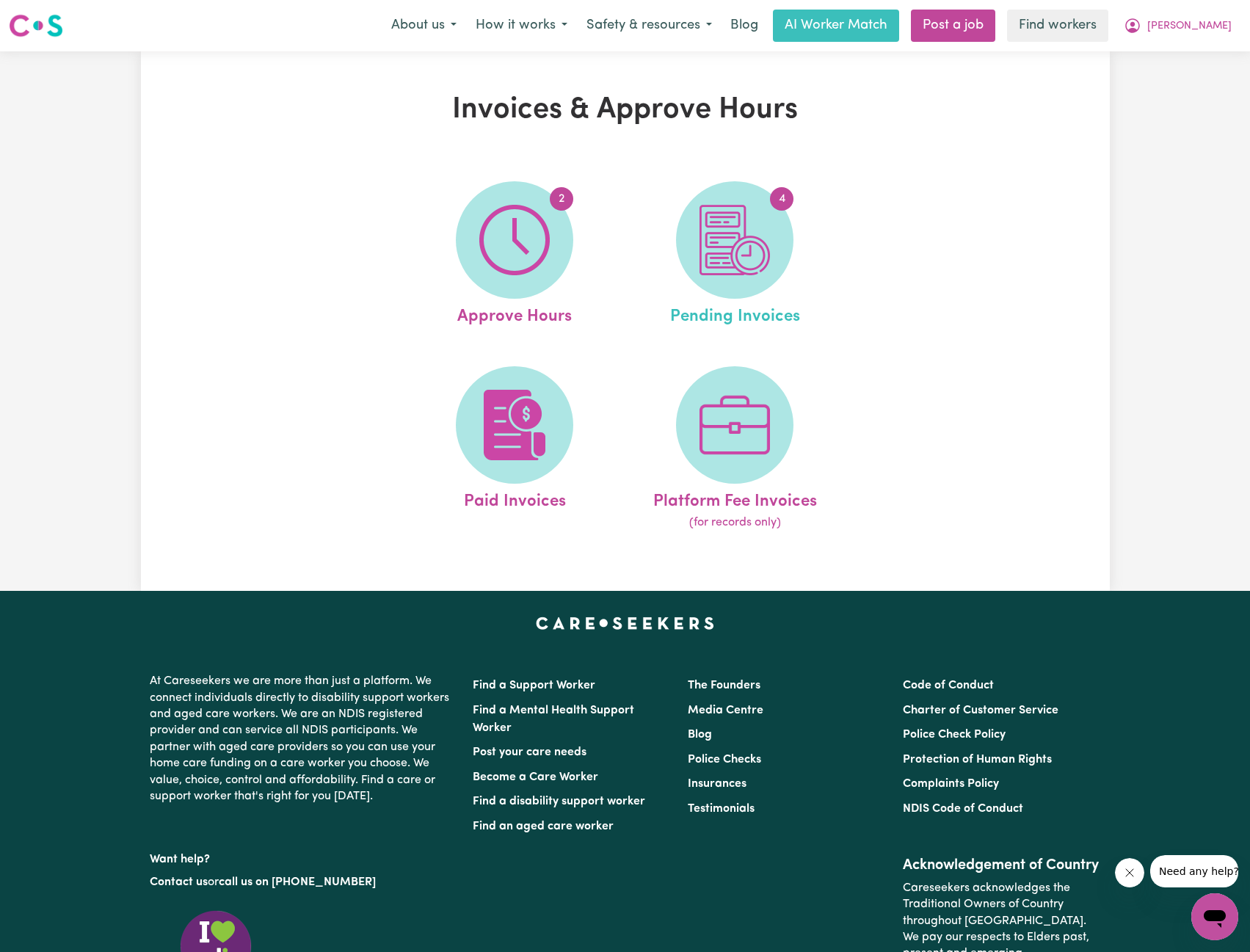
click at [792, 259] on link "4 Pending Invoices" at bounding box center [734, 256] width 212 height 149
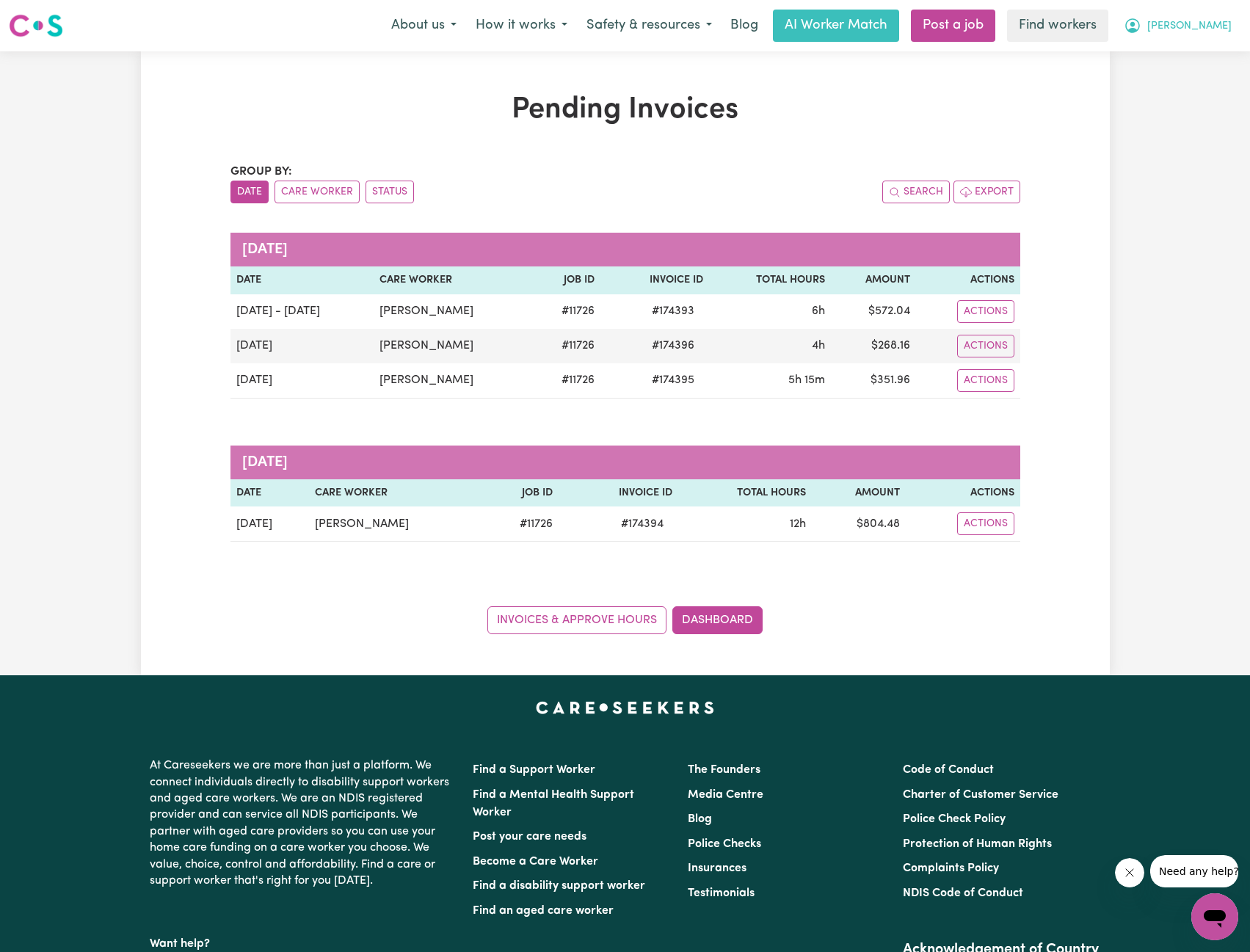
click at [1235, 17] on button "[PERSON_NAME]" at bounding box center [1177, 26] width 127 height 31
click at [1172, 45] on link "My Dashboard" at bounding box center [1183, 57] width 116 height 28
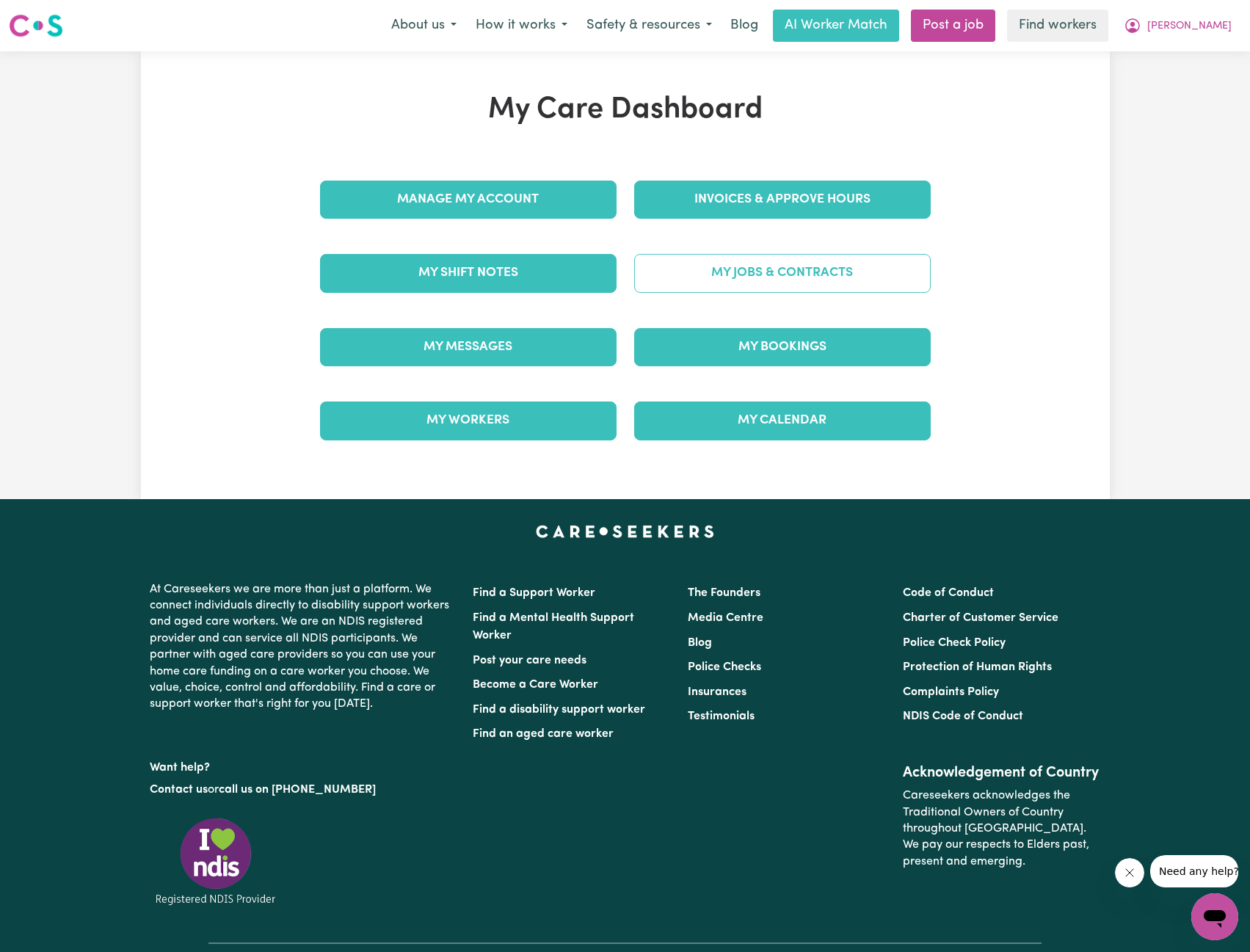
click at [822, 281] on link "My Jobs & Contracts" at bounding box center [782, 273] width 296 height 38
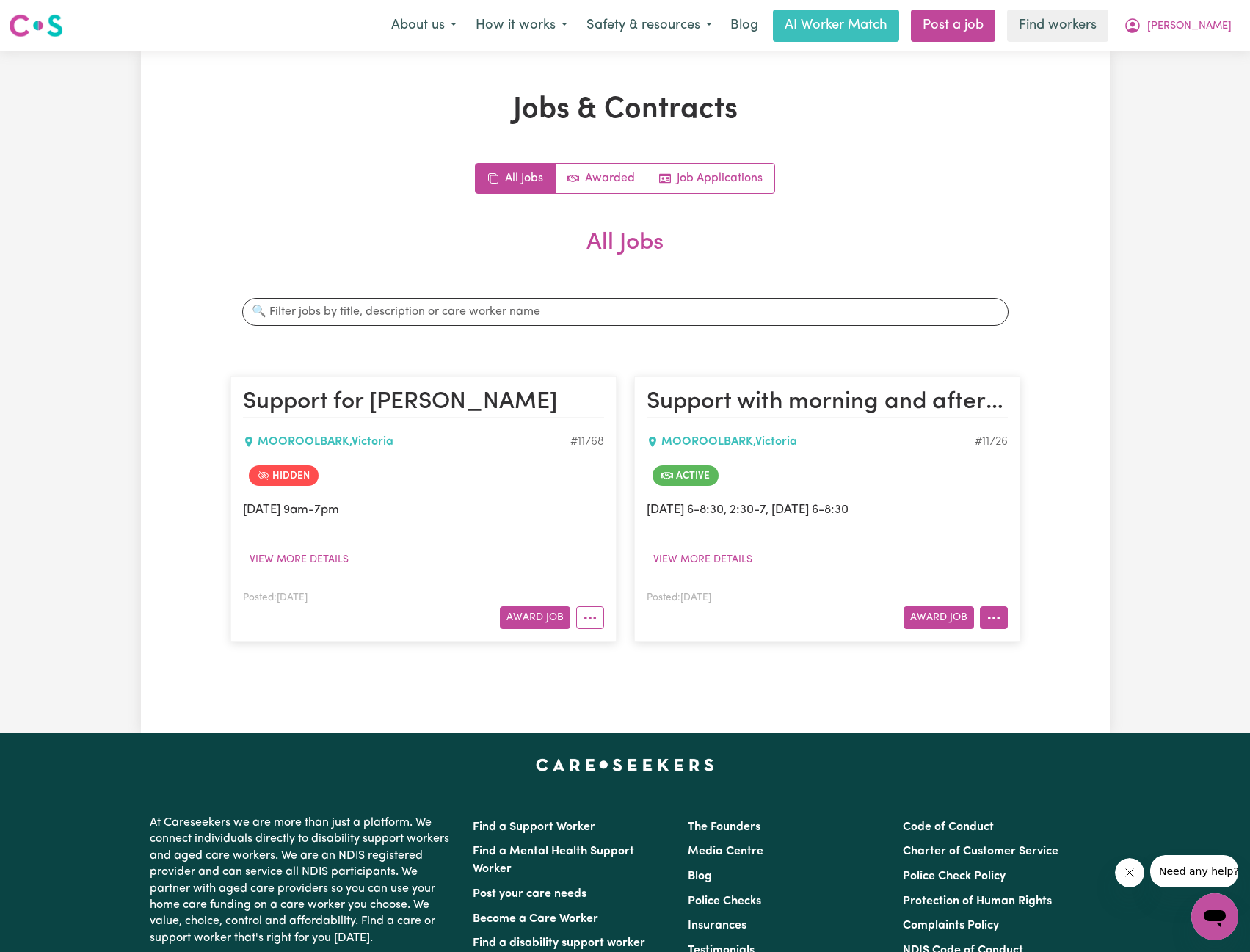
click at [996, 620] on button "More options" at bounding box center [994, 618] width 28 height 22
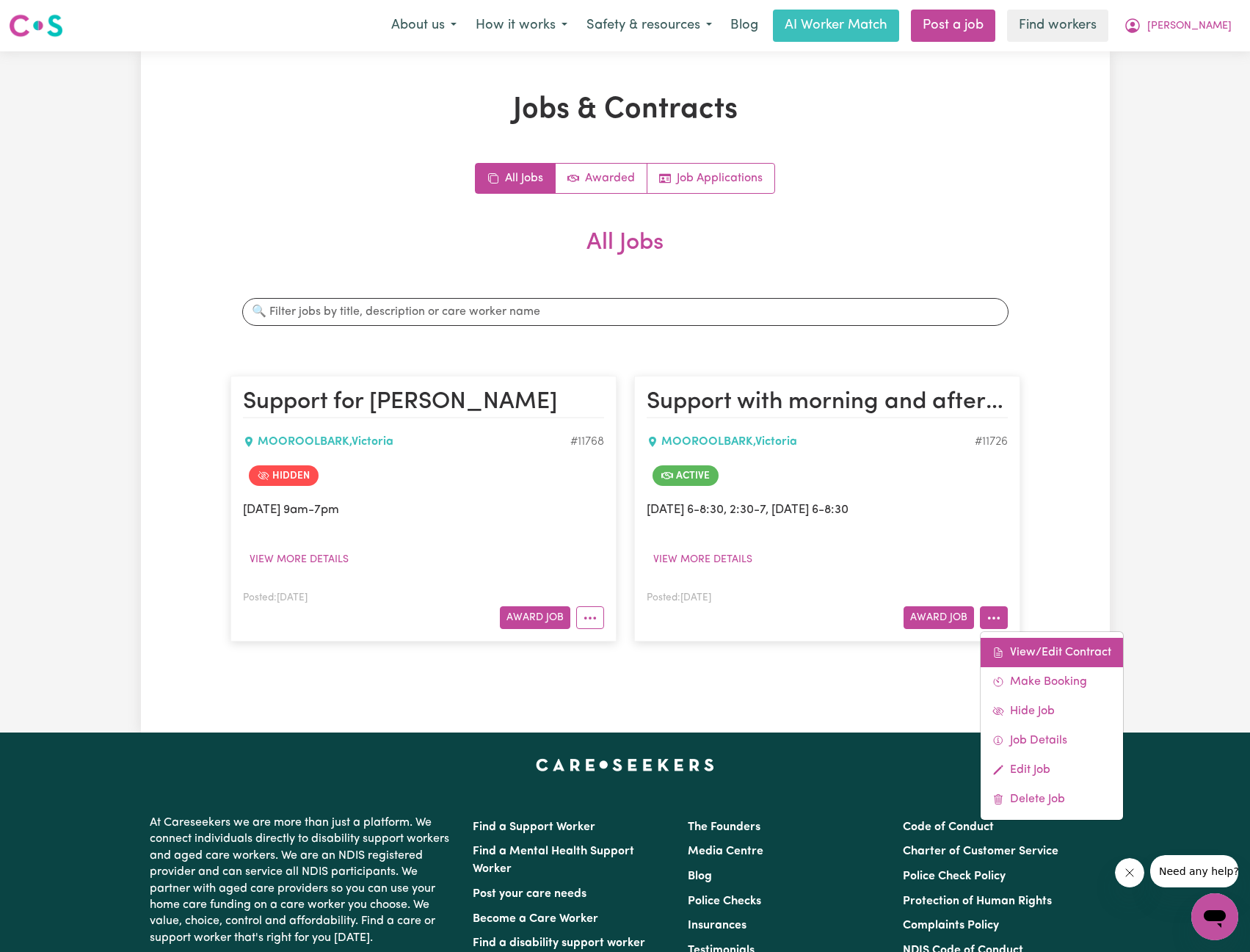
click at [1026, 647] on link "View/Edit Contract" at bounding box center [1051, 653] width 143 height 29
select select "WEEKDAY_DAYTIME"
select select "ASSISTANCE_SELF_CARE"
select select "ONE"
select select "SATURDAY"
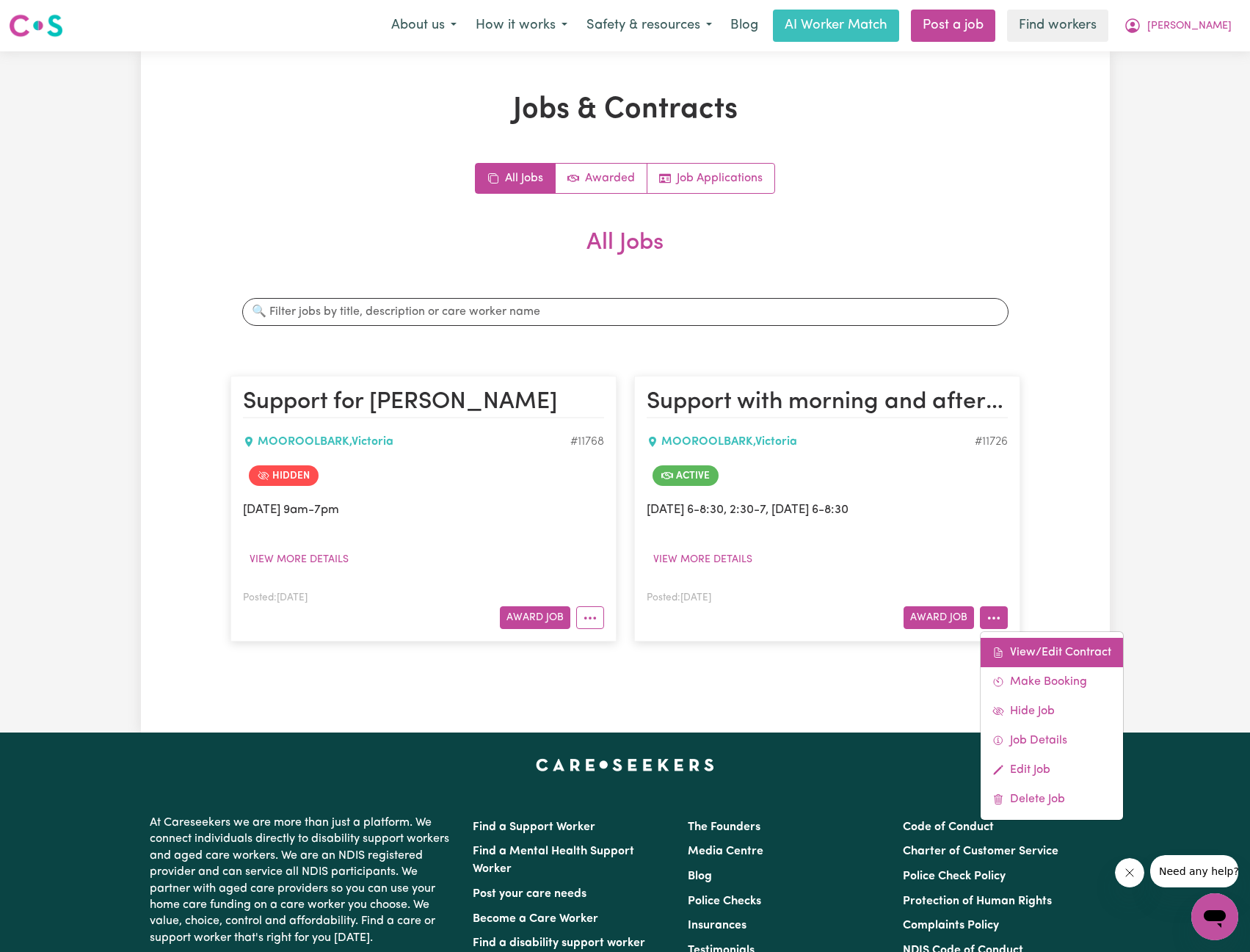
select select "ASSISTANCE_SELF_CARE"
select select "ONE"
select select "SUNDAY"
select select "ASSISTANCE_SELF_CARE"
select select "ONE"
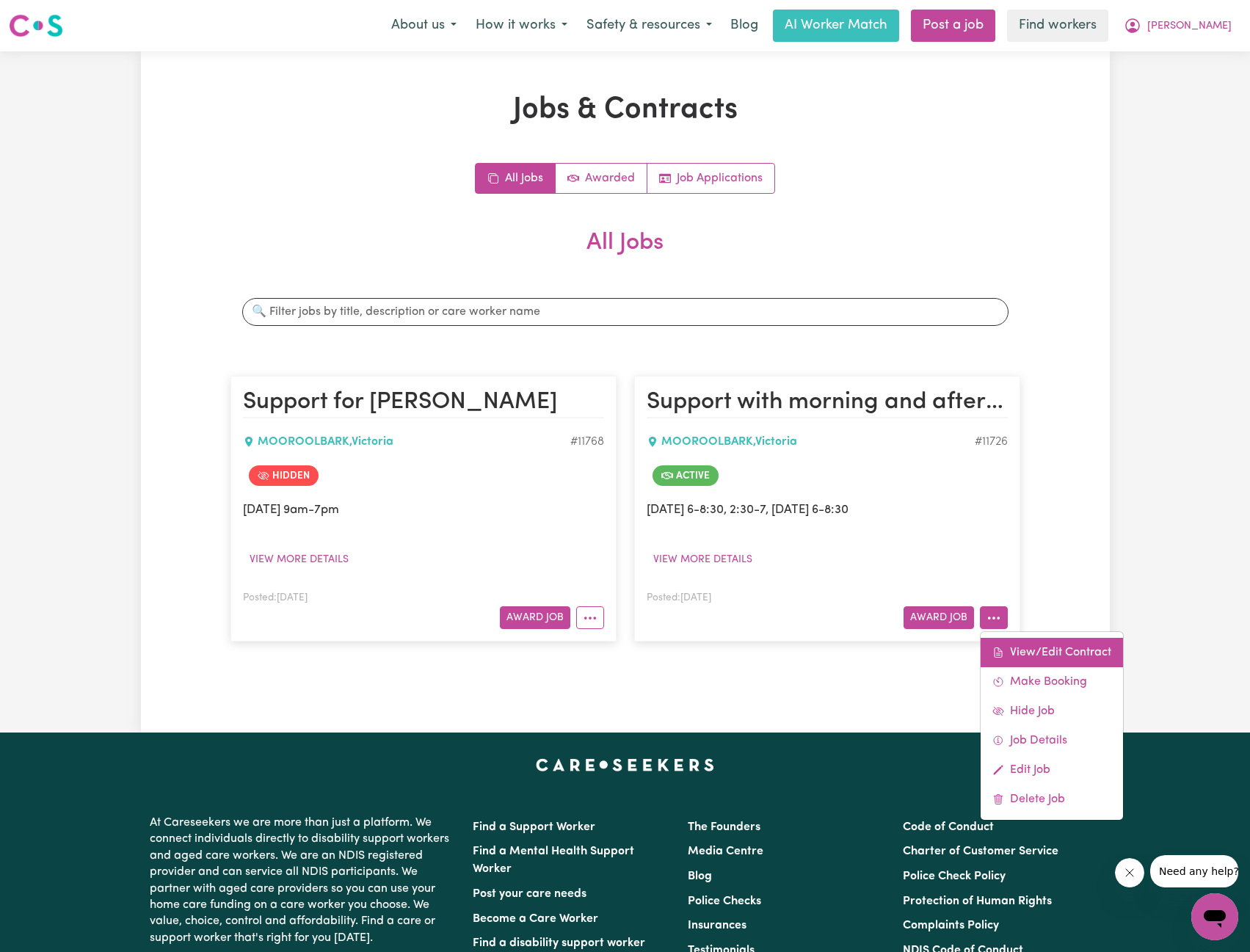
select select "PUBLIC_HOLIDAY"
select select "ASSISTANCE_SELF_CARE"
select select "ONE"
select select "WEEKDAY_EVENING"
select select "ASSISTANCE_SELF_CARE"
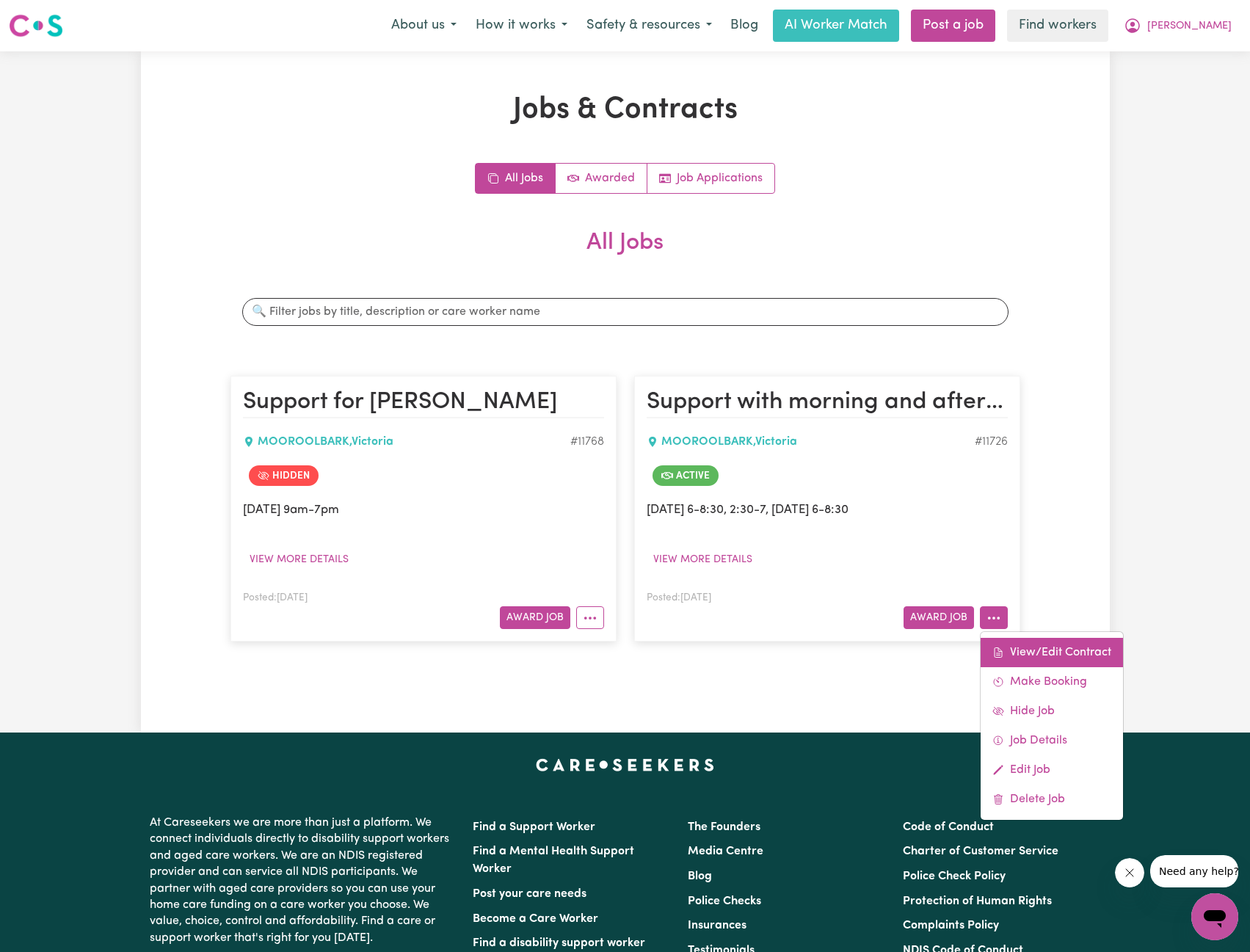
select select "ONE"
select select "OVERNIGHT_ACTIVE"
select select "OVERNIGHT_ACTIVE_STANDARD"
select select "ONE"
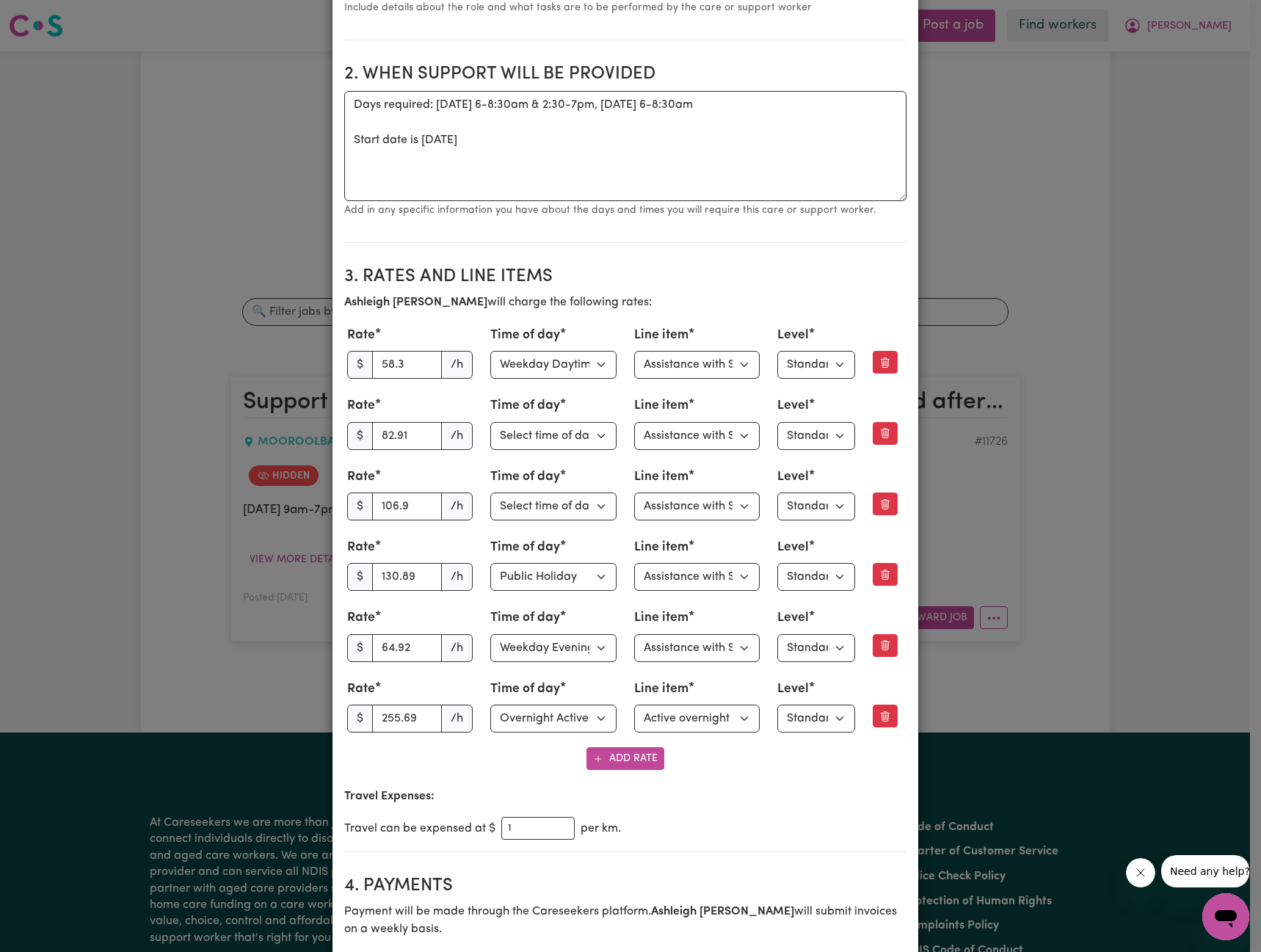
scroll to position [514, 0]
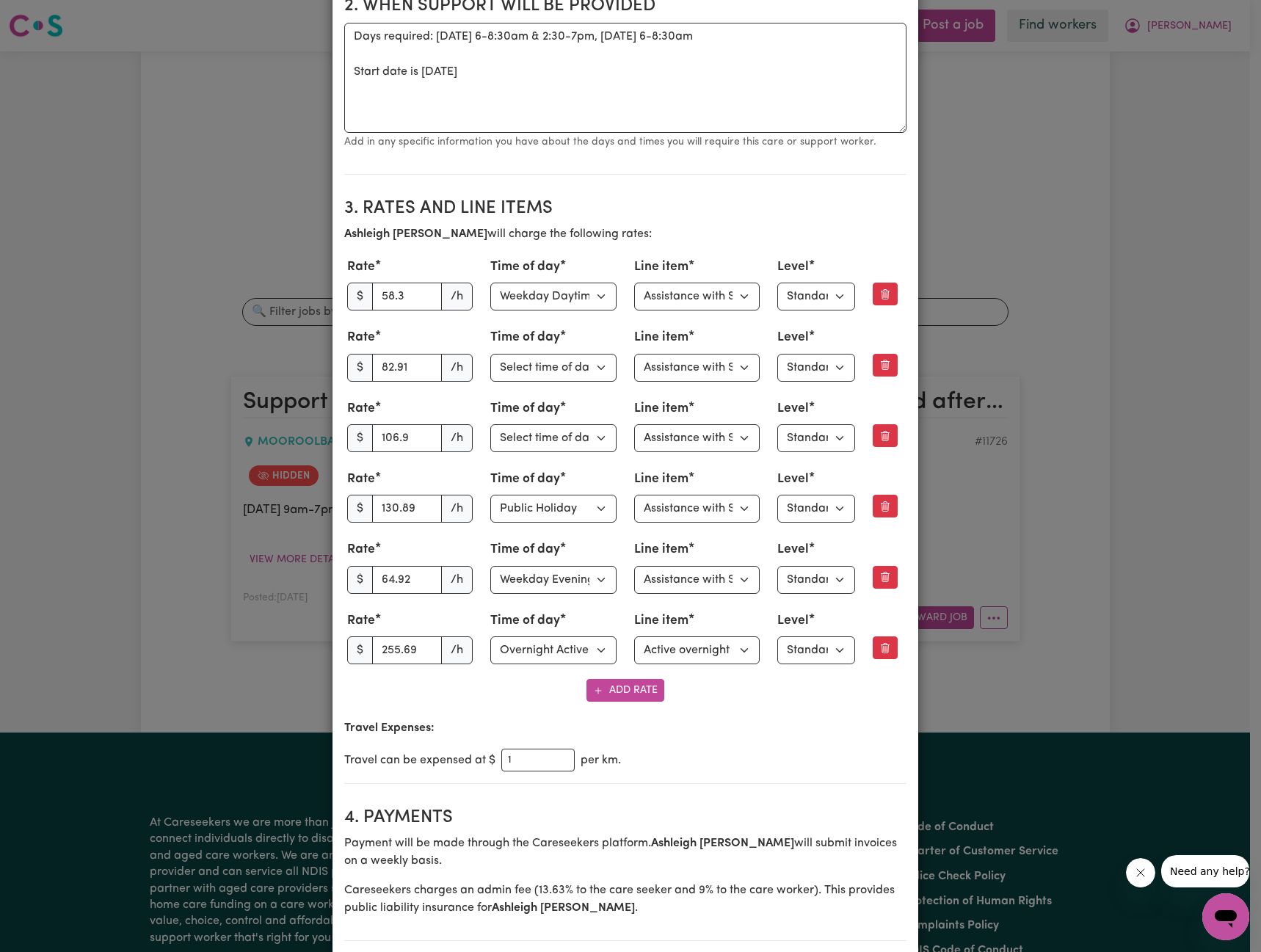
drag, startPoint x: 1213, startPoint y: 651, endPoint x: 1181, endPoint y: 646, distance: 32.4
click at [1213, 651] on div "View/Update Contract Select a contract to view Select a care worker to view con…" at bounding box center [630, 476] width 1261 height 952
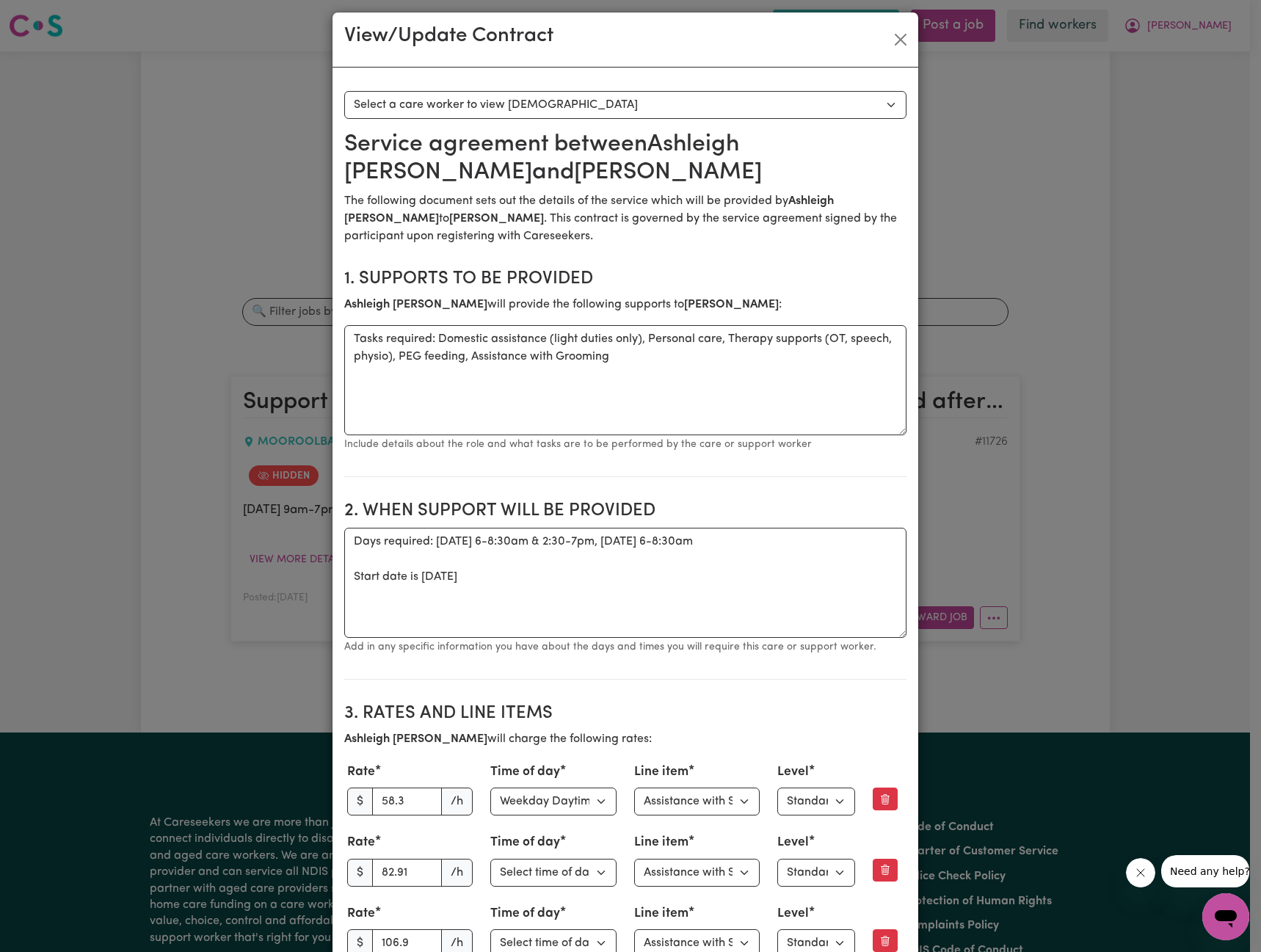
scroll to position [0, 0]
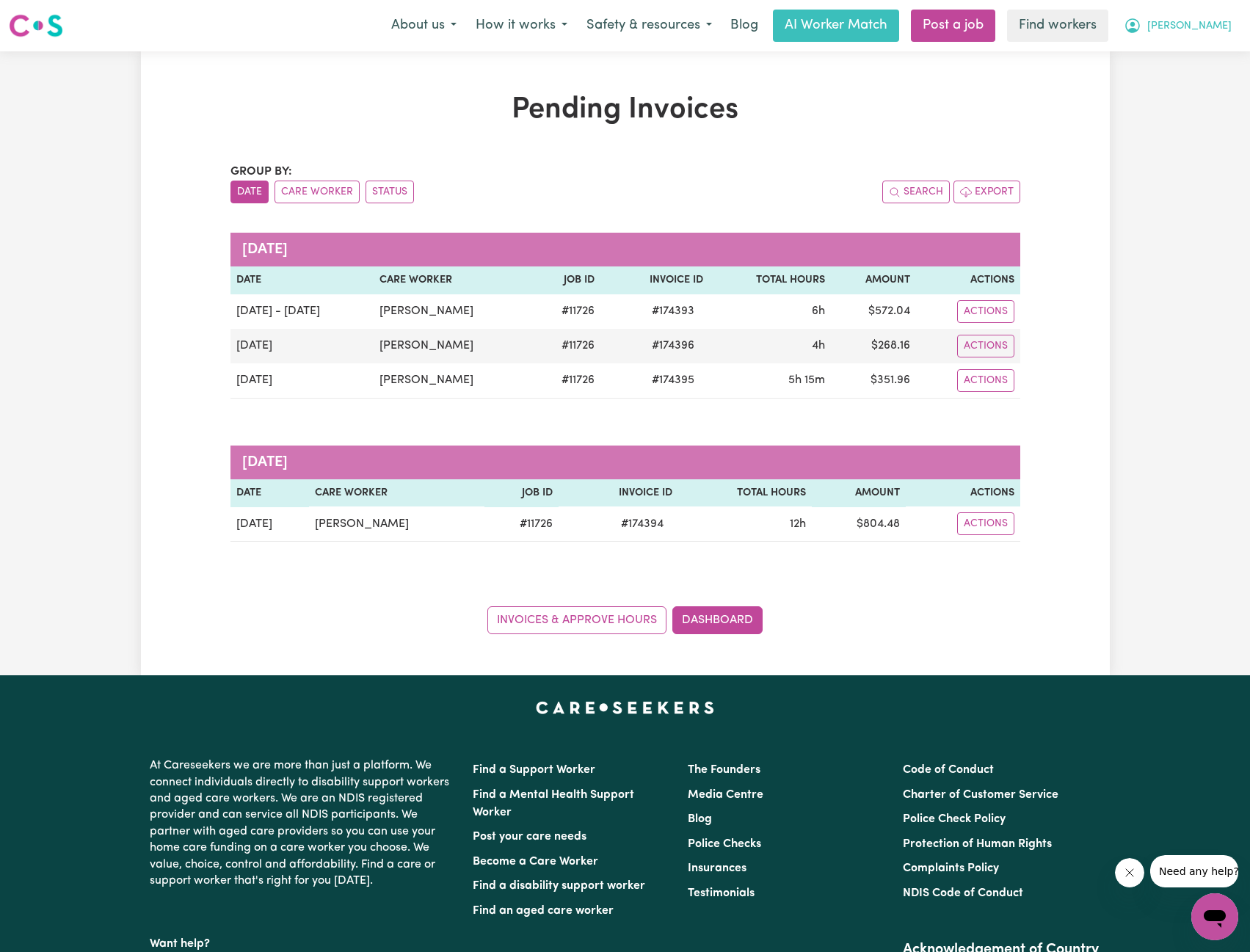
click at [1205, 33] on span "[PERSON_NAME]" at bounding box center [1190, 26] width 85 height 16
click at [1196, 47] on link "My Dashboard" at bounding box center [1183, 57] width 116 height 28
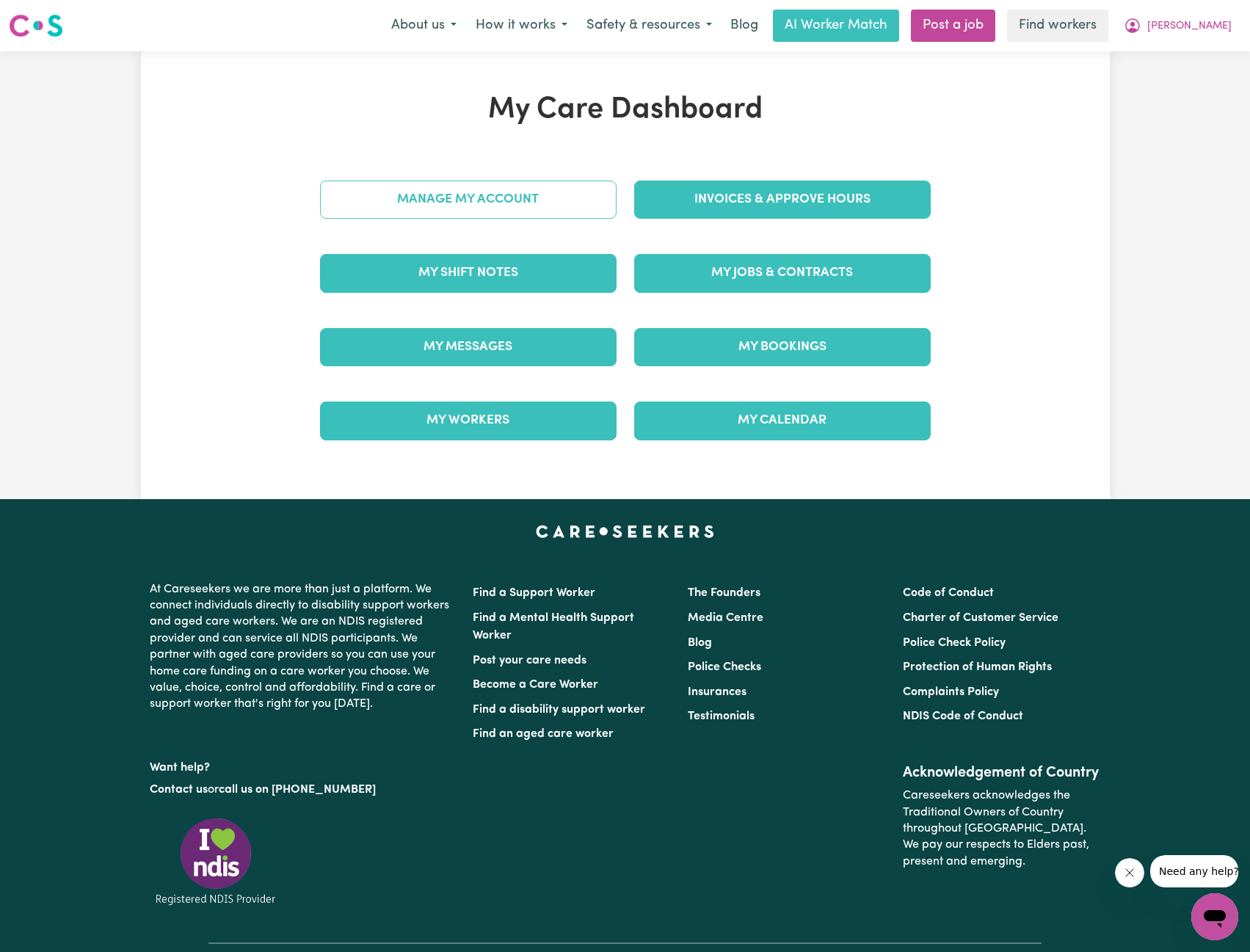
click at [530, 194] on link "Manage My Account" at bounding box center [468, 200] width 296 height 38
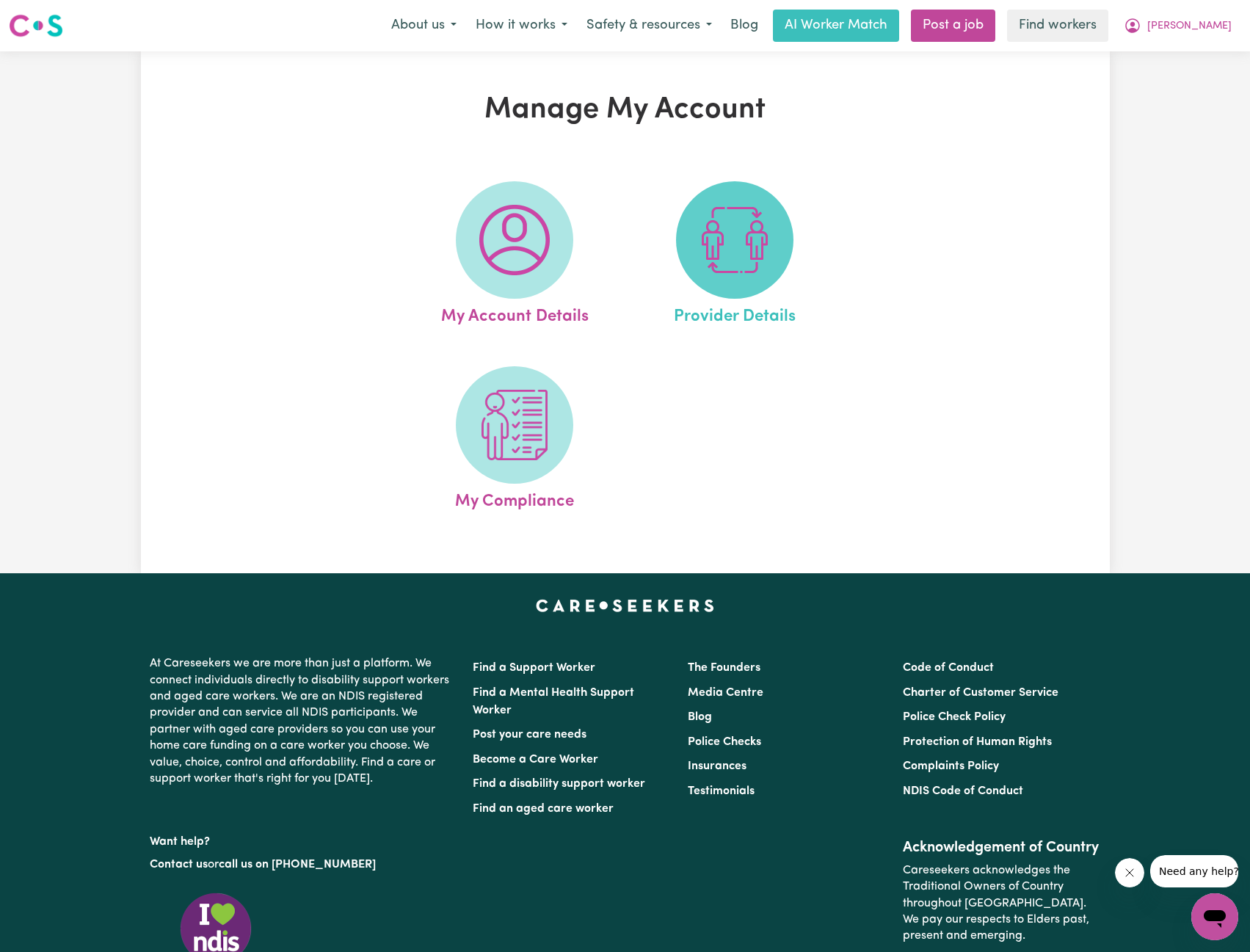
click at [720, 206] on span at bounding box center [735, 240] width 117 height 117
select select "NDIS_FUNDING_PLAN_MANAGED"
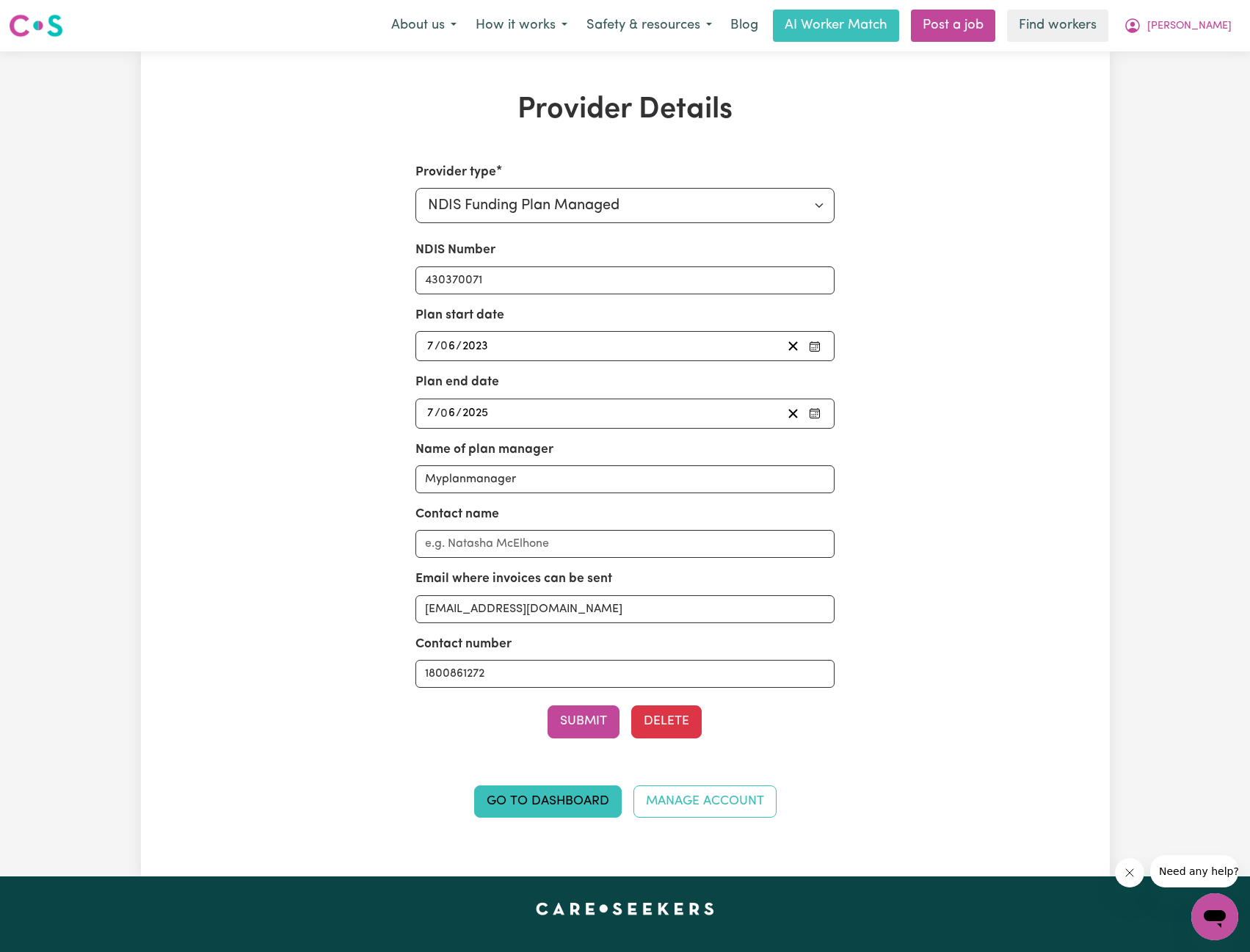
click at [1072, 159] on div "Provider Details Provider type Select your provider type... Privately Aged Care…" at bounding box center [625, 464] width 969 height 743
click at [1228, 27] on button "[PERSON_NAME]" at bounding box center [1177, 26] width 127 height 31
drag, startPoint x: 1217, startPoint y: 41, endPoint x: 1210, endPoint y: 46, distance: 8.6
click at [1210, 46] on link "My Dashboard" at bounding box center [1183, 57] width 116 height 28
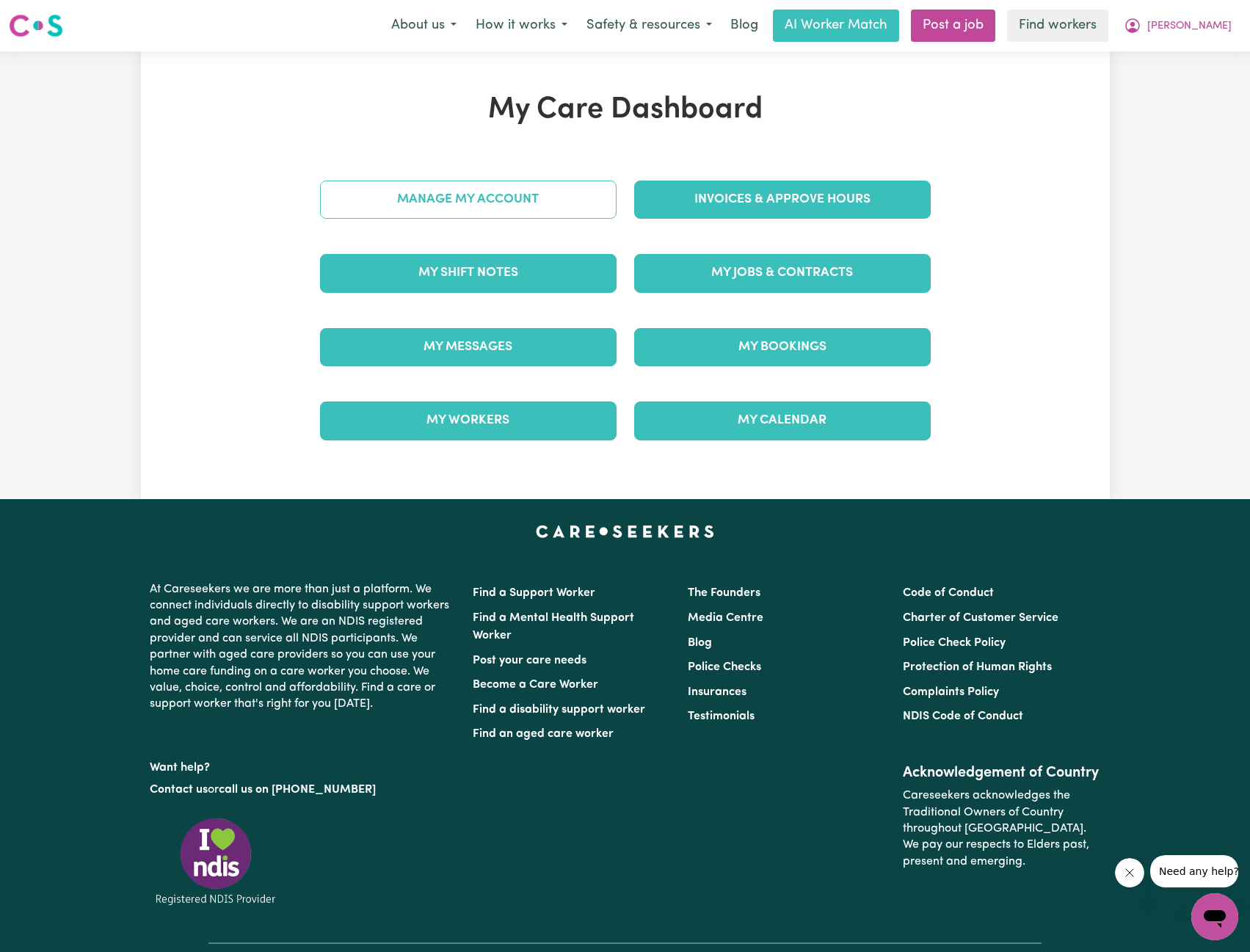
click at [580, 196] on link "Manage My Account" at bounding box center [468, 200] width 296 height 38
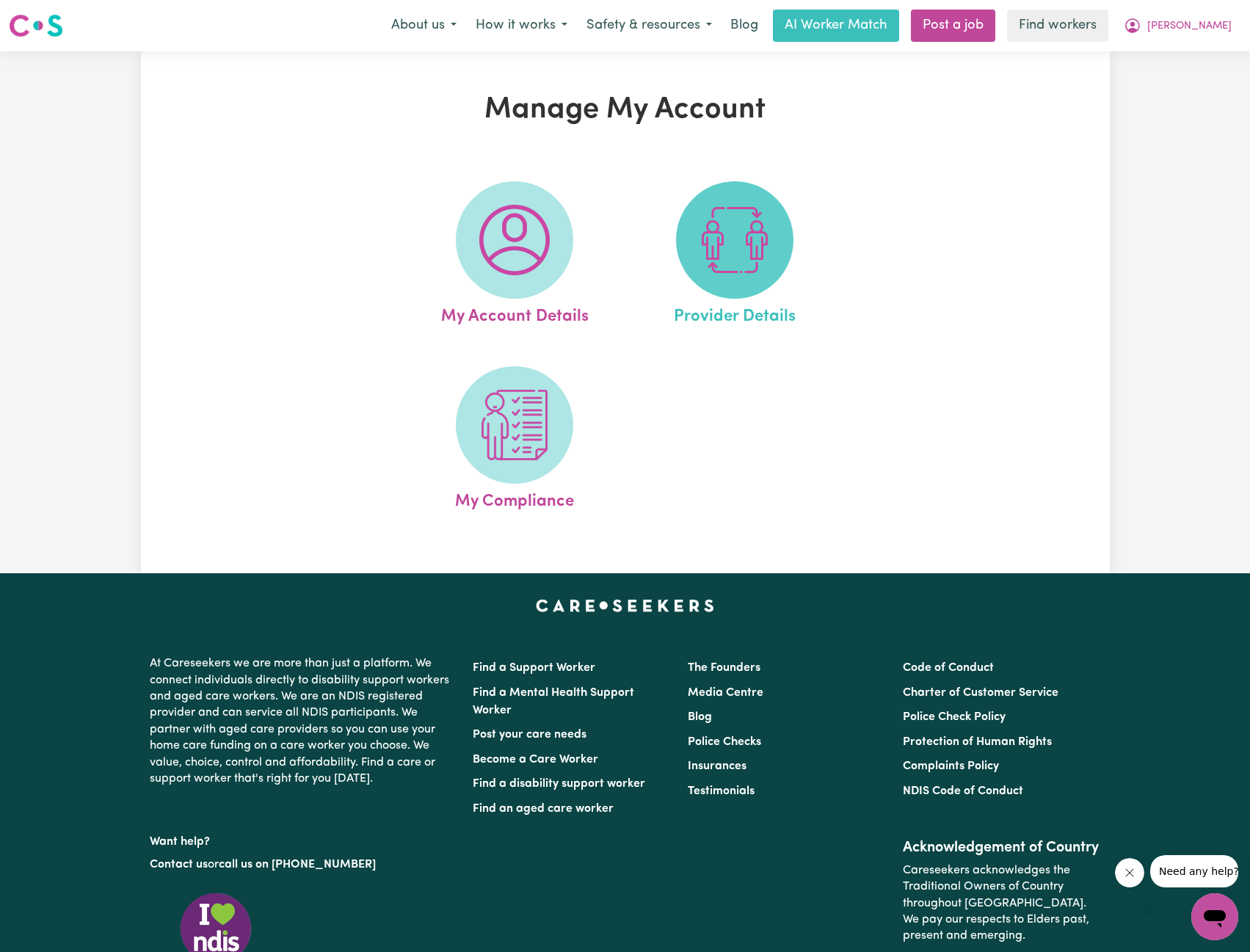
click at [739, 224] on img at bounding box center [735, 240] width 71 height 71
select select "NDIS_FUNDING_PLAN_MANAGED"
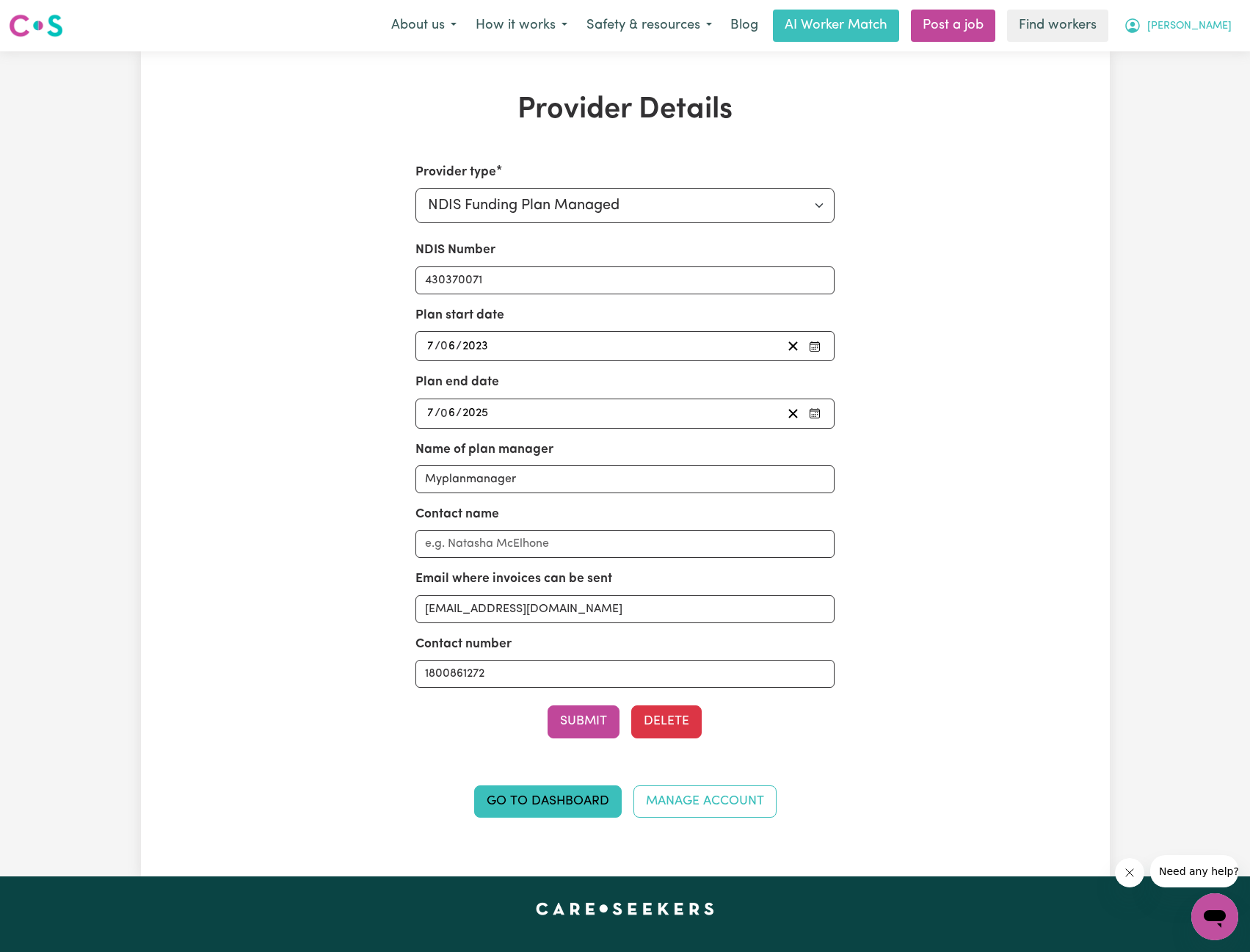
click at [1206, 27] on span "[PERSON_NAME]" at bounding box center [1190, 26] width 85 height 16
click at [1146, 60] on link "My Dashboard" at bounding box center [1183, 57] width 116 height 28
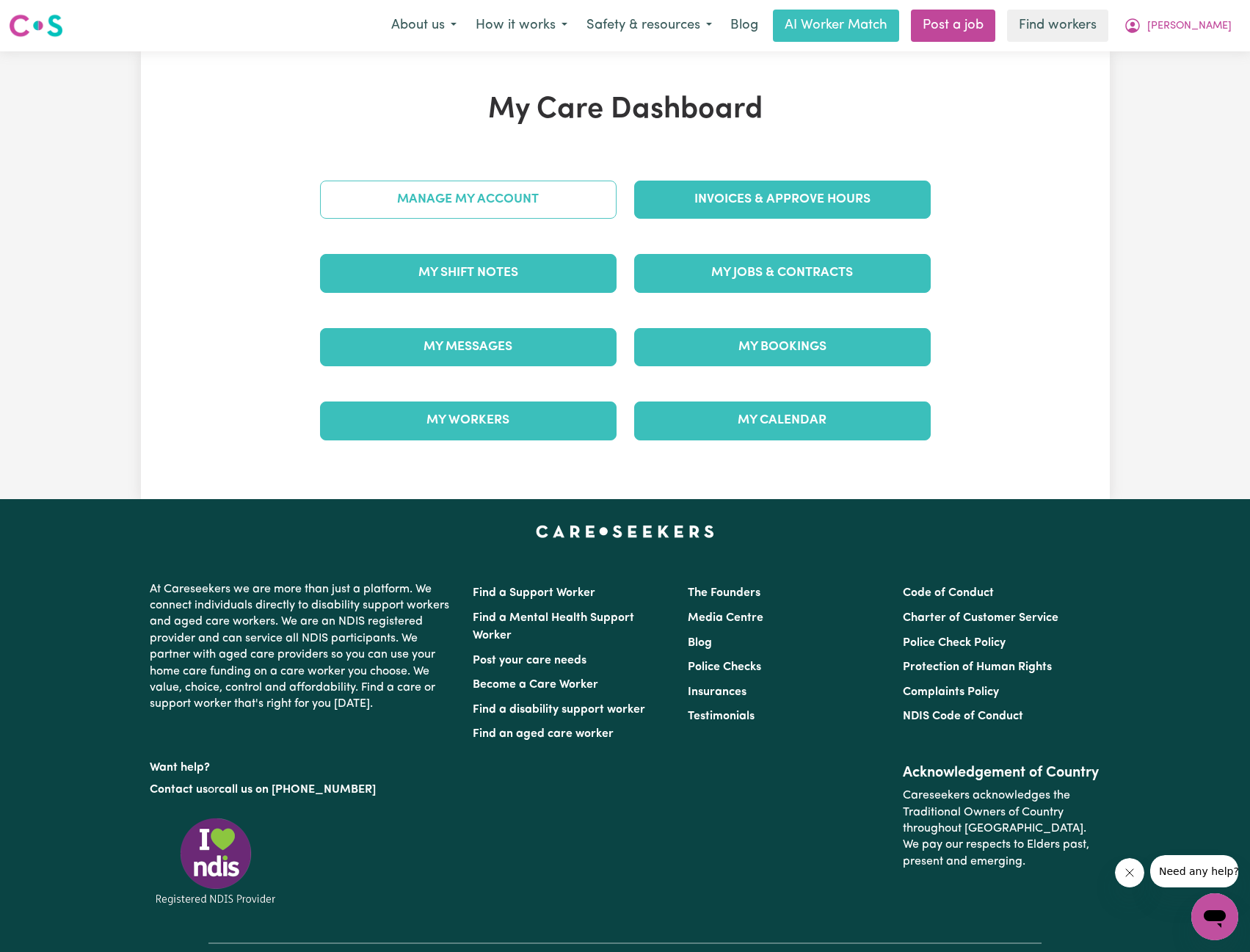
click at [447, 198] on link "Manage My Account" at bounding box center [468, 200] width 296 height 38
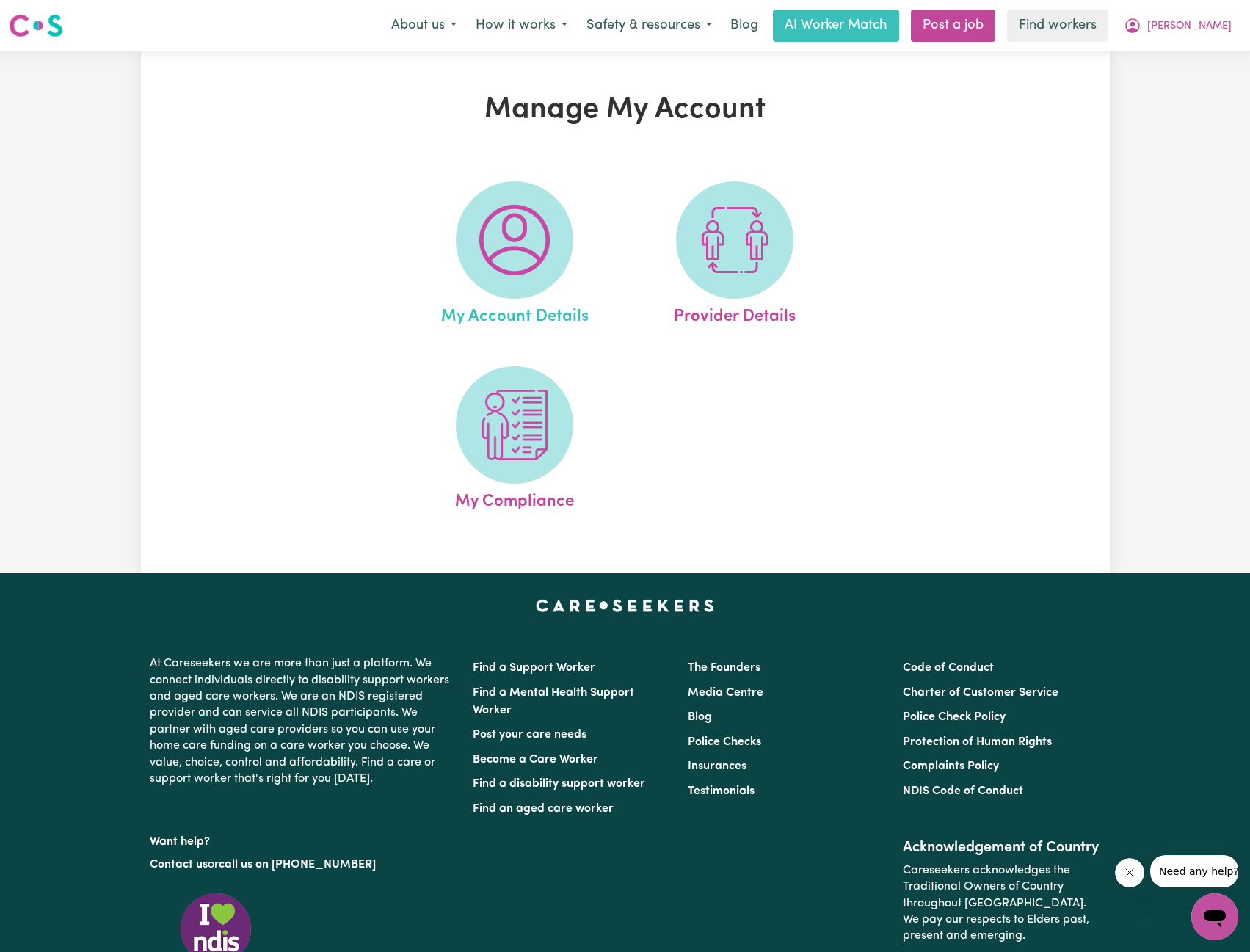
click at [462, 211] on link "My Account Details" at bounding box center [514, 256] width 212 height 149
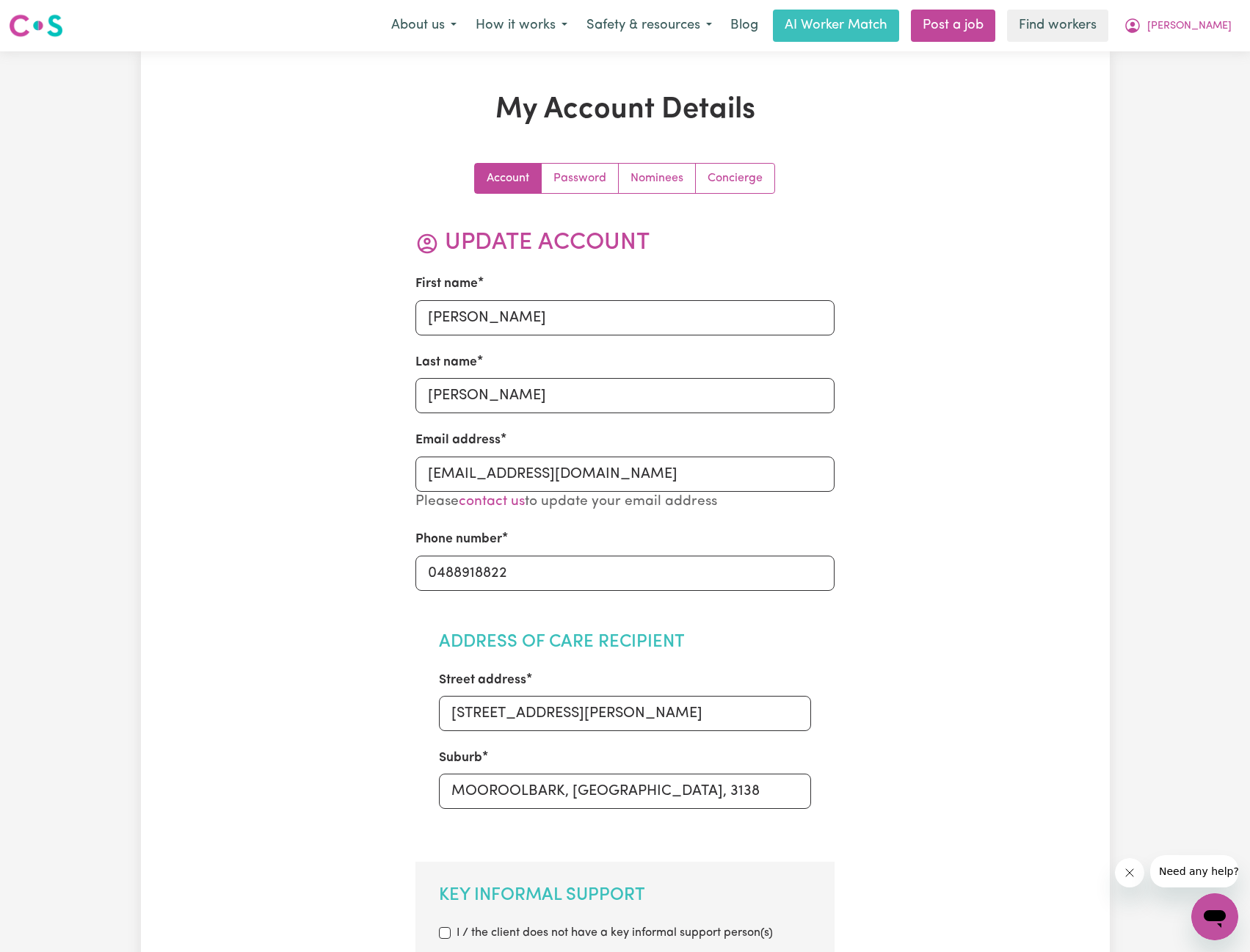
click at [659, 183] on link "Nominees" at bounding box center [657, 179] width 77 height 29
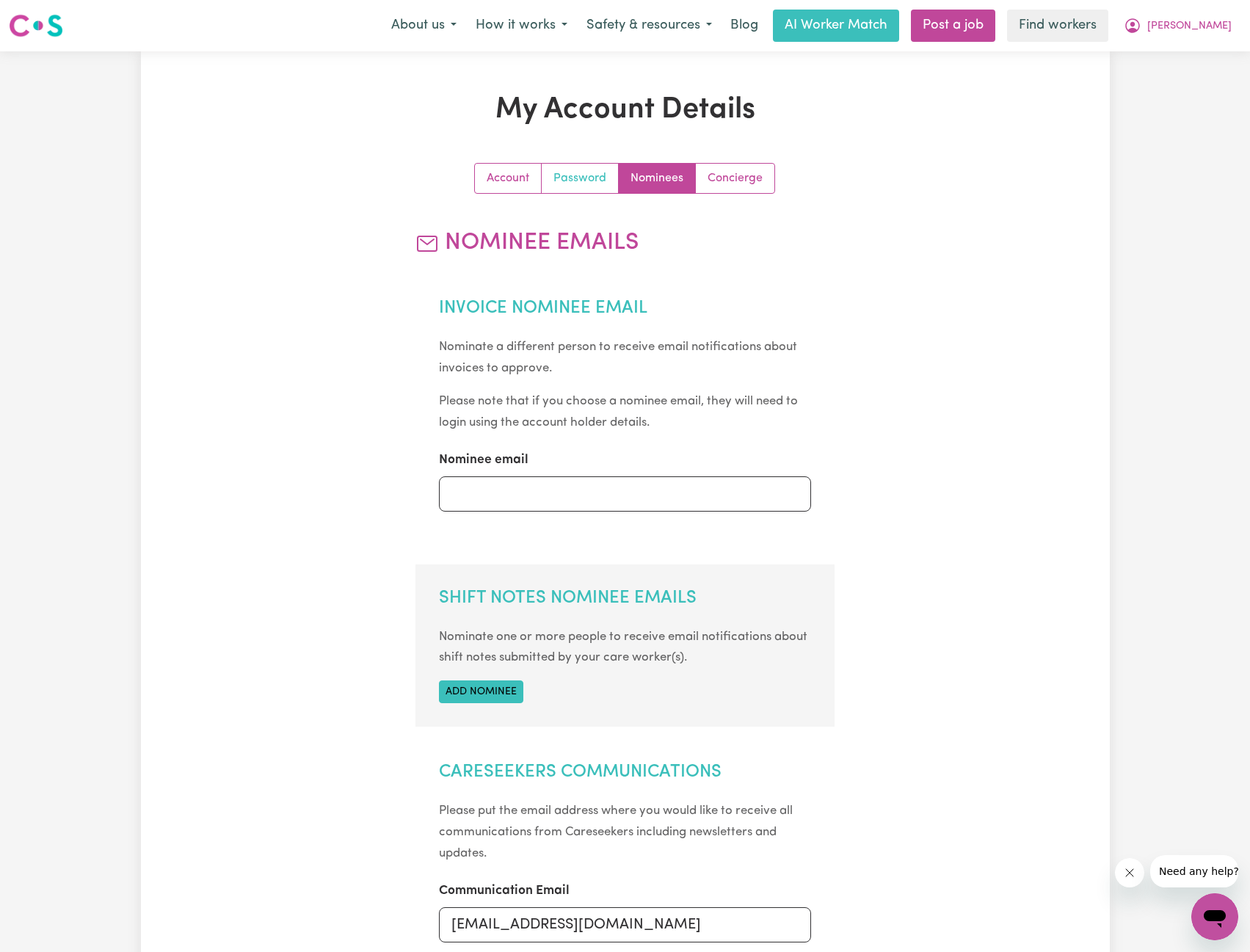
click at [581, 171] on link "Password" at bounding box center [580, 179] width 77 height 29
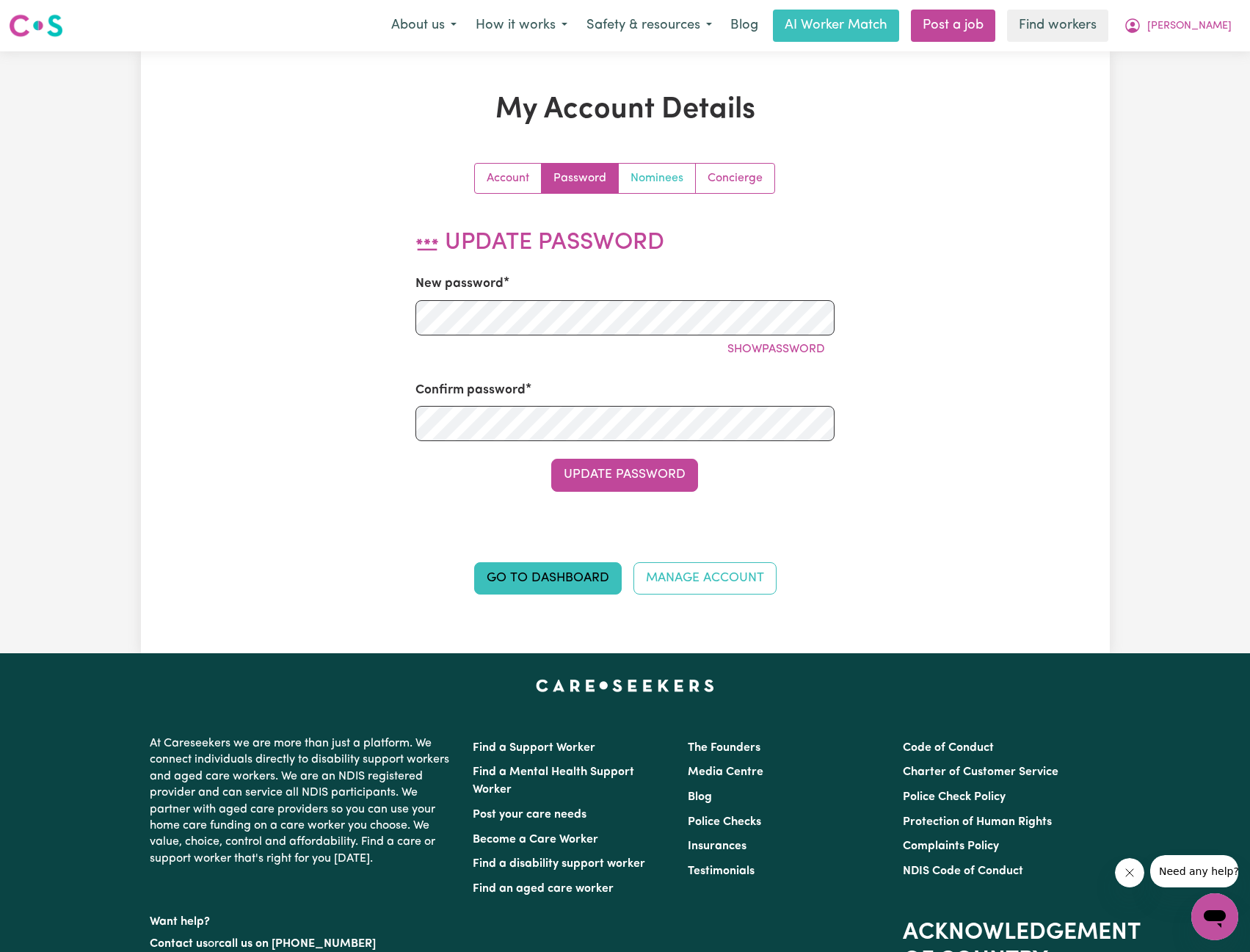
click at [656, 168] on link "Nominees" at bounding box center [657, 179] width 77 height 29
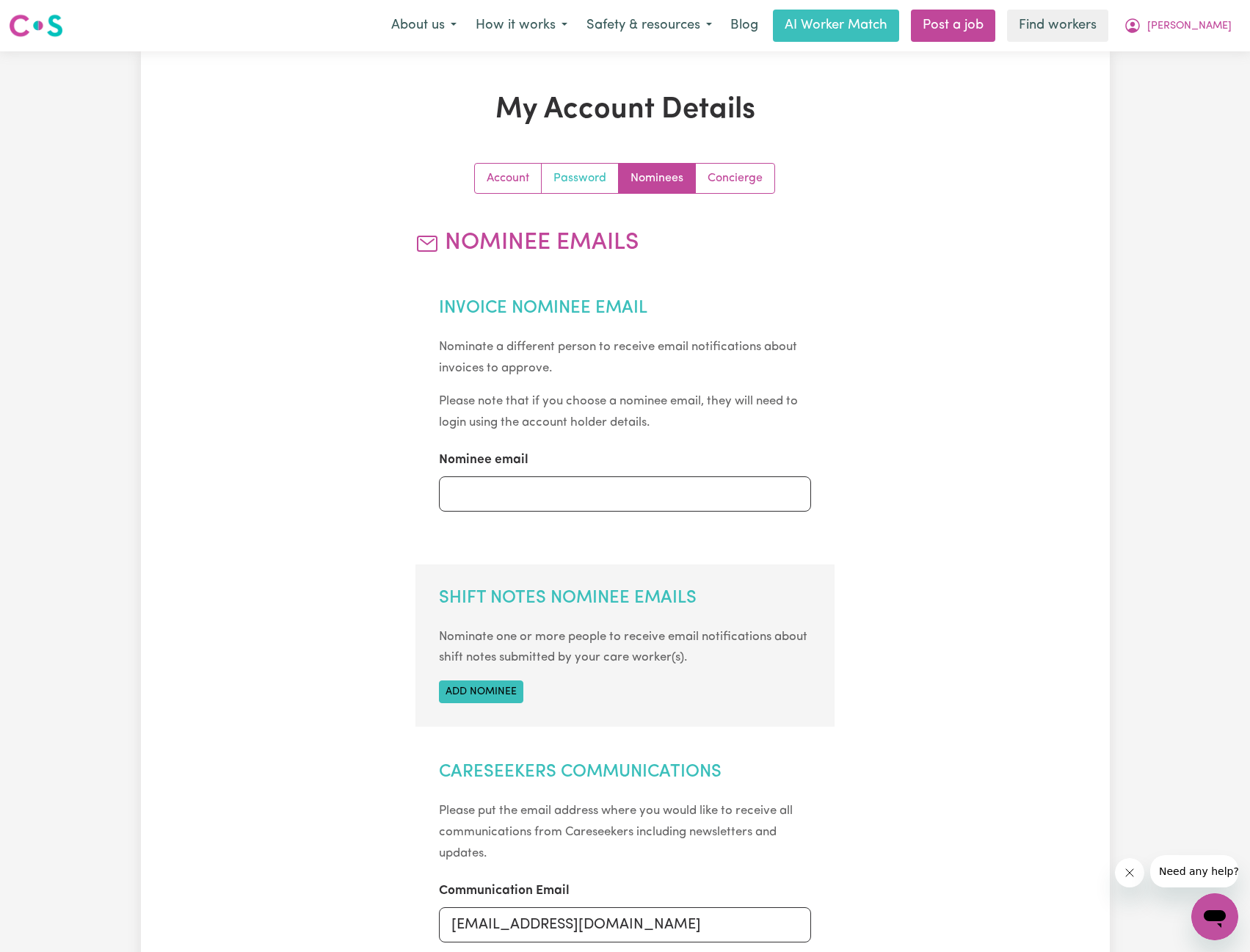
click at [573, 177] on link "Password" at bounding box center [580, 179] width 77 height 29
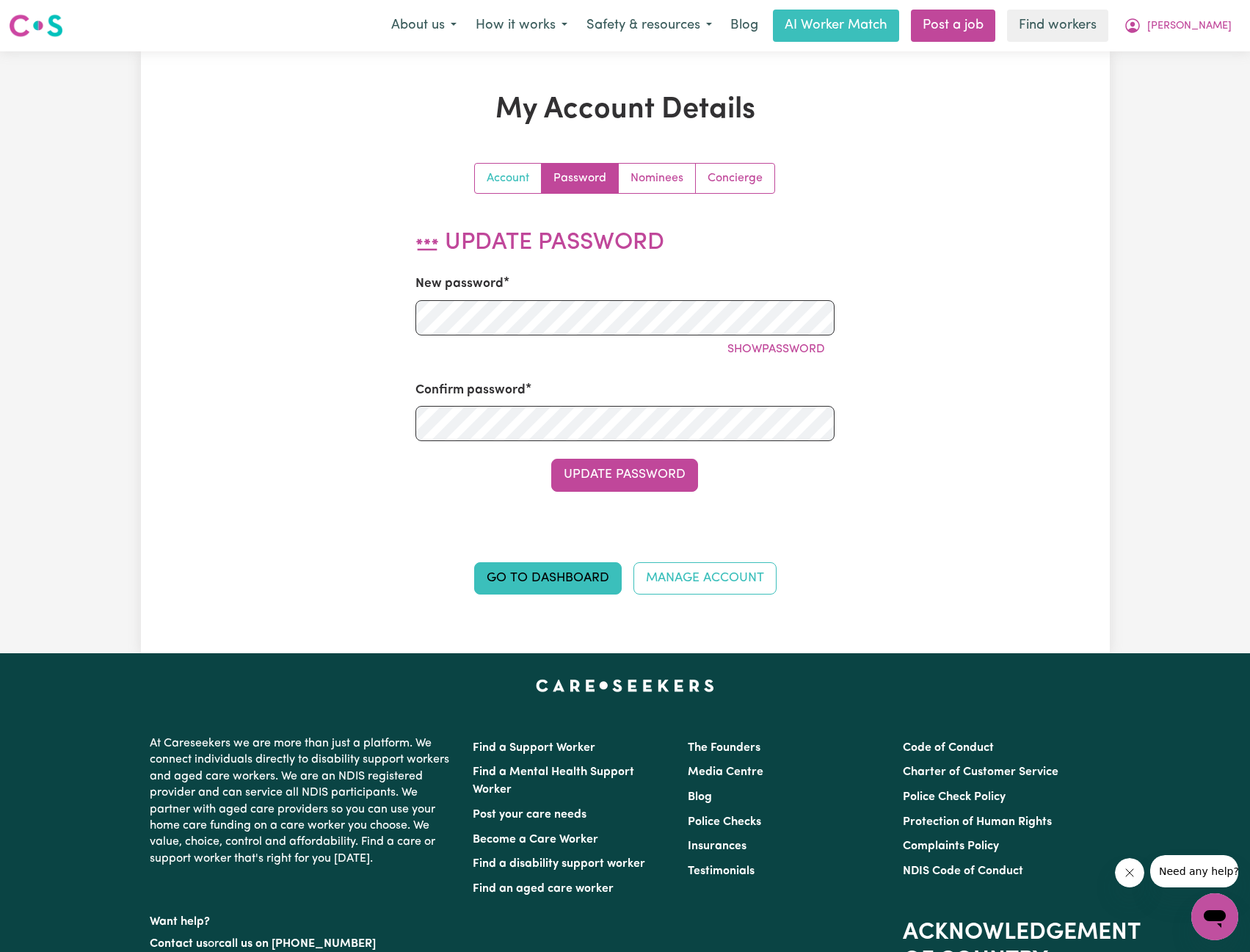
click at [511, 179] on link "Account" at bounding box center [508, 179] width 67 height 29
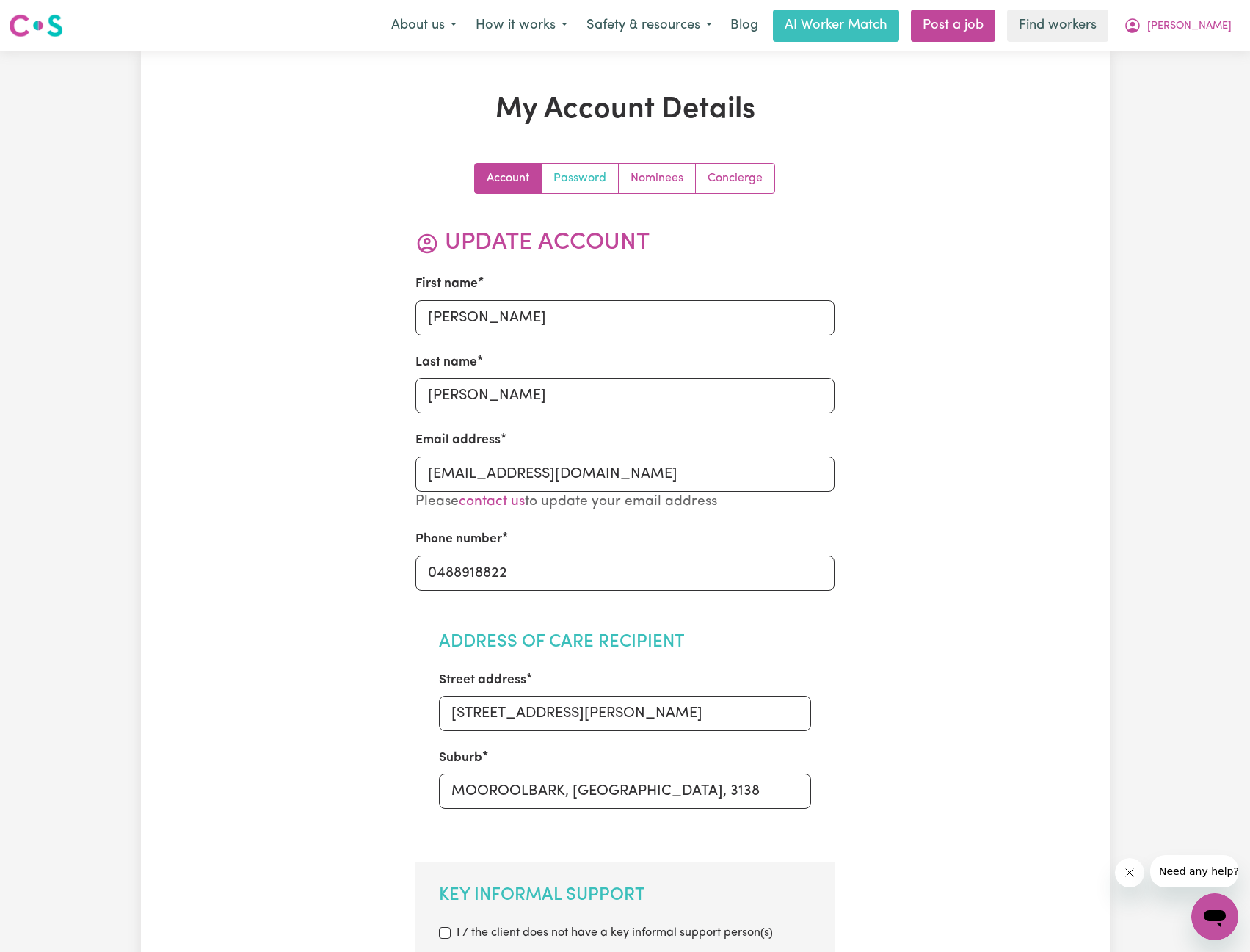
click at [600, 175] on link "Password" at bounding box center [580, 179] width 77 height 29
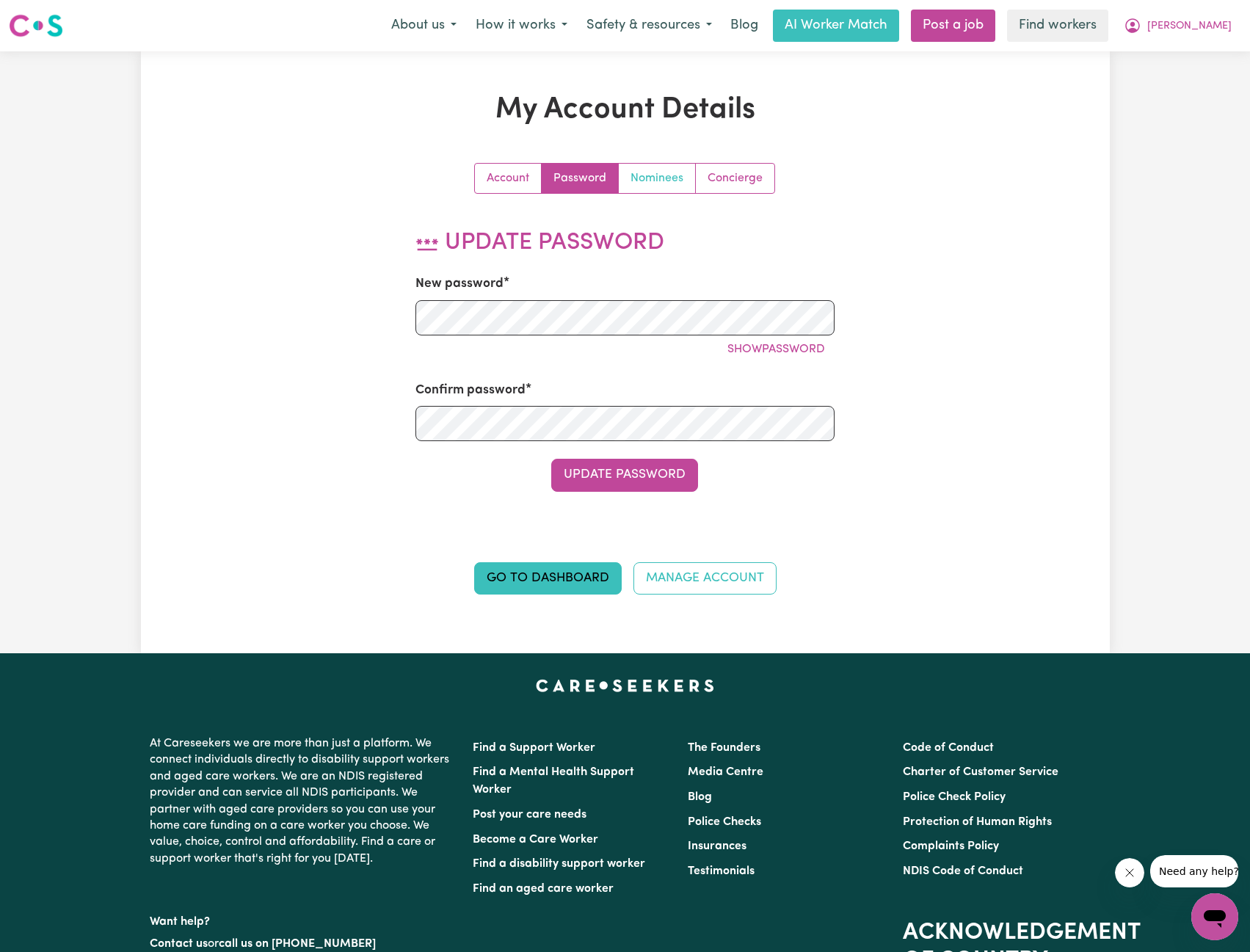
click at [663, 173] on link "Nominees" at bounding box center [657, 179] width 77 height 29
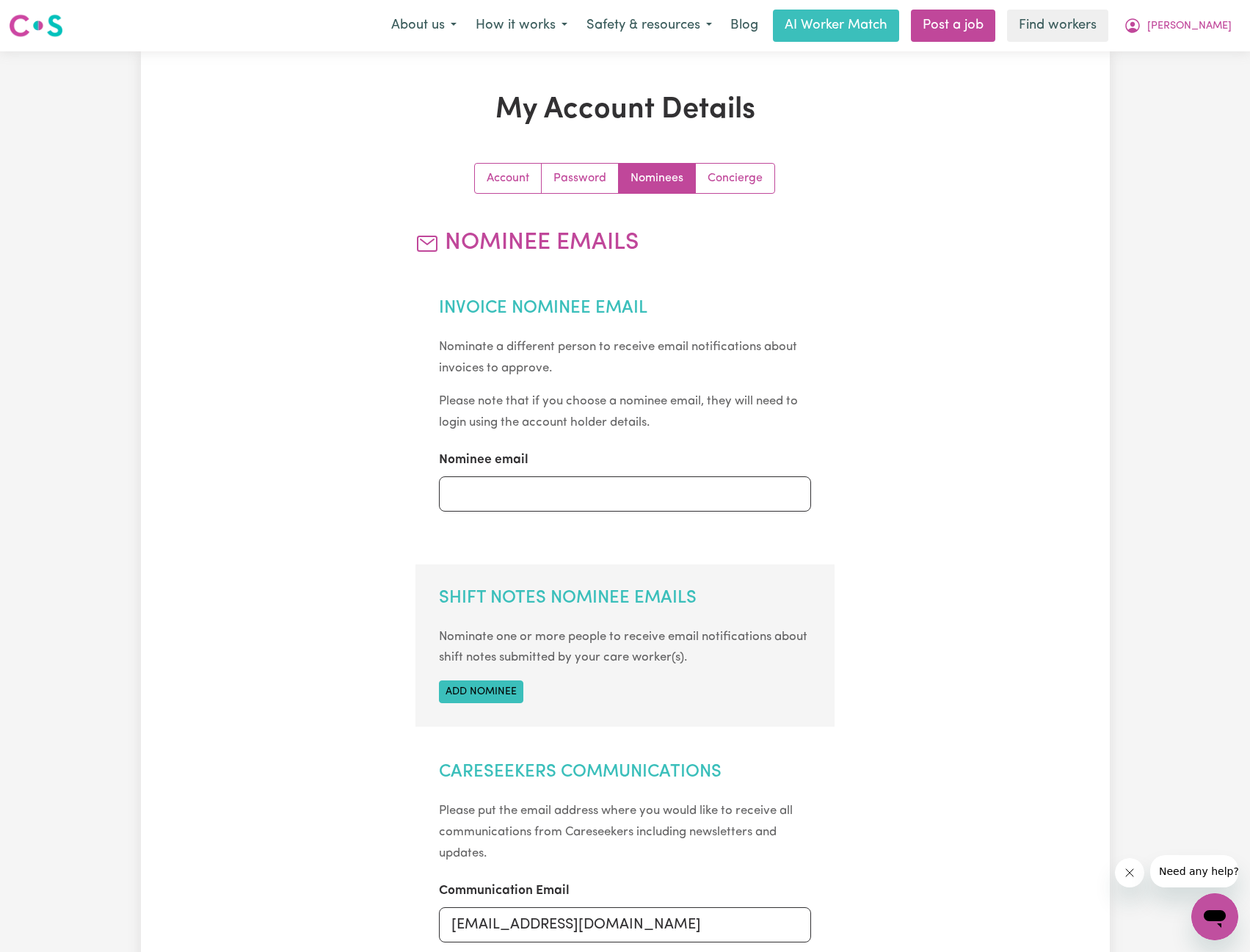
click at [1094, 140] on div "My Account Details Account Password Nominees Concierge Nominee Emails Invoice N…" at bounding box center [625, 620] width 969 height 1057
drag, startPoint x: 1209, startPoint y: 27, endPoint x: 1205, endPoint y: 41, distance: 14.6
click at [1209, 27] on span "[PERSON_NAME]" at bounding box center [1190, 26] width 85 height 16
drag, startPoint x: 1205, startPoint y: 41, endPoint x: 1201, endPoint y: 48, distance: 8.1
click at [1201, 48] on link "My Dashboard" at bounding box center [1183, 57] width 116 height 28
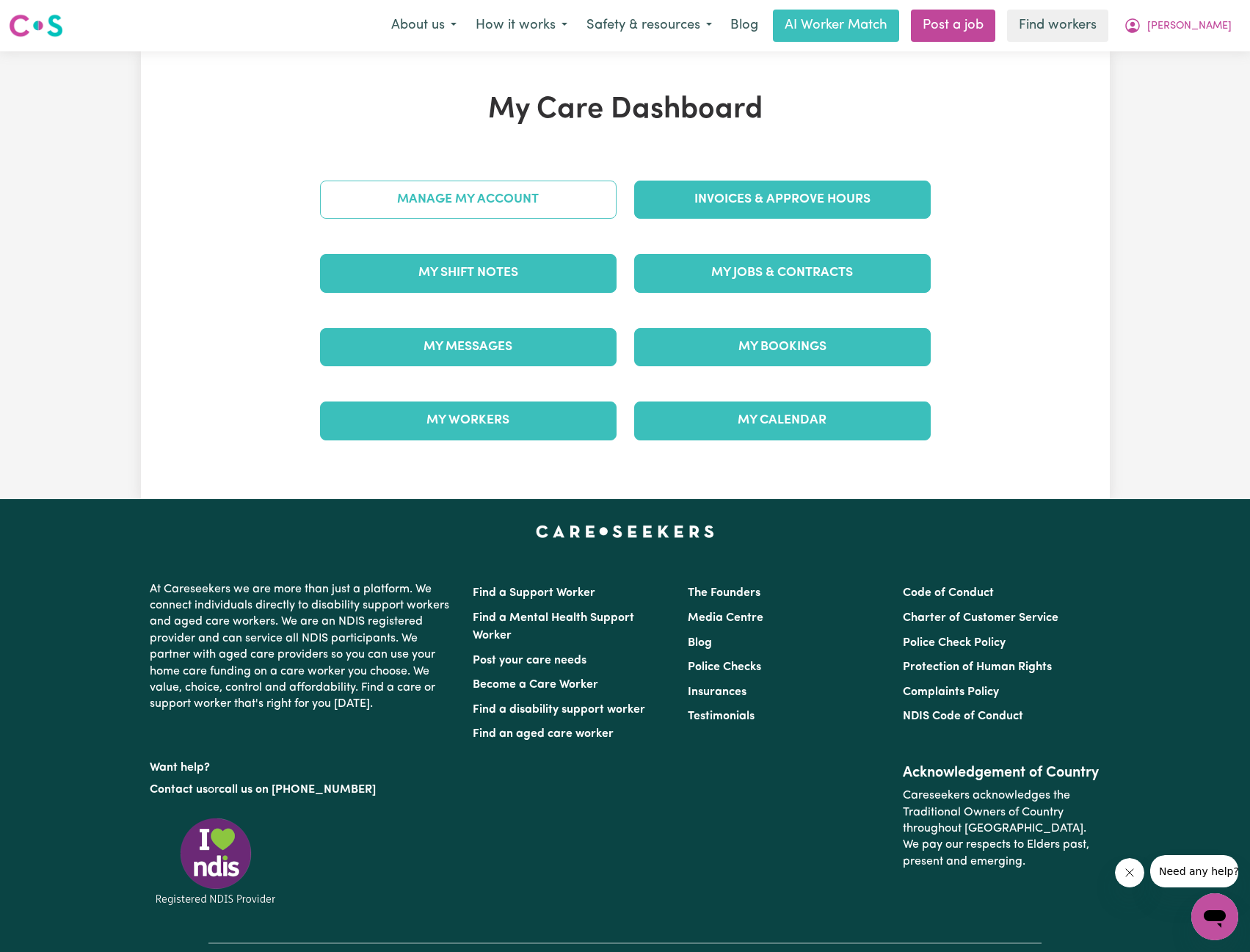
click at [543, 203] on link "Manage My Account" at bounding box center [468, 200] width 296 height 38
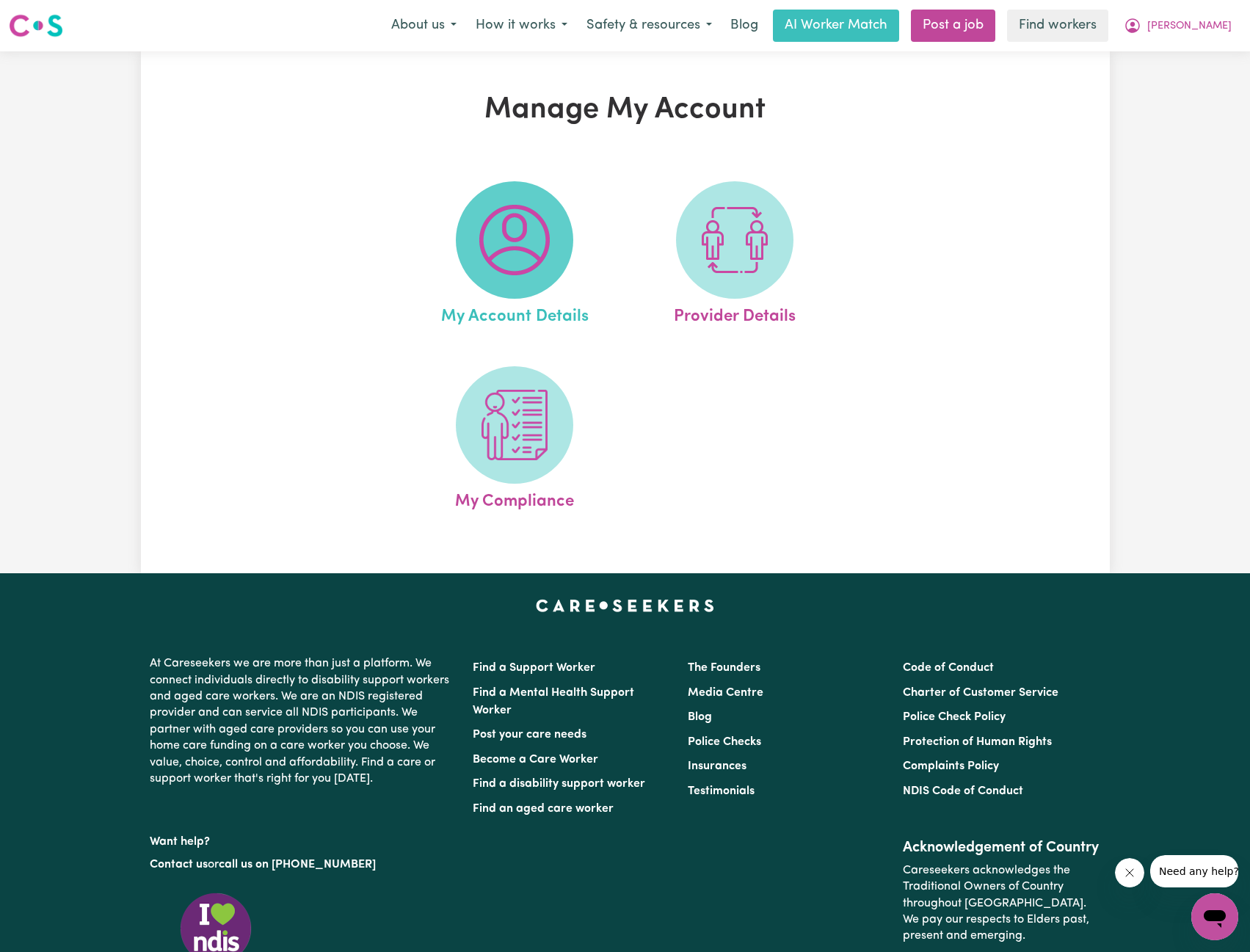
click at [495, 239] on img at bounding box center [515, 240] width 71 height 71
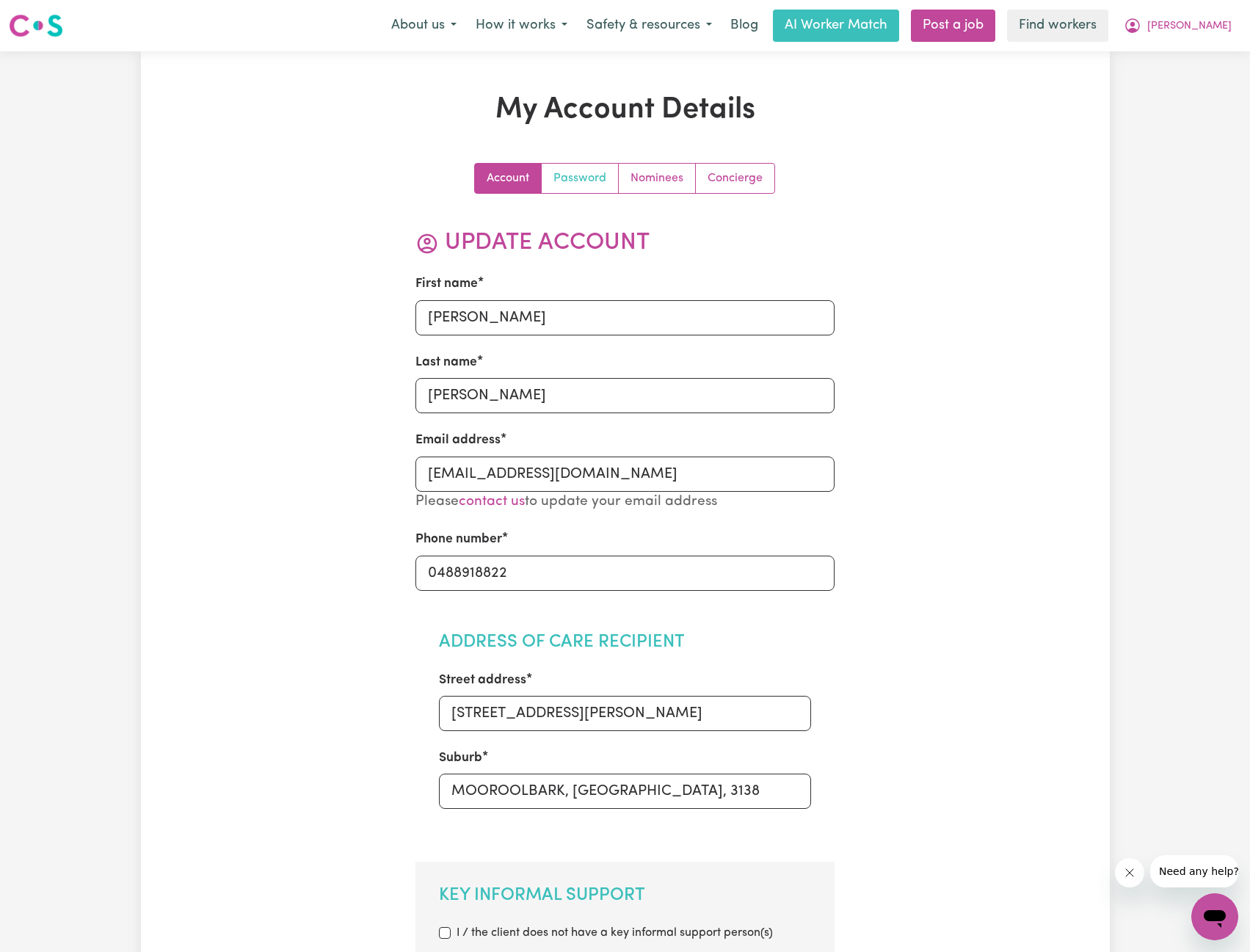
click at [555, 168] on link "Password" at bounding box center [580, 179] width 77 height 29
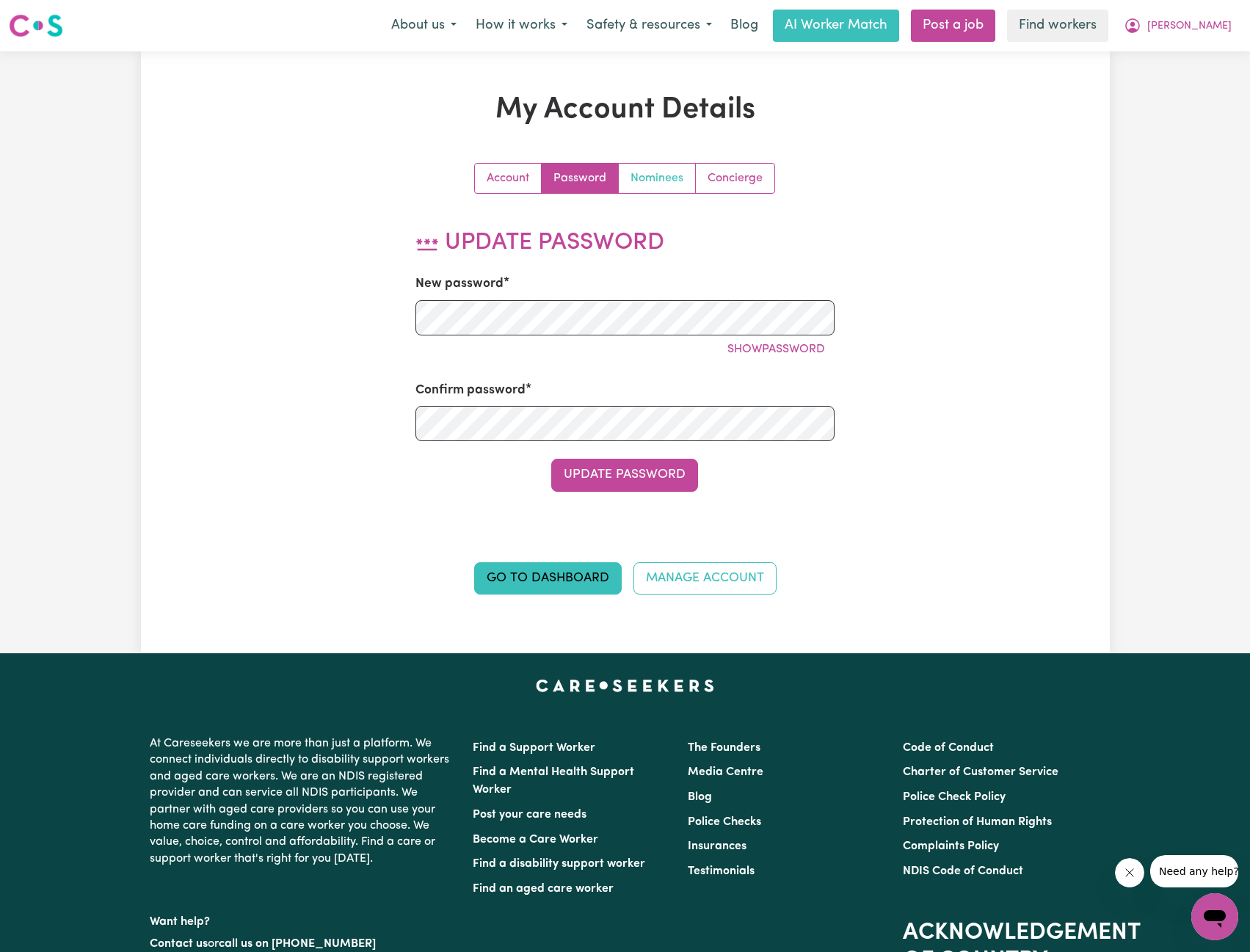
click at [642, 172] on link "Nominees" at bounding box center [657, 179] width 77 height 29
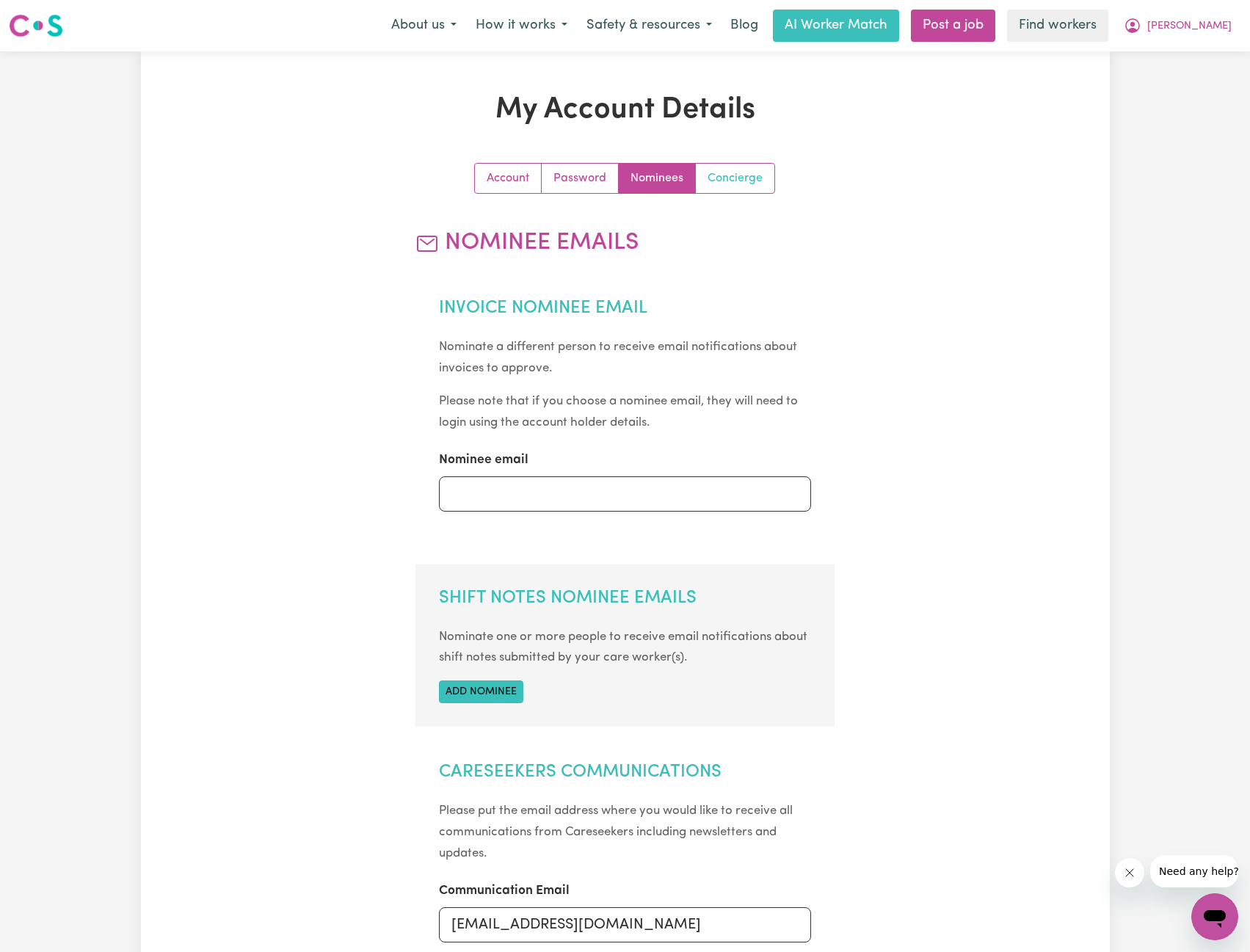
click at [723, 184] on link "Concierge" at bounding box center [735, 179] width 79 height 29
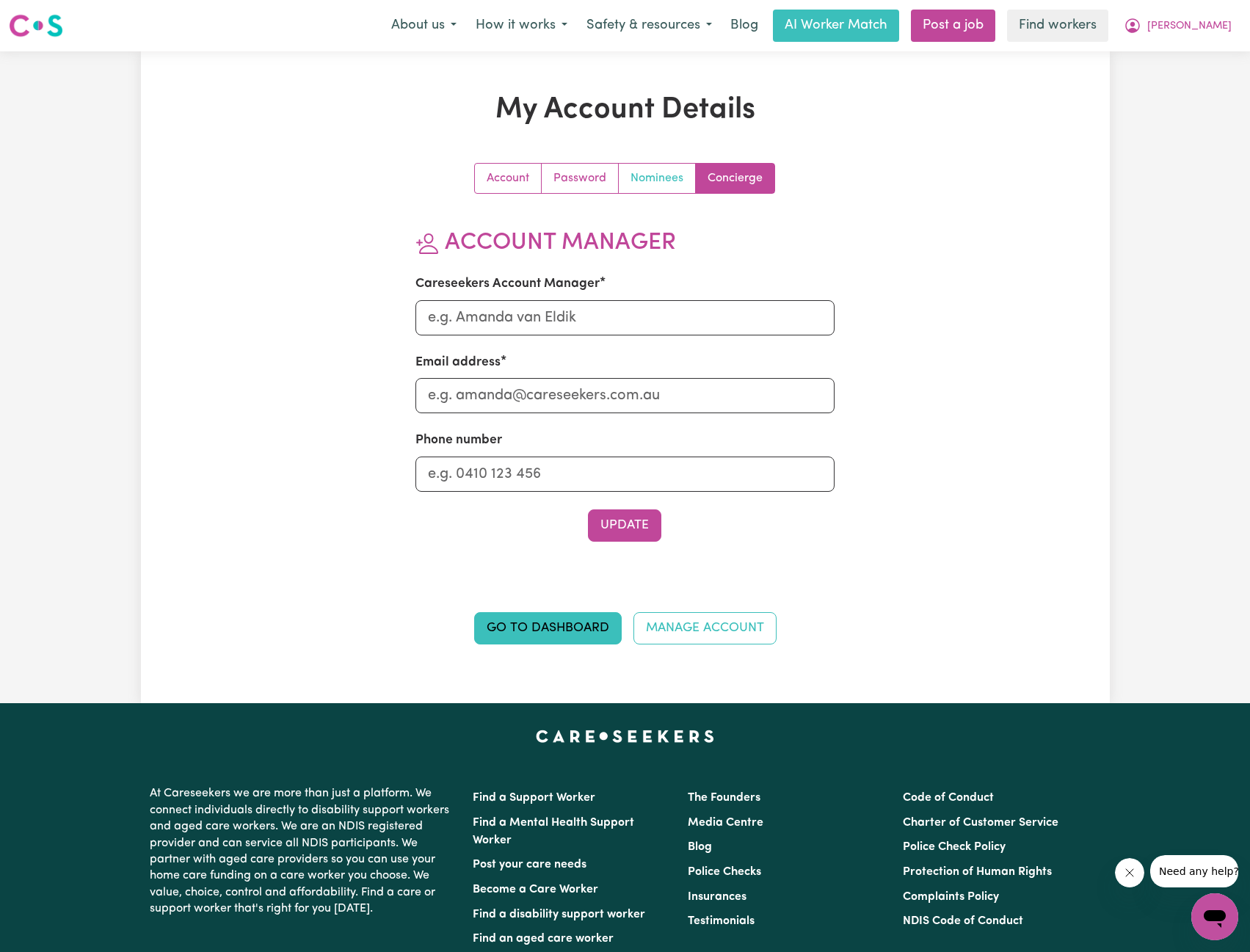
click at [663, 184] on link "Nominees" at bounding box center [657, 179] width 77 height 29
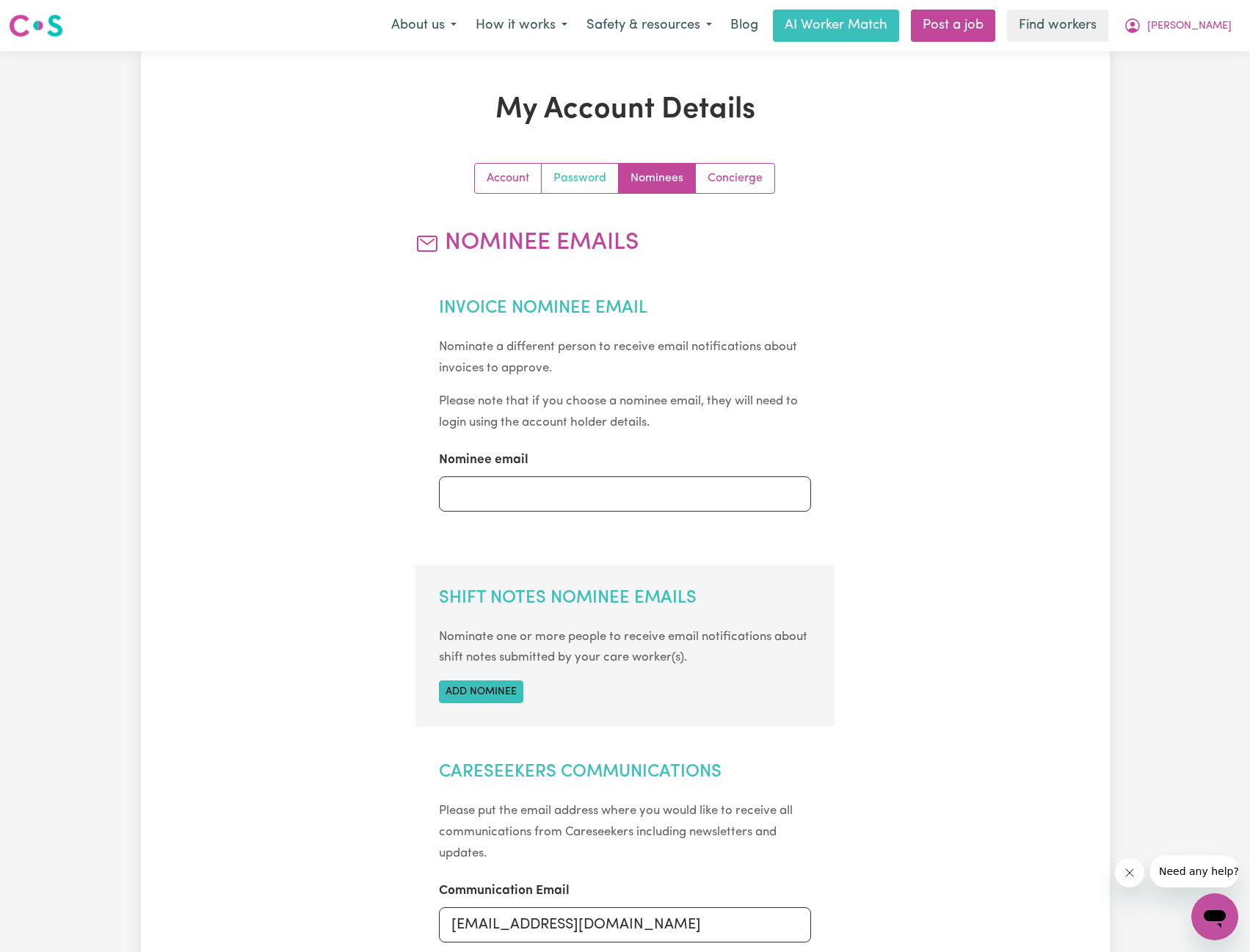
click at [585, 181] on link "Password" at bounding box center [580, 179] width 77 height 29
